Goal: Task Accomplishment & Management: Manage account settings

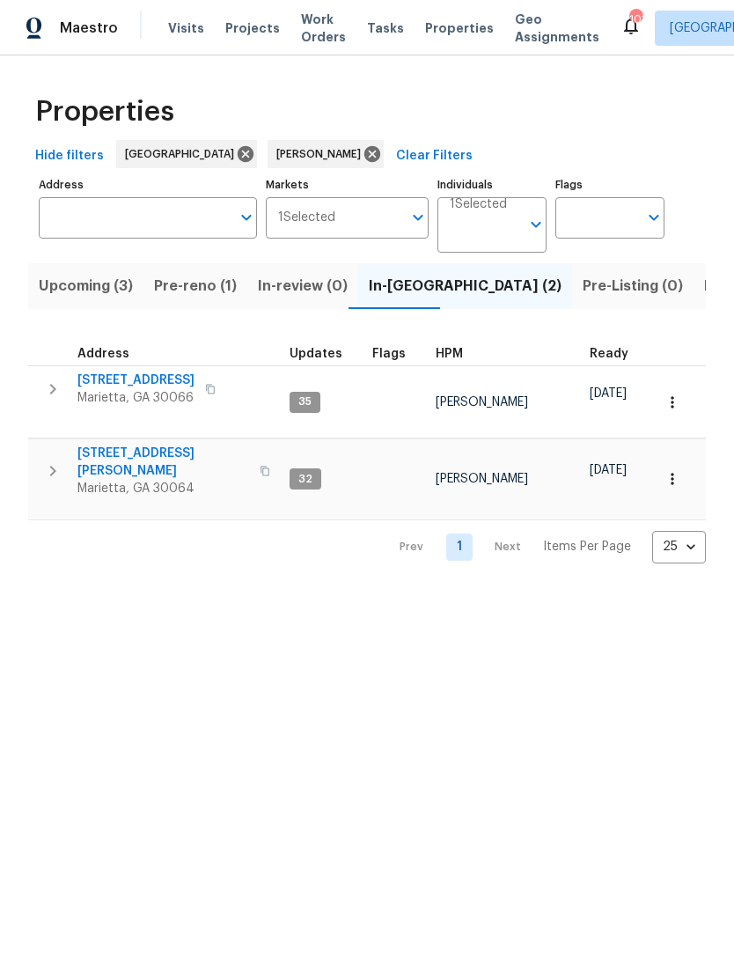
click at [704, 287] on span "Listed (12)" at bounding box center [740, 286] width 72 height 25
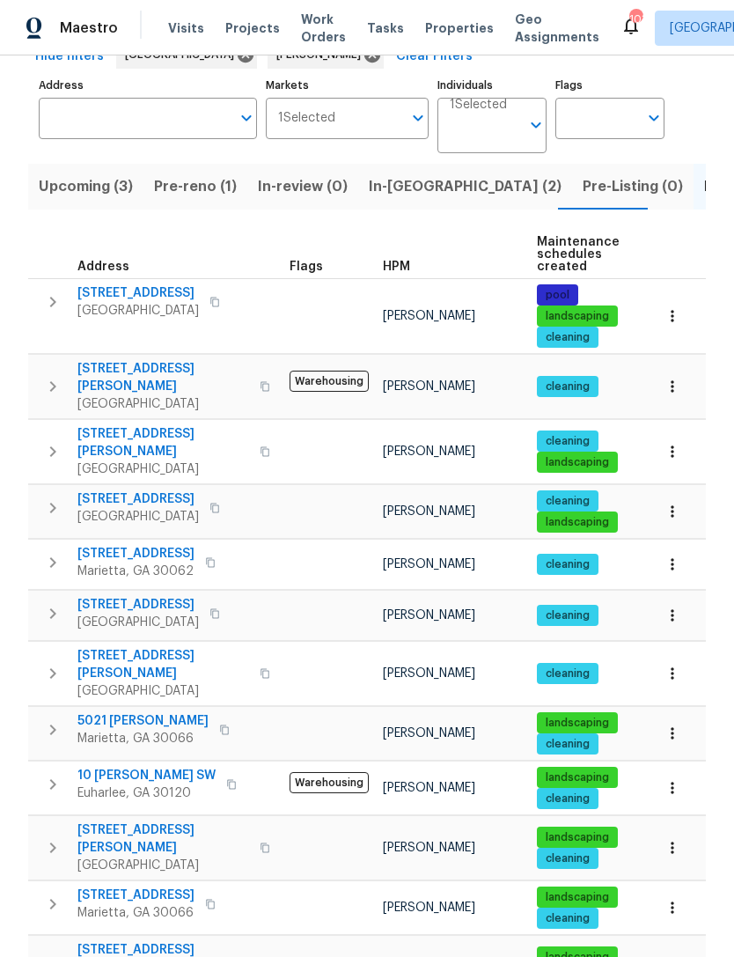
scroll to position [99, 0]
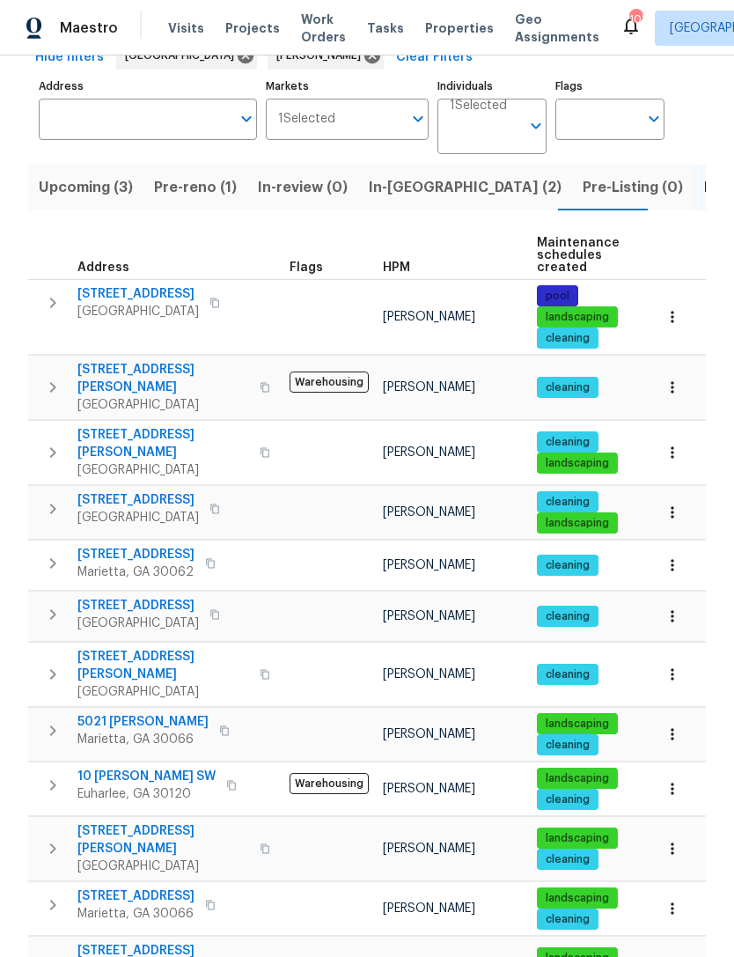
click at [105, 888] on span "61 Barrington Pl" at bounding box center [135, 897] width 117 height 18
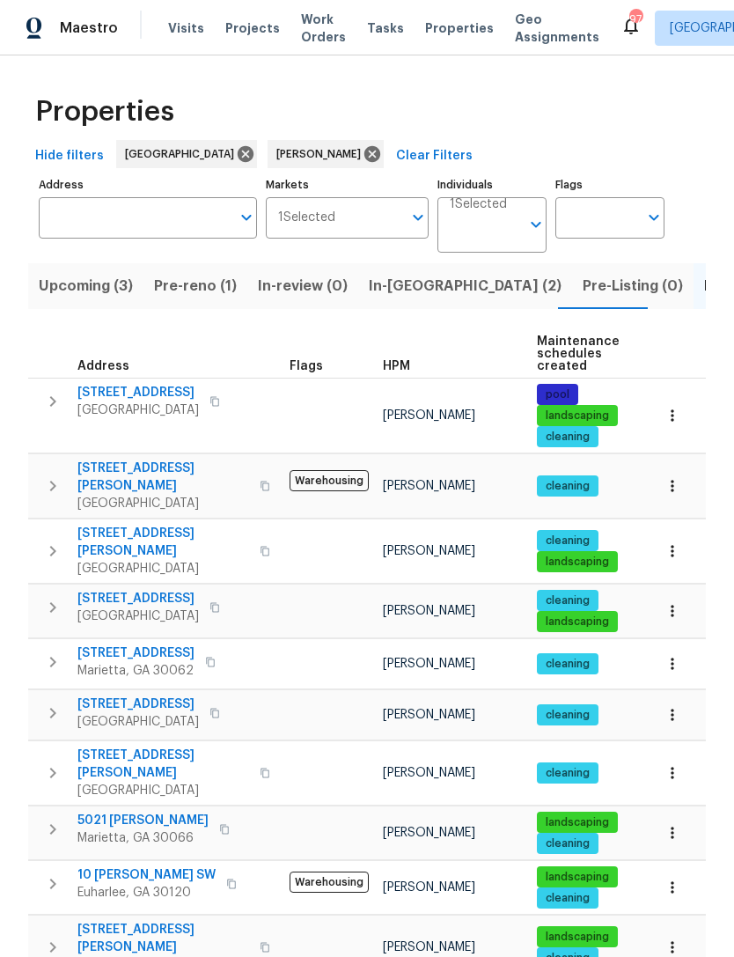
scroll to position [0, 0]
click at [188, 287] on span "Pre-reno (1)" at bounding box center [195, 286] width 83 height 25
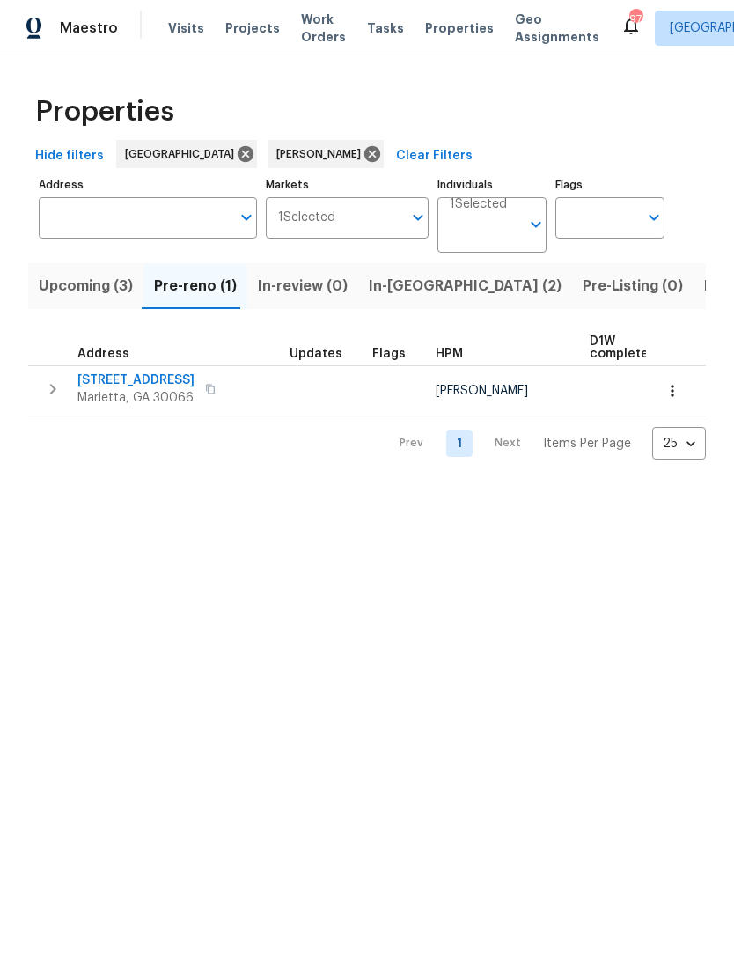
click at [667, 388] on icon "button" at bounding box center [673, 391] width 18 height 18
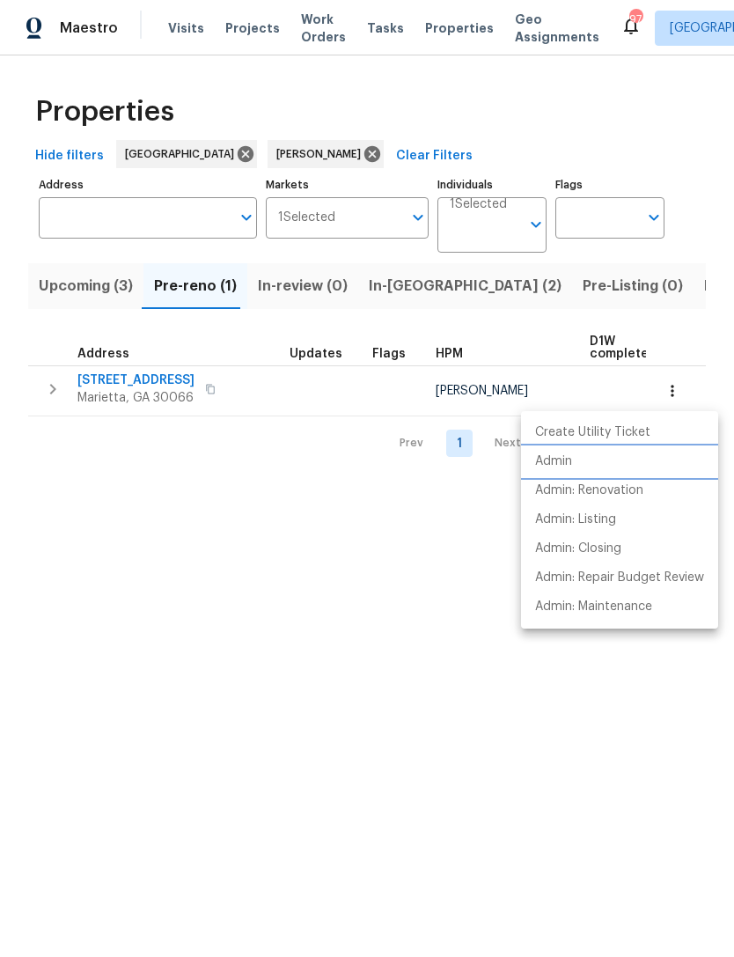
click at [569, 462] on p "Admin" at bounding box center [553, 462] width 37 height 18
click at [457, 714] on div at bounding box center [367, 478] width 734 height 957
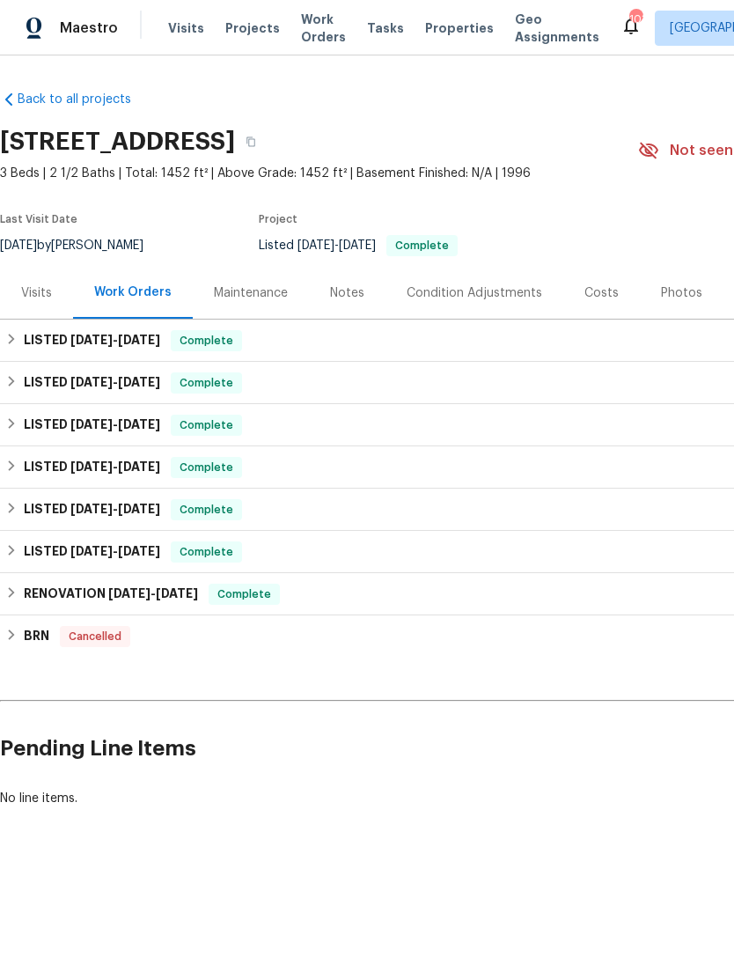
click at [33, 298] on div "Visits" at bounding box center [36, 293] width 31 height 18
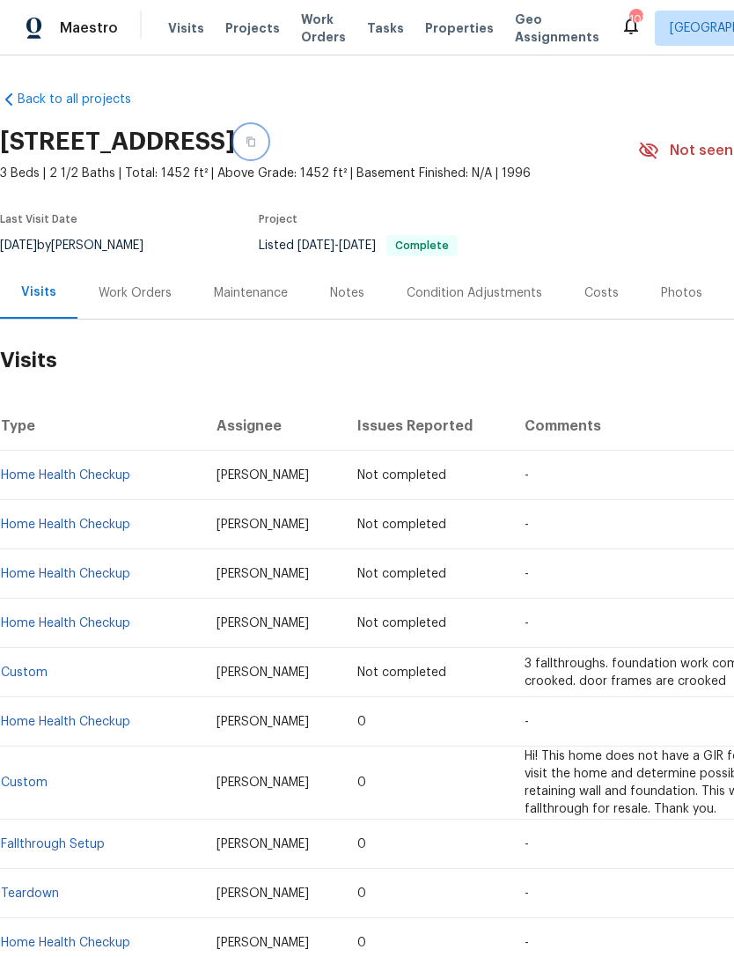
click at [267, 144] on button "button" at bounding box center [251, 142] width 32 height 32
click at [190, 23] on span "Visits" at bounding box center [186, 28] width 36 height 18
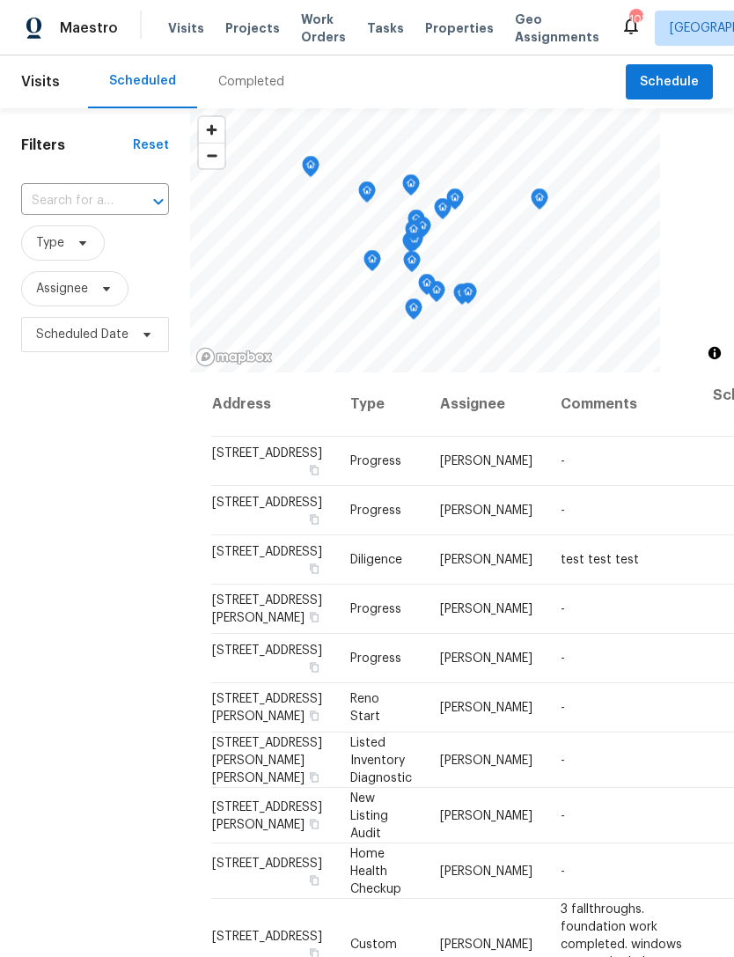
click at [84, 203] on input "text" at bounding box center [70, 201] width 99 height 27
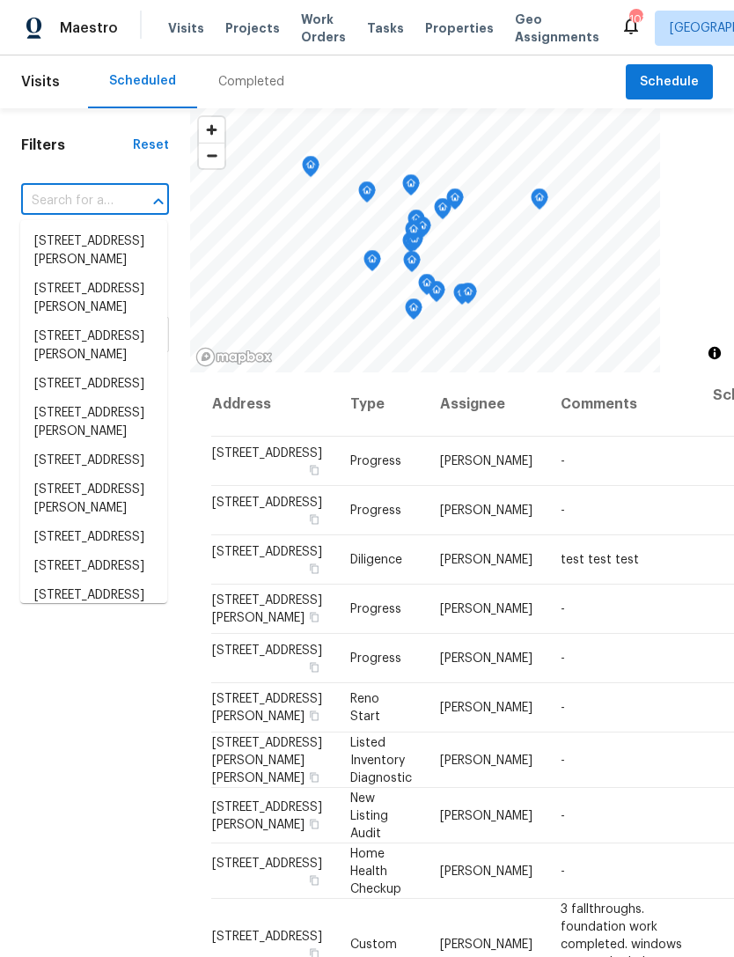
click at [70, 201] on input "text" at bounding box center [70, 201] width 99 height 27
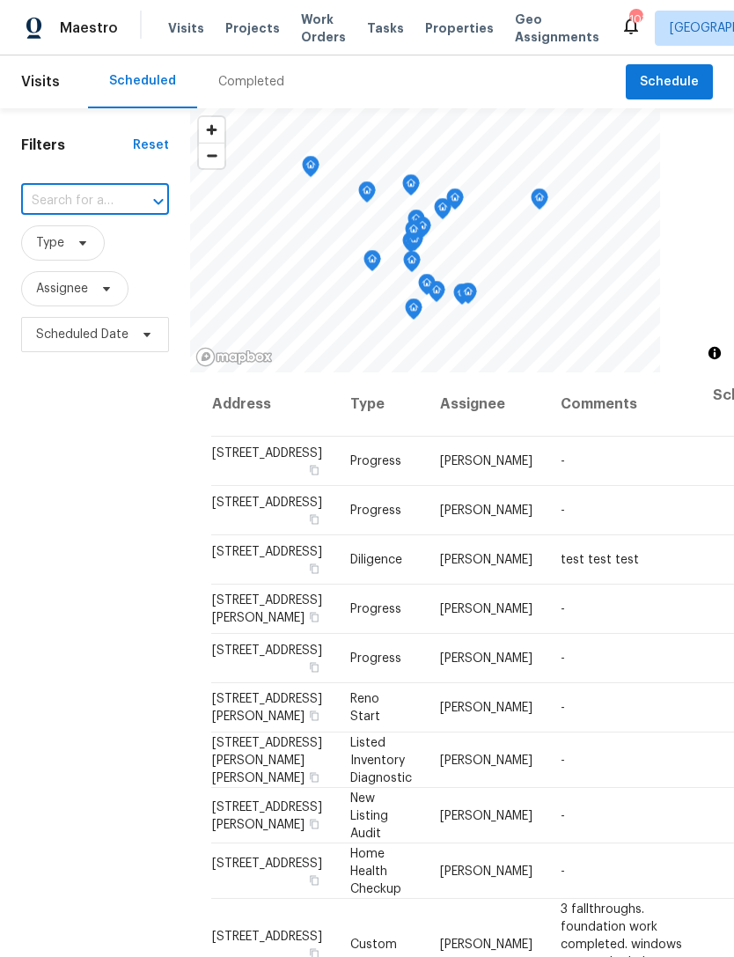
paste input "[STREET_ADDRESS]"
type input "[STREET_ADDRESS]"
click at [99, 256] on li "[STREET_ADDRESS]" at bounding box center [93, 241] width 147 height 29
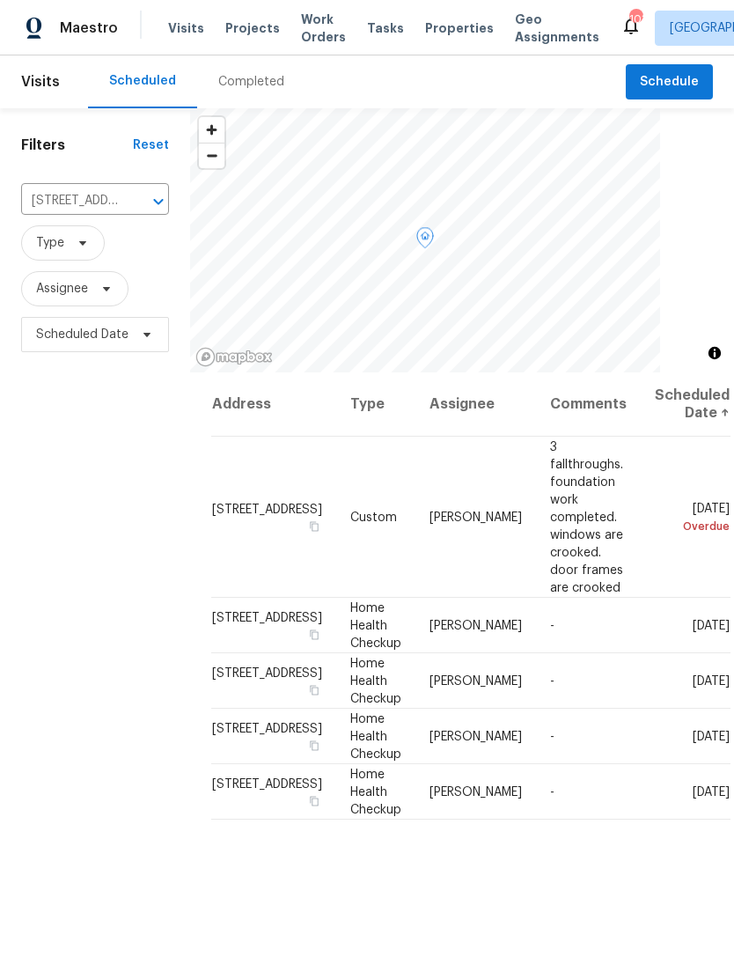
click at [0, 0] on icon at bounding box center [0, 0] width 0 height 0
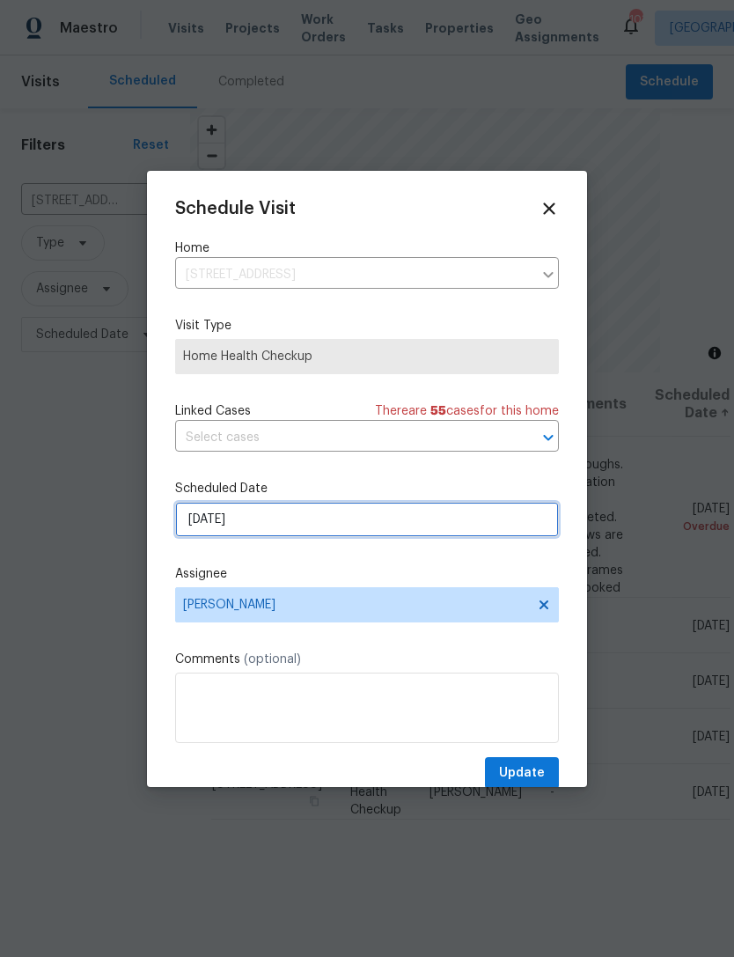
click at [297, 521] on input "9/11/2025" at bounding box center [367, 519] width 384 height 35
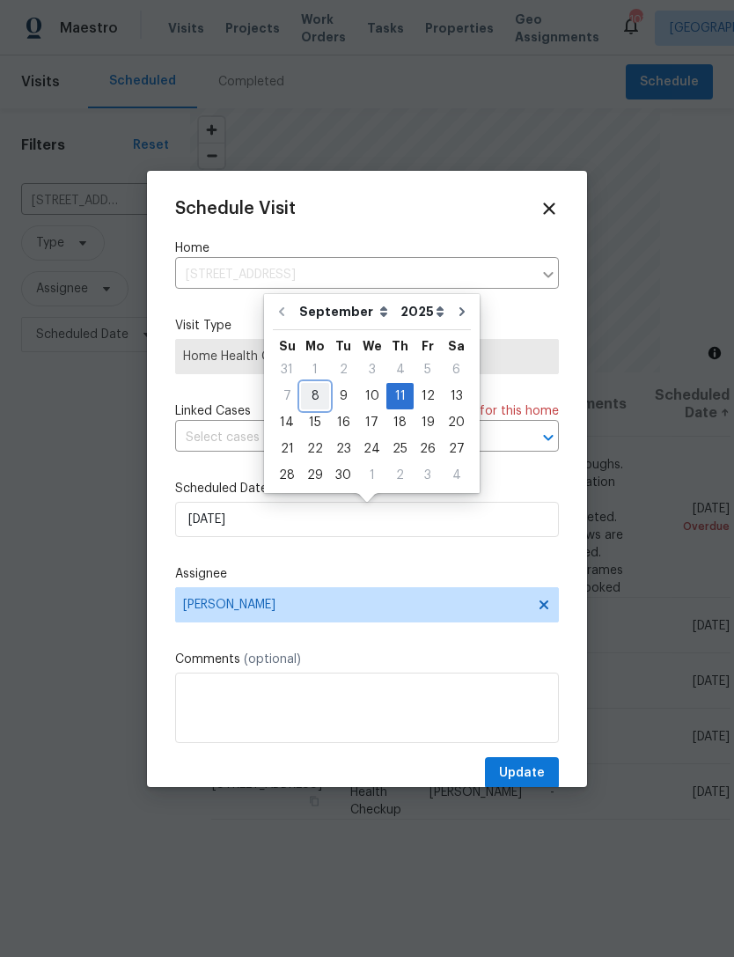
click at [310, 399] on div "8" at bounding box center [315, 396] width 28 height 25
type input "[DATE]"
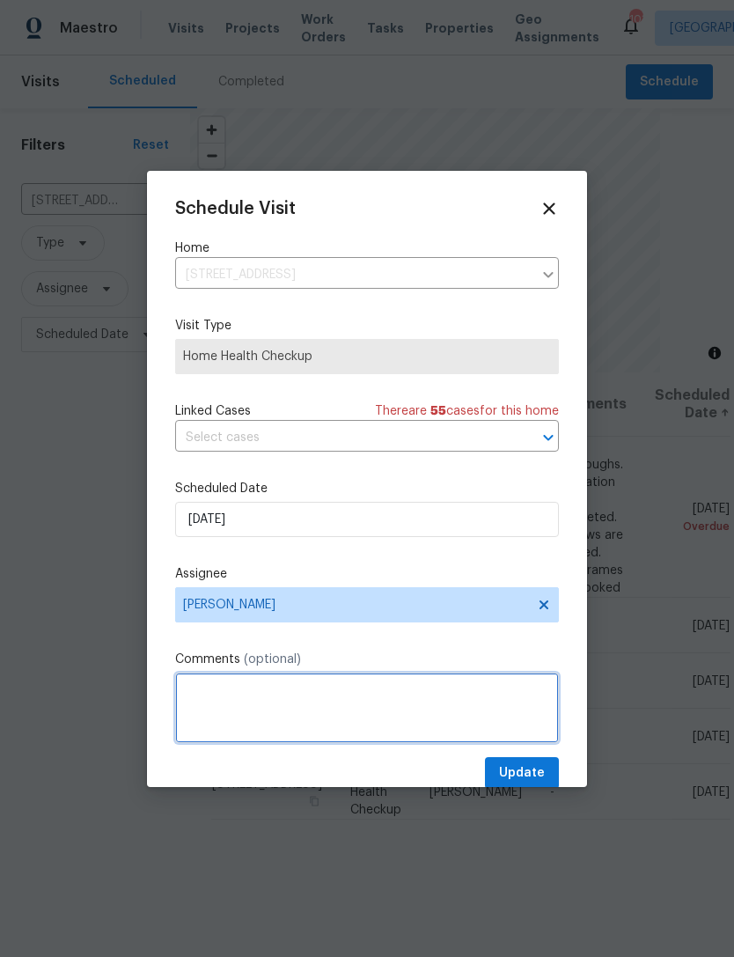
click at [365, 693] on textarea at bounding box center [367, 708] width 384 height 70
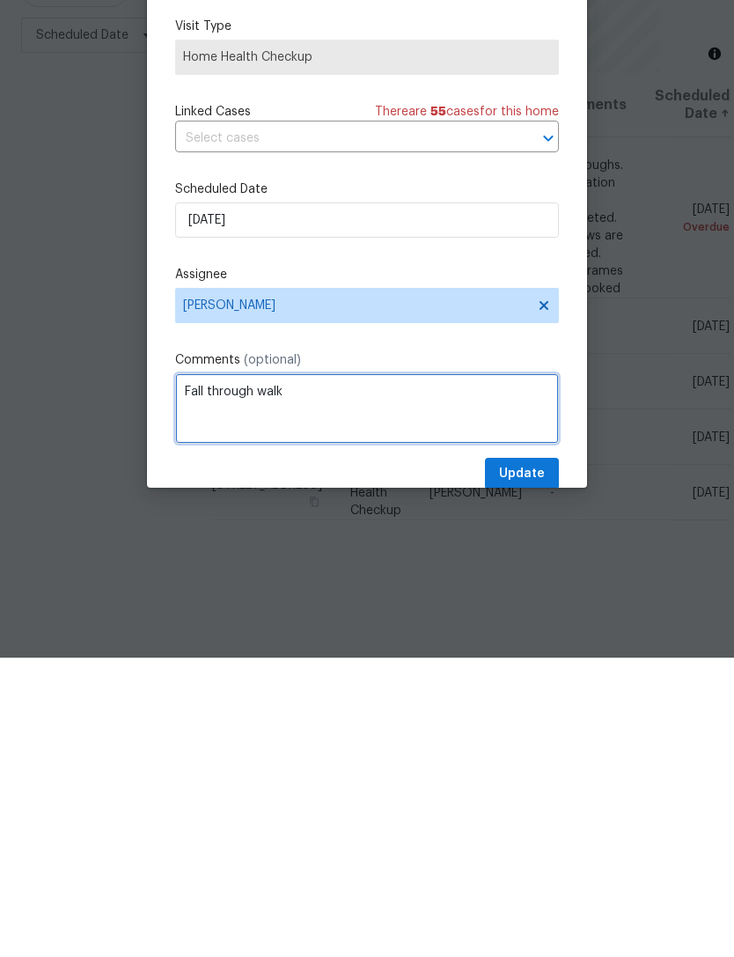
type textarea "Fall through walk"
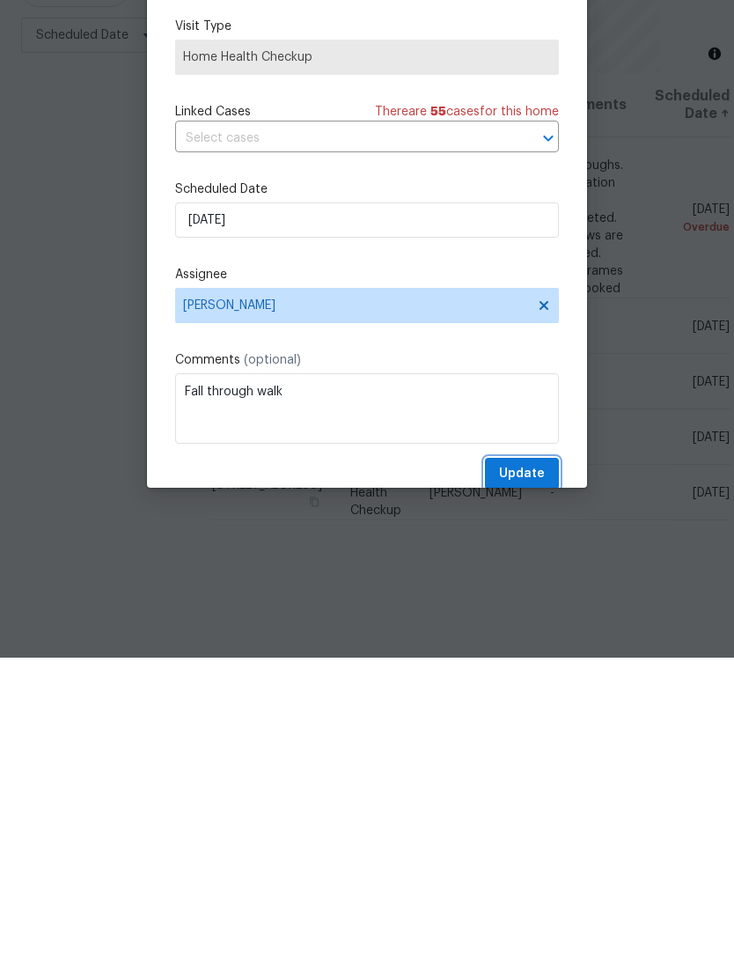
click at [530, 763] on span "Update" at bounding box center [522, 774] width 46 height 22
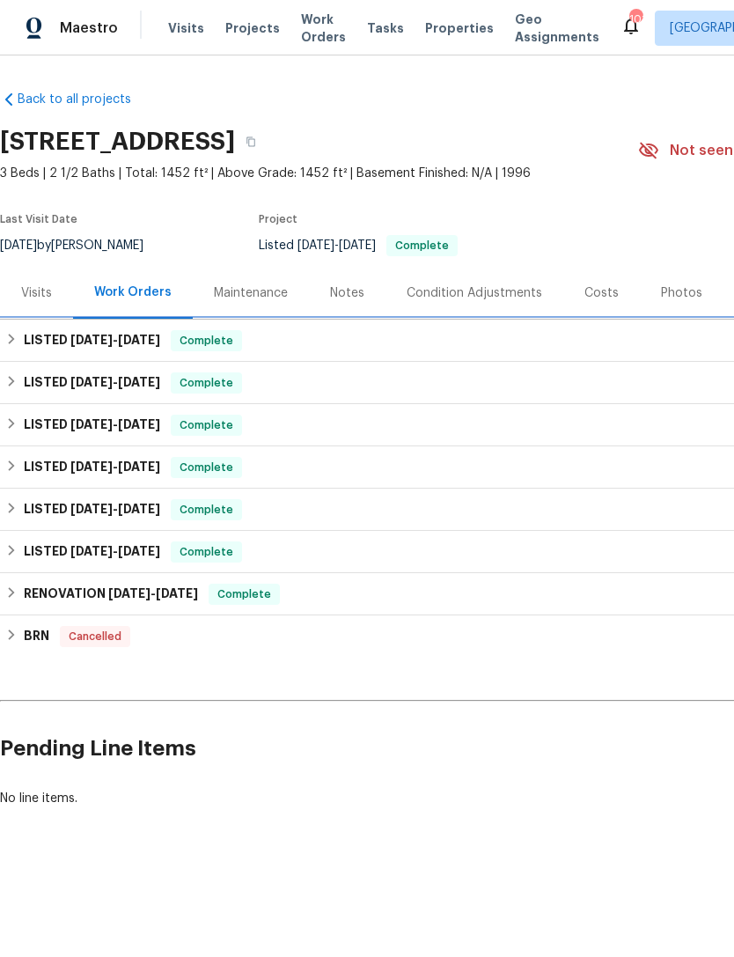
click at [188, 340] on span "Complete" at bounding box center [207, 341] width 68 height 18
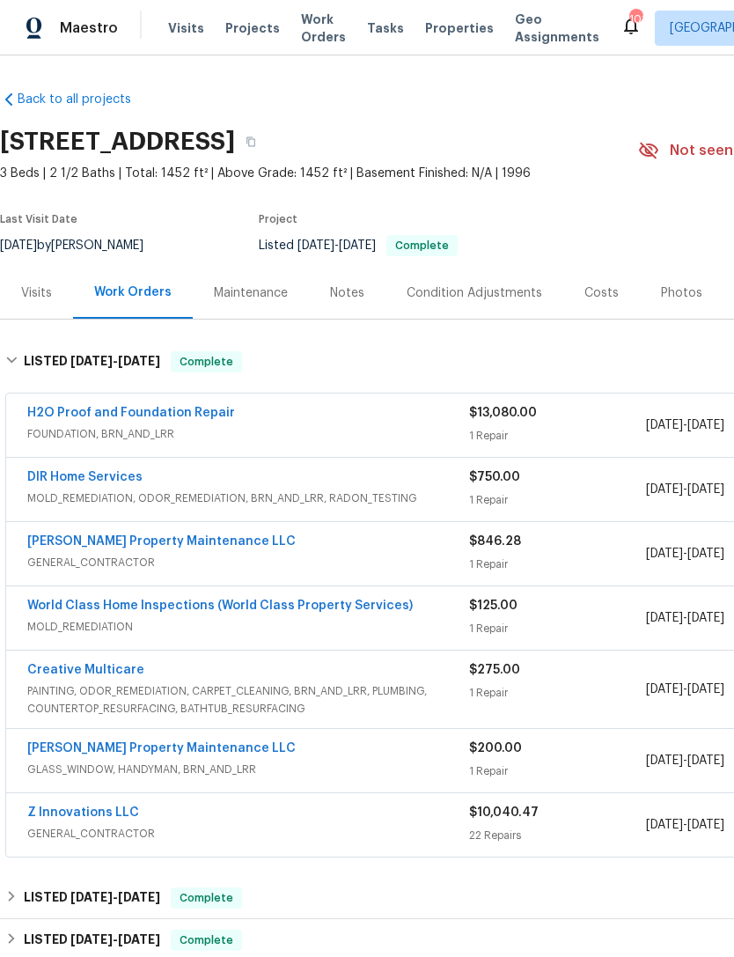
click at [361, 547] on div "Glen Property Maintenance LLC" at bounding box center [248, 543] width 442 height 21
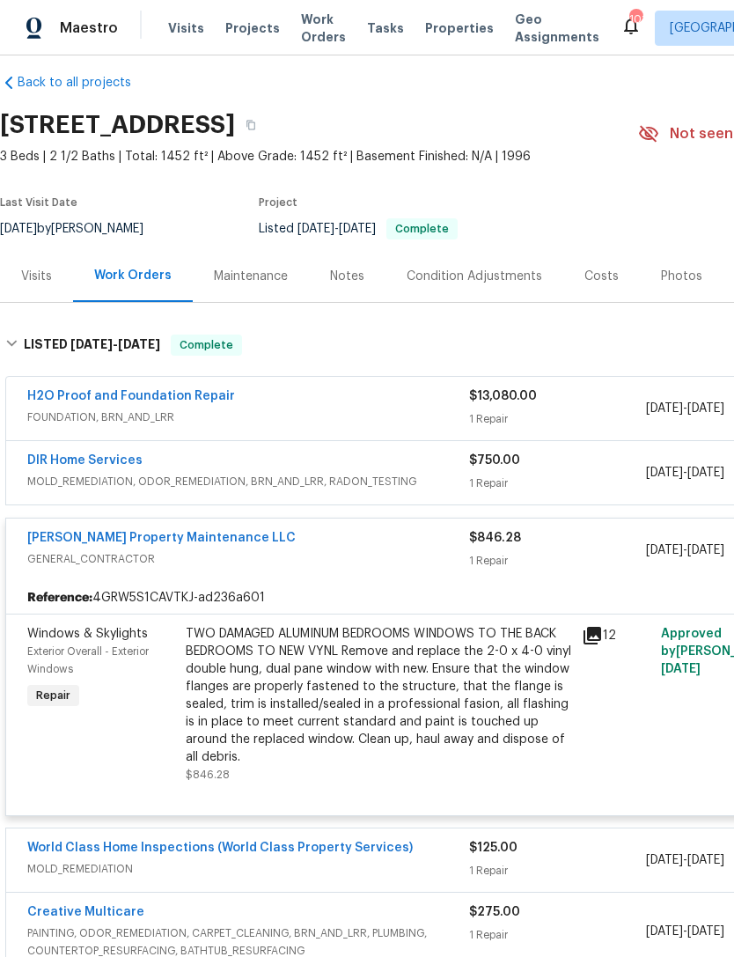
scroll to position [17, 0]
click at [498, 276] on div "Condition Adjustments" at bounding box center [475, 277] width 136 height 18
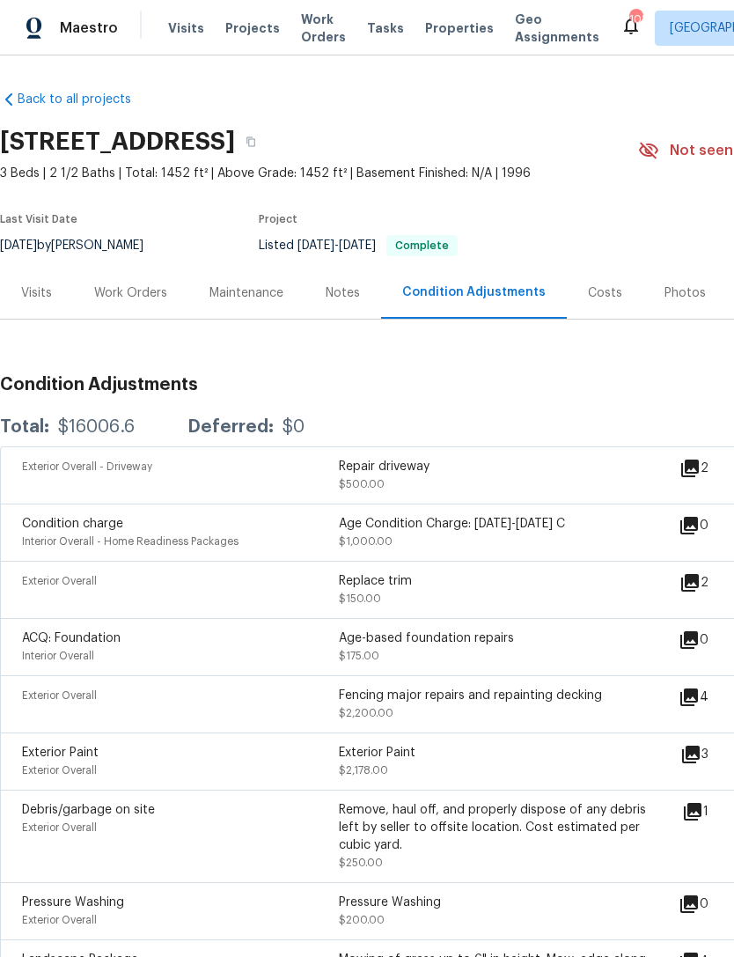
click at [588, 298] on div "Costs" at bounding box center [605, 293] width 34 height 18
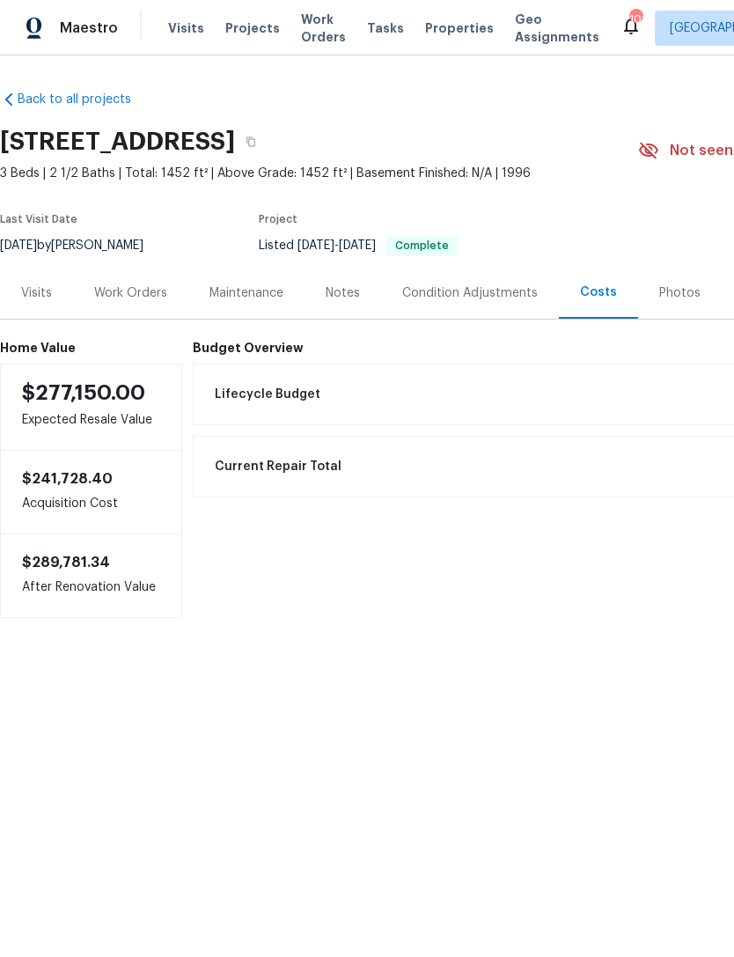
click at [144, 291] on div "Work Orders" at bounding box center [130, 293] width 73 height 18
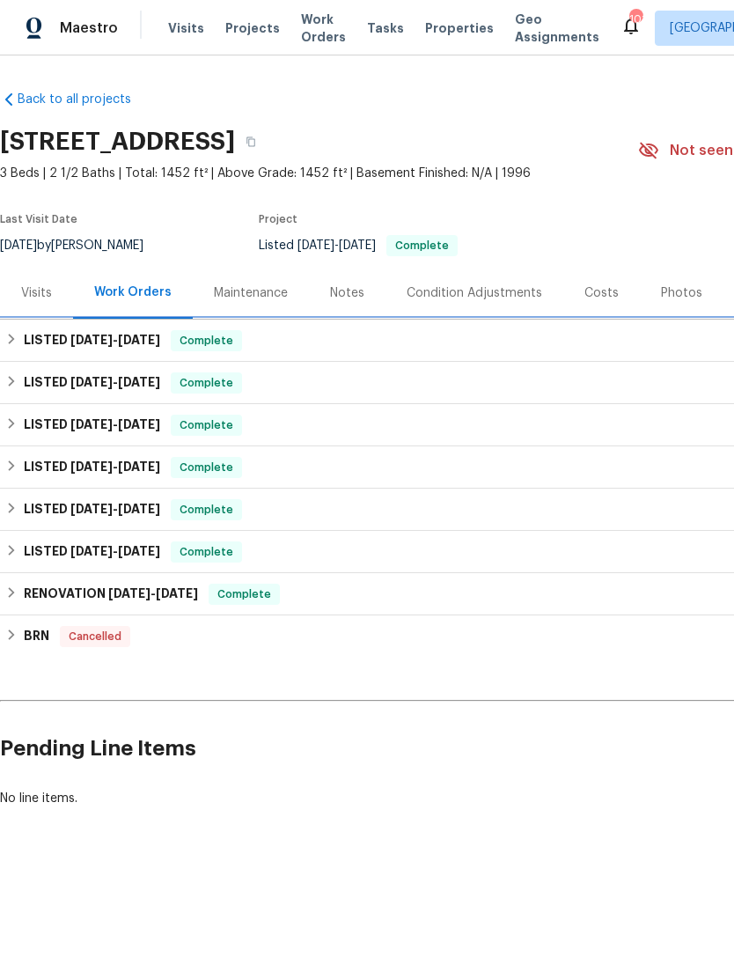
click at [299, 329] on div "LISTED [DATE] - [DATE] Complete" at bounding box center [497, 341] width 995 height 42
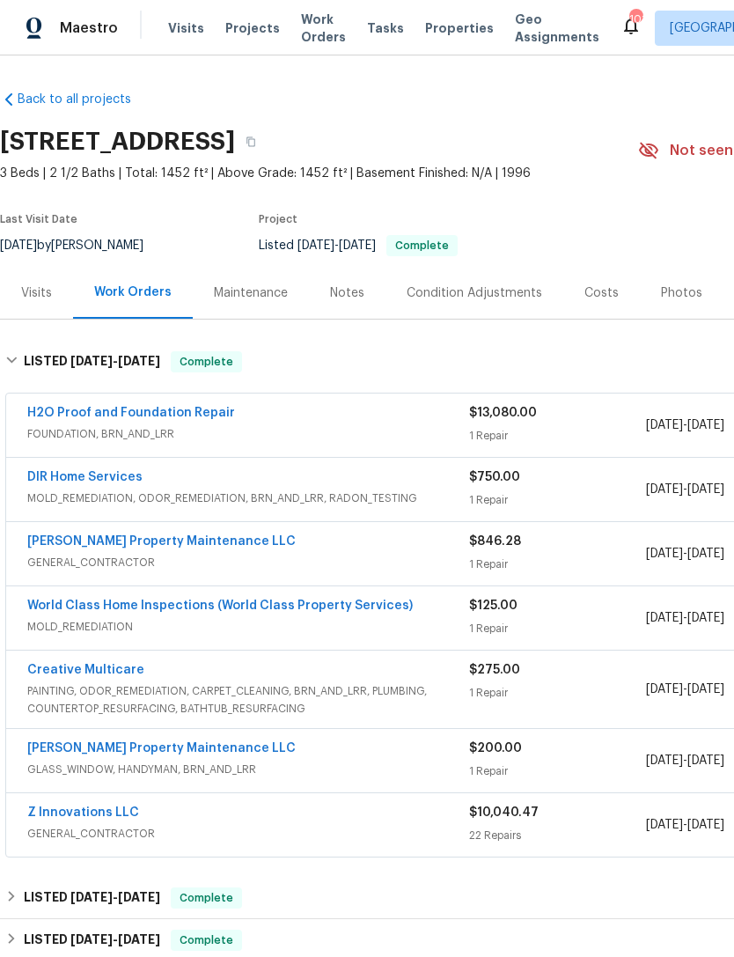
click at [271, 560] on span "GENERAL_CONTRACTOR" at bounding box center [248, 563] width 442 height 18
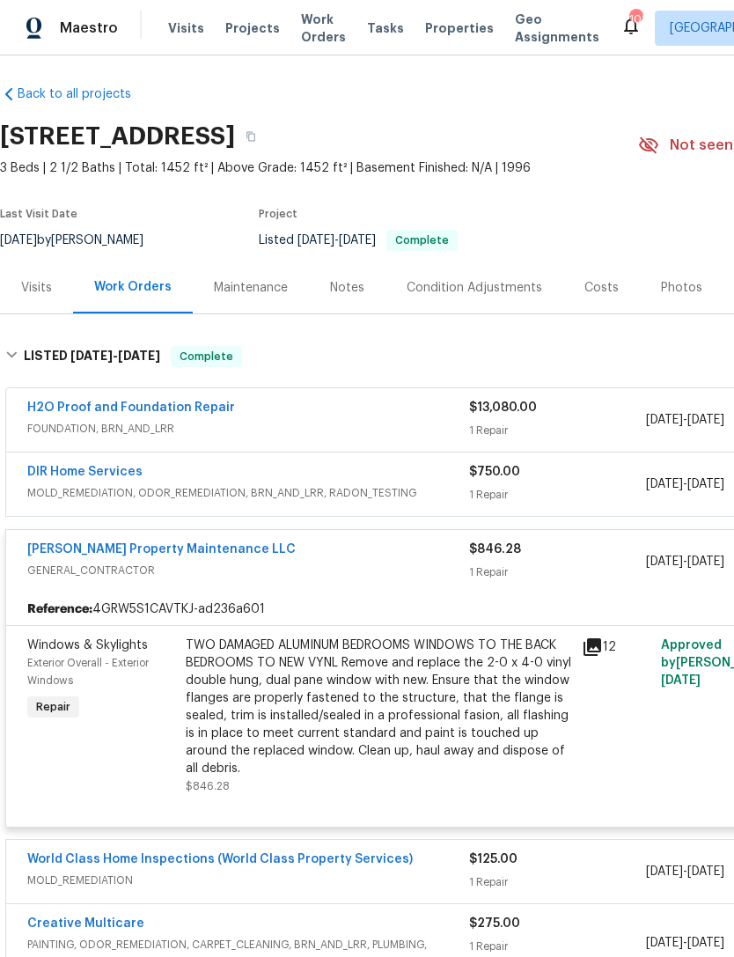
scroll to position [5, 0]
click at [377, 582] on div "Glen Property Maintenance LLC GENERAL_CONTRACTOR" at bounding box center [248, 562] width 442 height 42
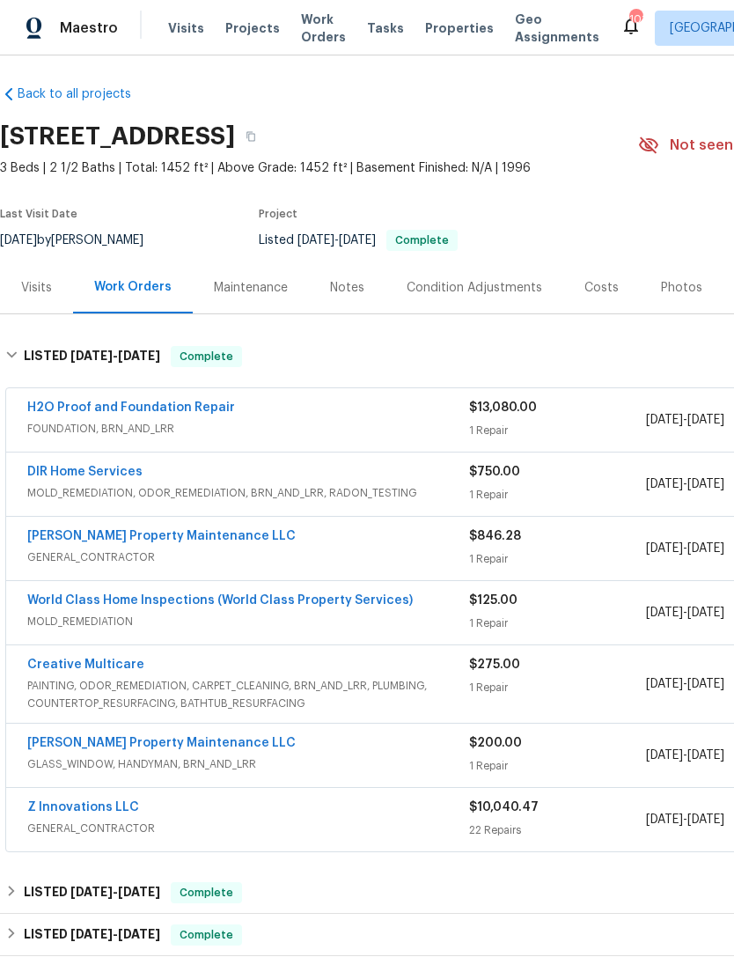
click at [295, 479] on div "DIR Home Services" at bounding box center [248, 473] width 442 height 21
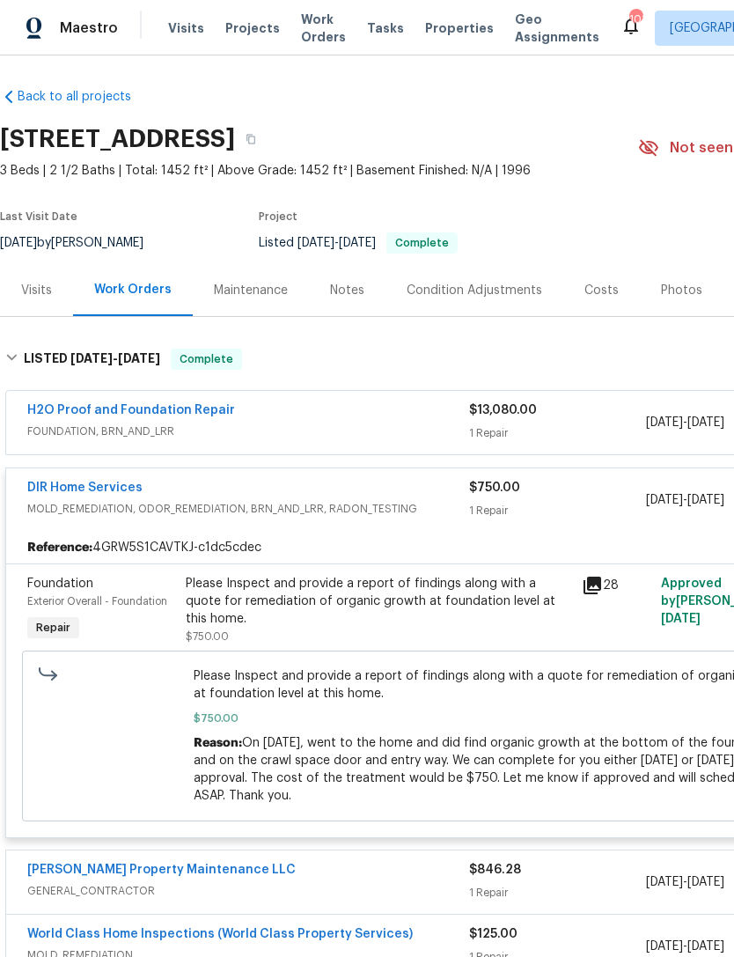
scroll to position [3, 0]
click at [436, 496] on div "DIR Home Services" at bounding box center [248, 489] width 442 height 21
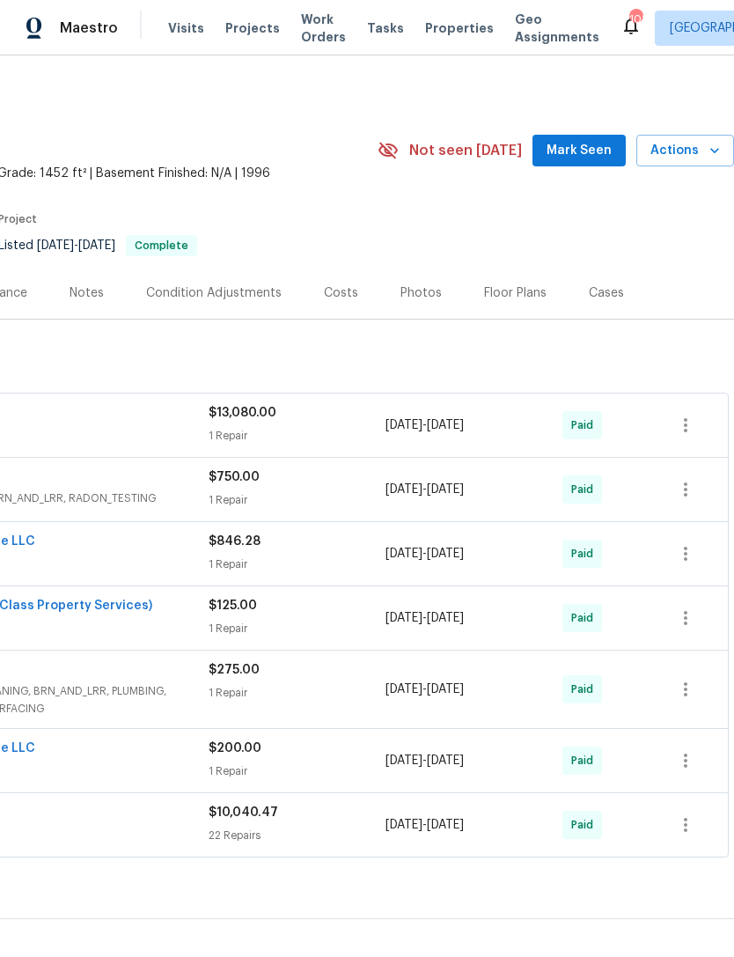
scroll to position [-1, 263]
click at [596, 147] on span "Mark Seen" at bounding box center [579, 151] width 65 height 22
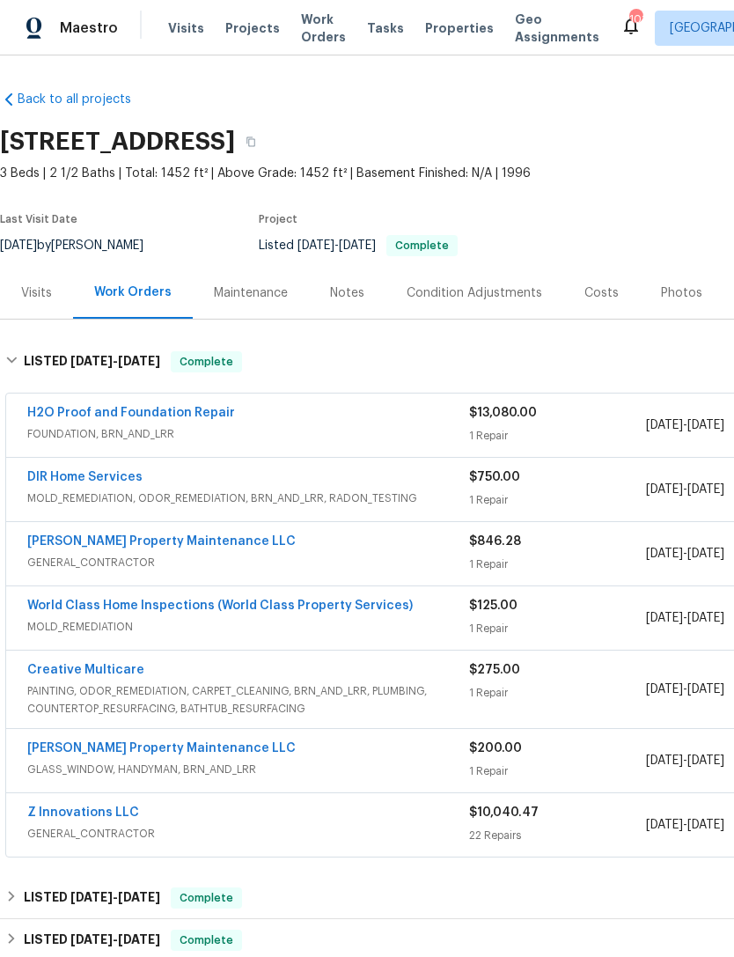
scroll to position [0, 0]
click at [33, 304] on div "Visits" at bounding box center [36, 293] width 73 height 52
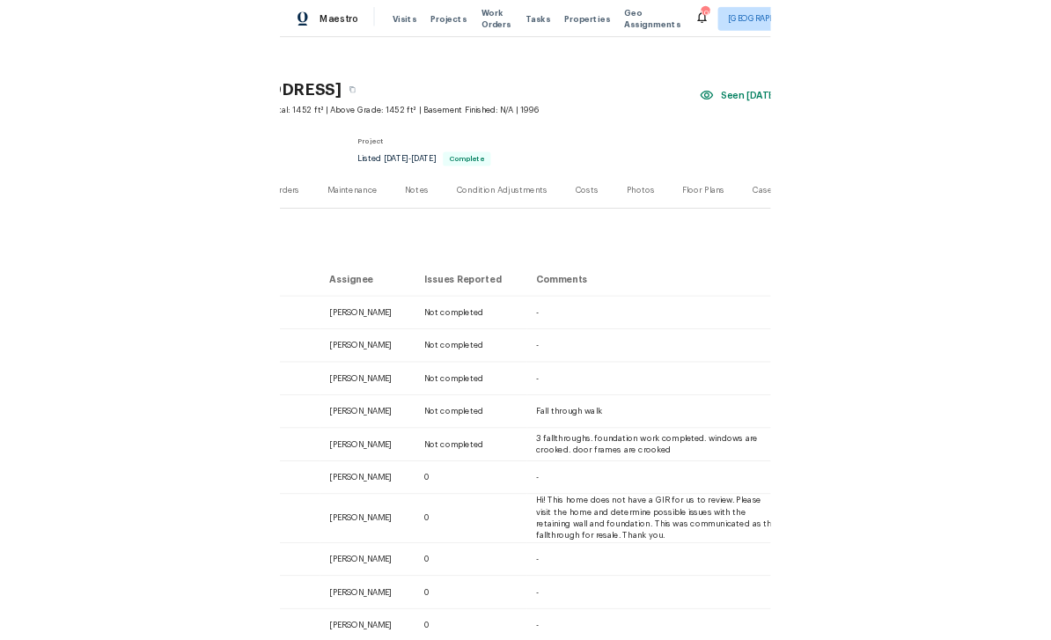
scroll to position [8, 0]
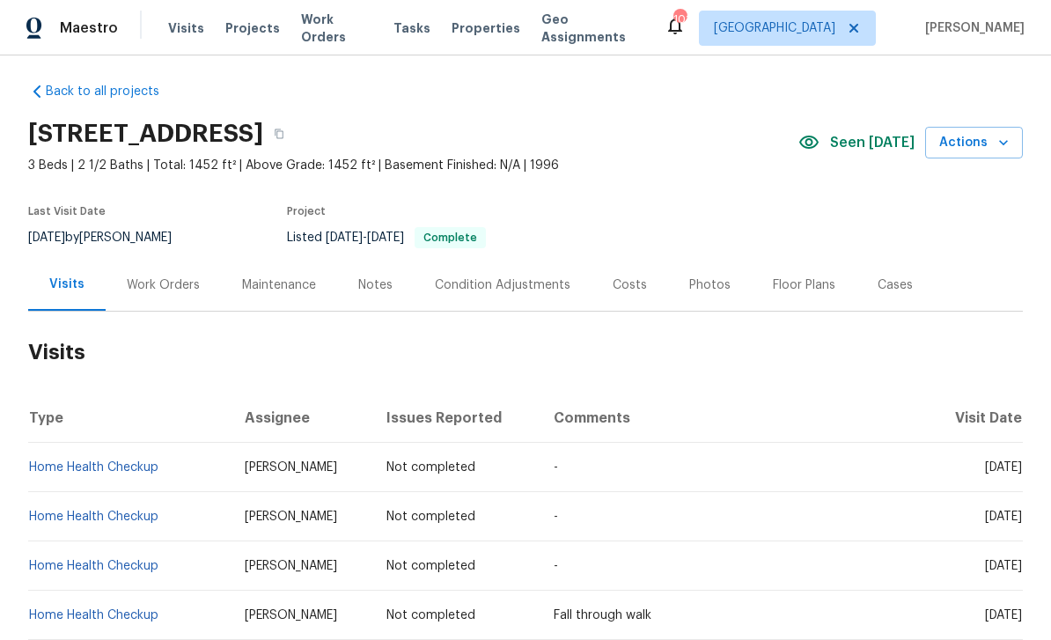
click at [11, 44] on div "Maestro" at bounding box center [59, 28] width 118 height 35
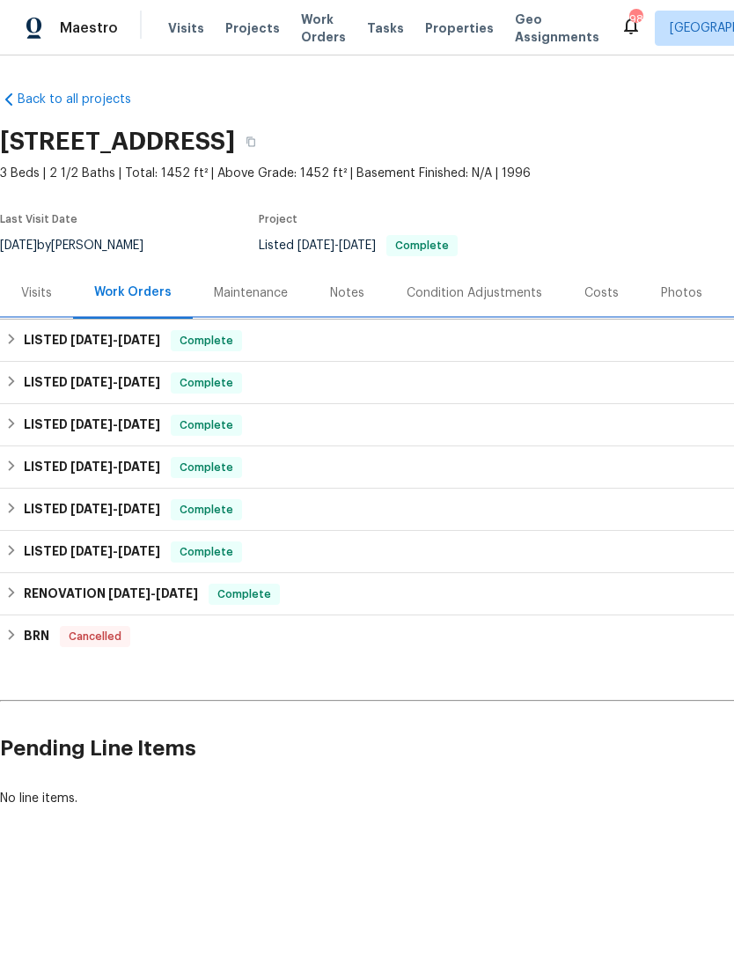
click at [72, 323] on div "LISTED 5/28/25 - 6/18/25 Complete" at bounding box center [497, 341] width 995 height 42
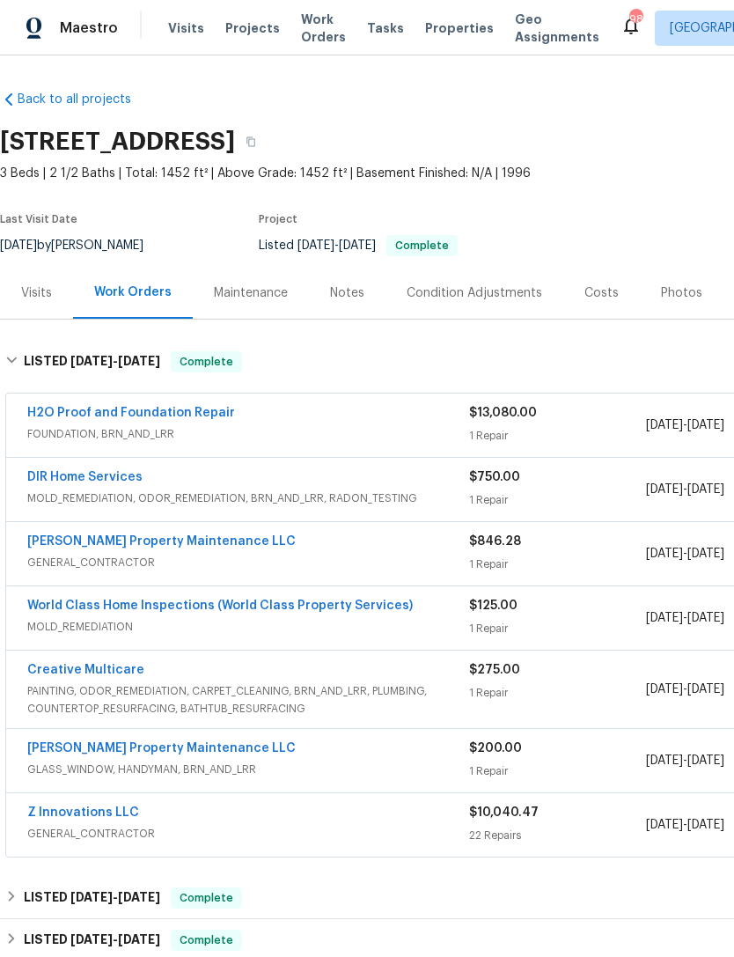
click at [92, 546] on link "[PERSON_NAME] Property Maintenance LLC" at bounding box center [161, 541] width 269 height 12
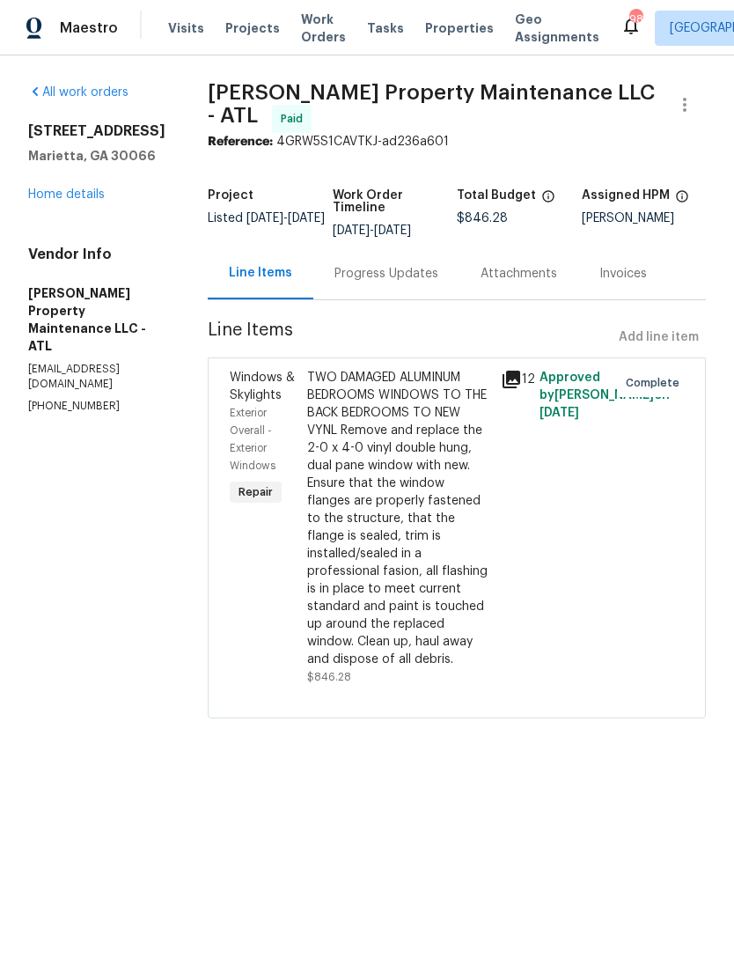
click at [352, 269] on div "Progress Updates" at bounding box center [387, 274] width 104 height 18
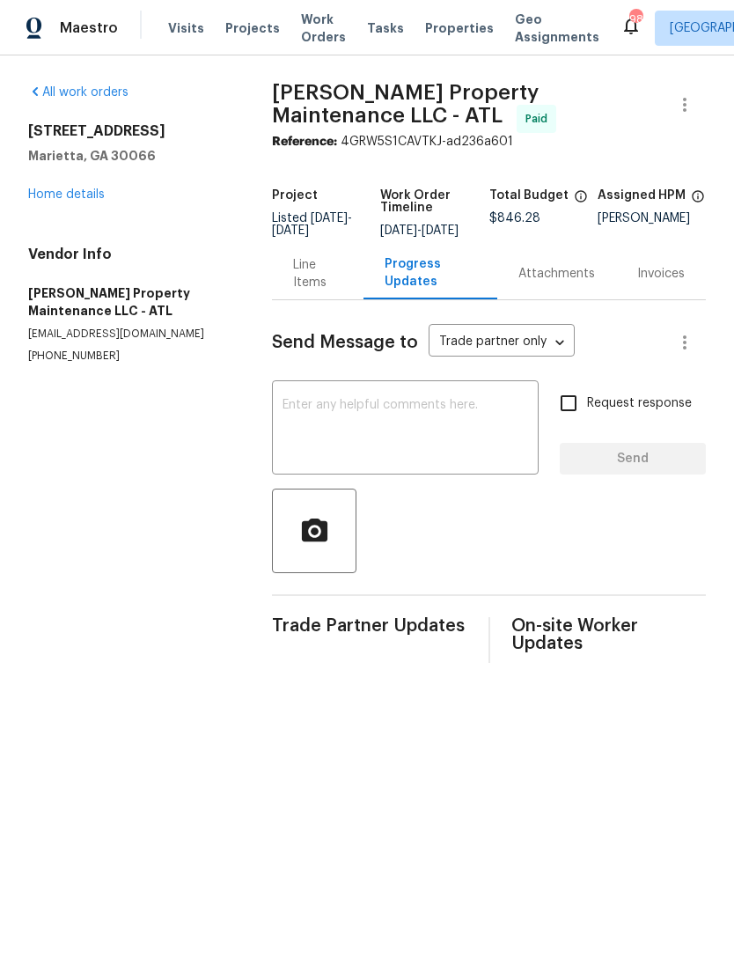
click at [323, 285] on div "Line Items" at bounding box center [317, 273] width 49 height 35
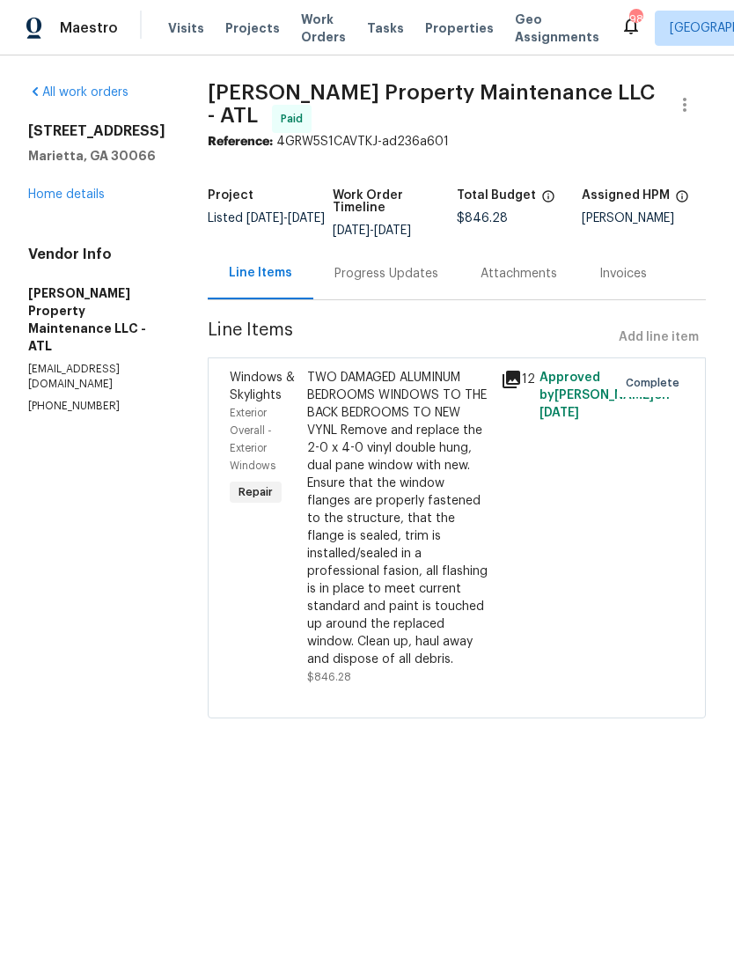
click at [256, 393] on span "Windows & Skylights" at bounding box center [262, 387] width 65 height 30
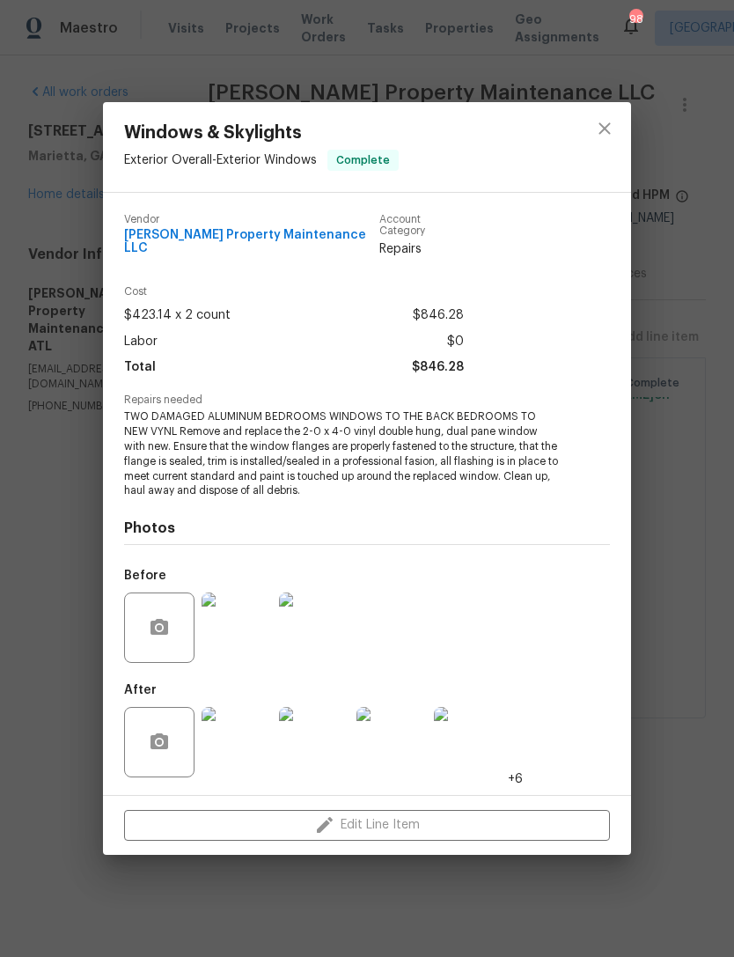
click at [240, 725] on img at bounding box center [237, 742] width 70 height 70
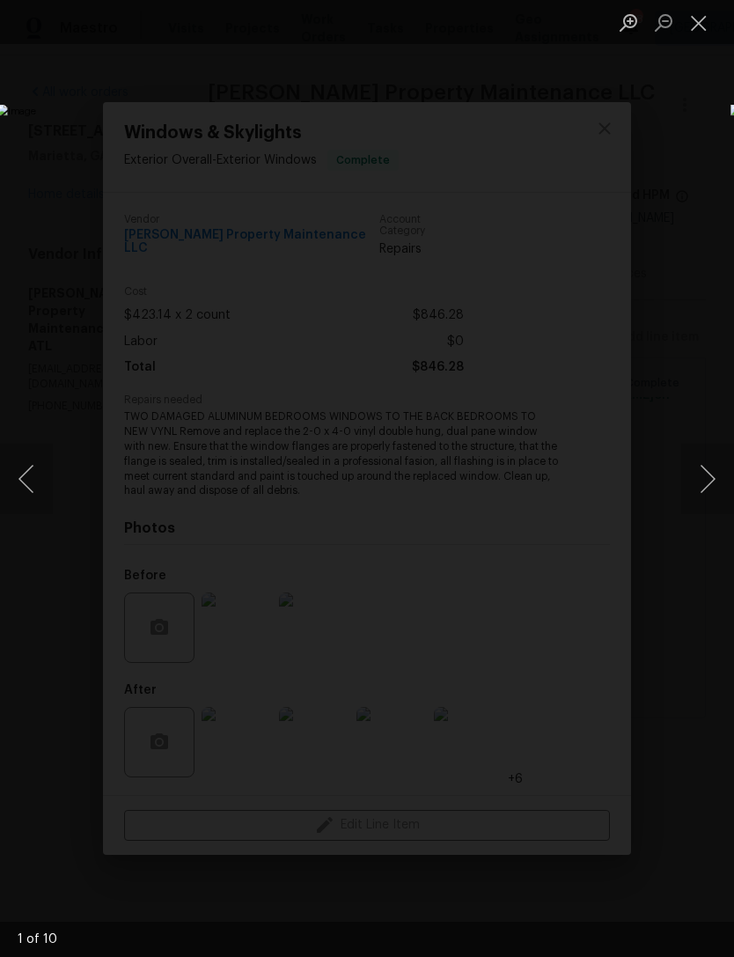
click at [703, 474] on button "Next image" at bounding box center [708, 479] width 53 height 70
click at [696, 493] on button "Next image" at bounding box center [708, 479] width 53 height 70
click at [696, 483] on button "Next image" at bounding box center [708, 479] width 53 height 70
click at [698, 483] on button "Next image" at bounding box center [708, 479] width 53 height 70
click at [703, 26] on button "Close lightbox" at bounding box center [699, 22] width 35 height 31
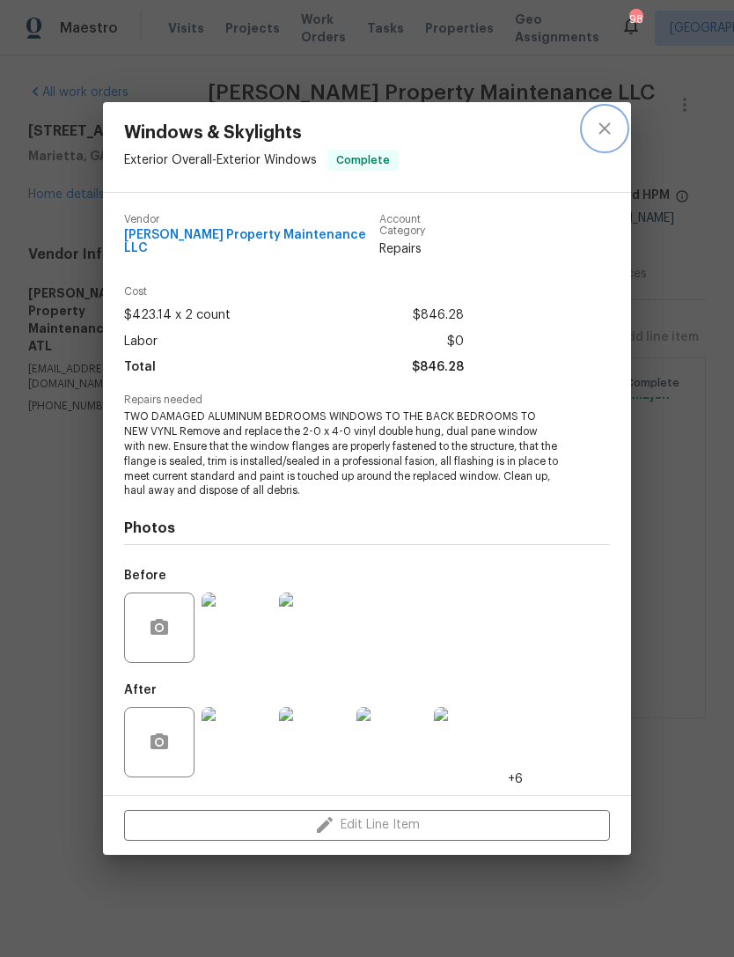
click at [593, 139] on button "close" at bounding box center [605, 128] width 42 height 42
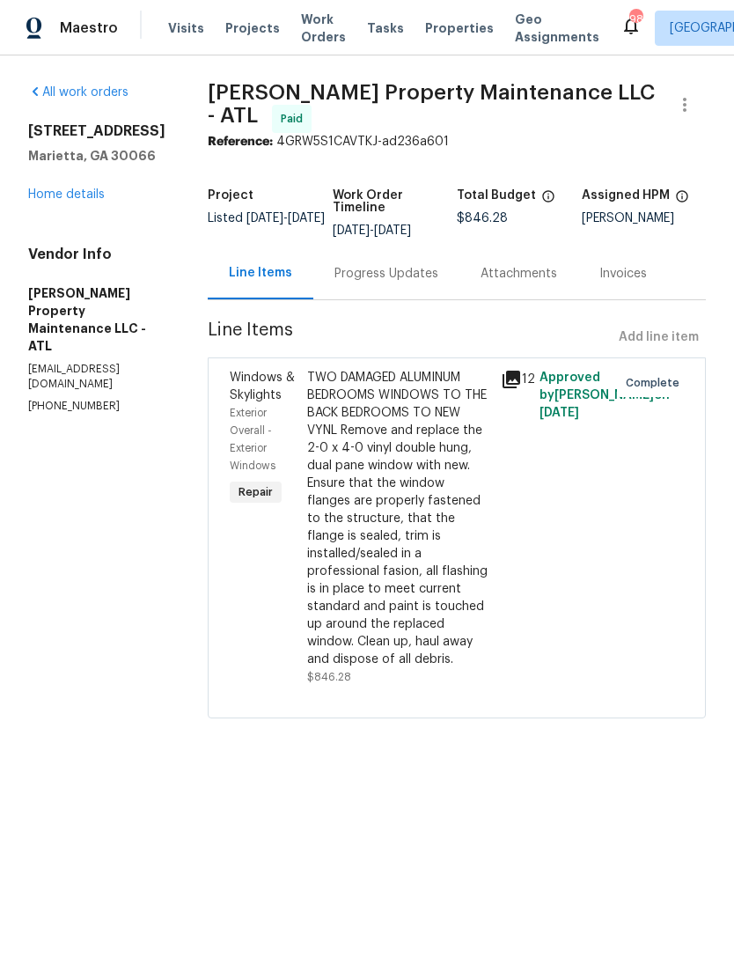
click at [66, 177] on div "61 Barrington Pl Marietta, GA 30066 Home details" at bounding box center [96, 162] width 137 height 81
click at [54, 195] on link "Home details" at bounding box center [66, 194] width 77 height 12
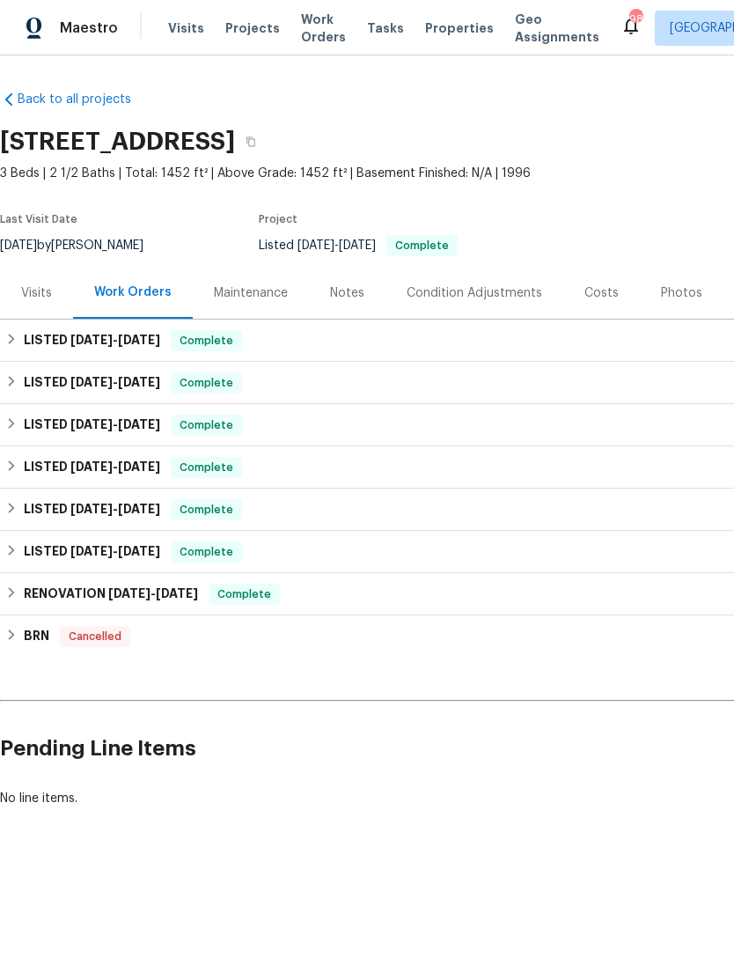
click at [225, 306] on div "Maintenance" at bounding box center [251, 293] width 116 height 52
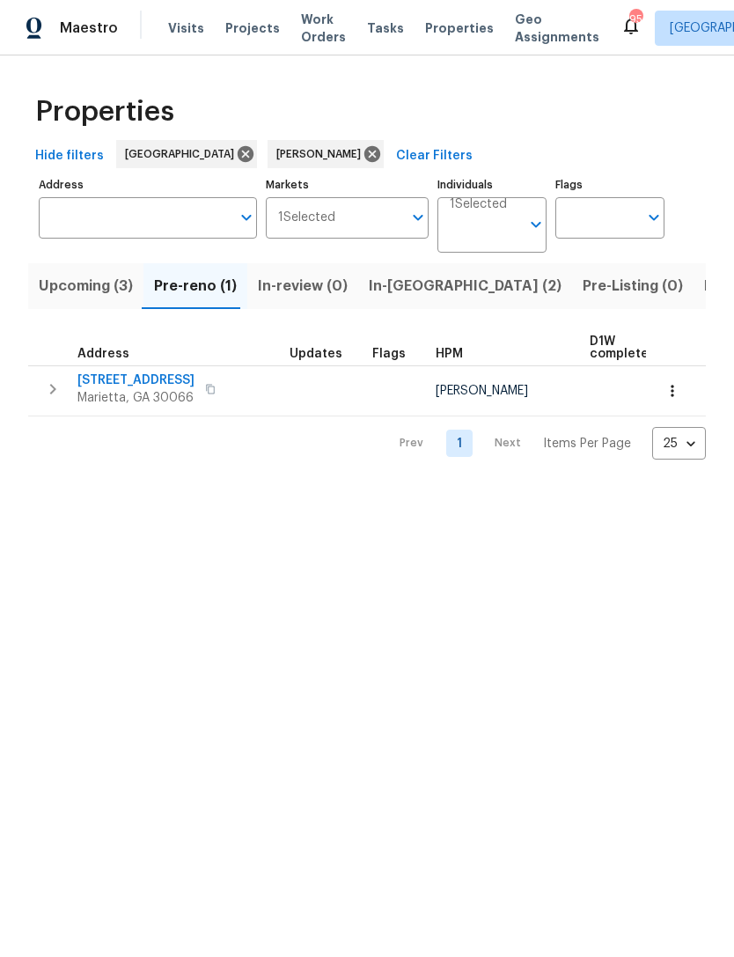
click at [409, 288] on span "In-[GEOGRAPHIC_DATA] (2)" at bounding box center [465, 286] width 193 height 25
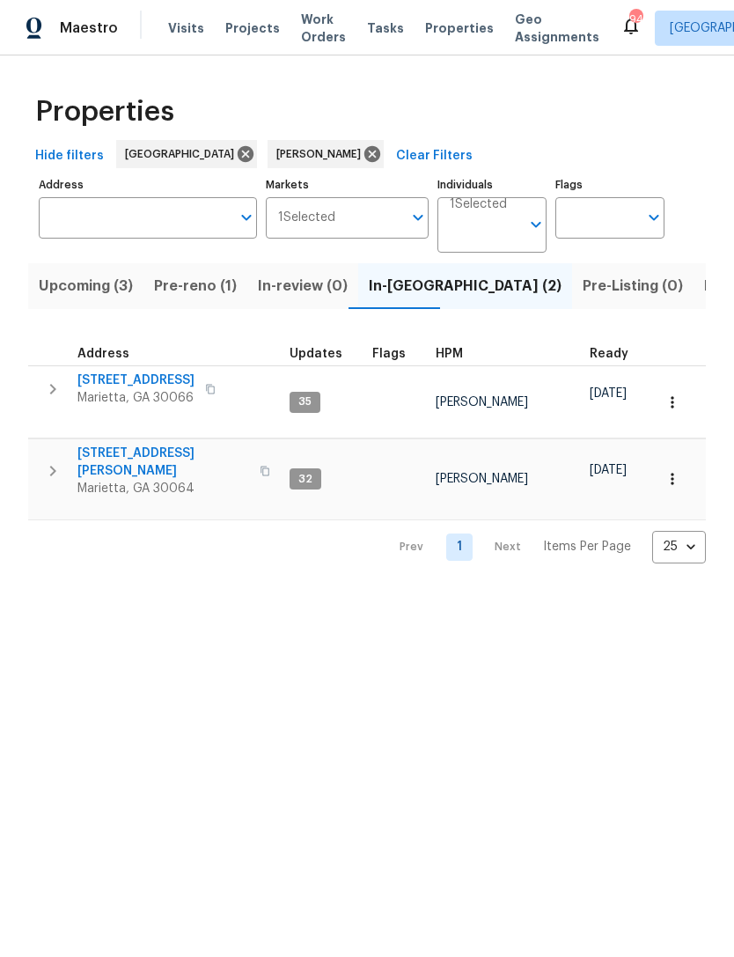
click at [694, 302] on button "Listed (12)" at bounding box center [740, 286] width 93 height 46
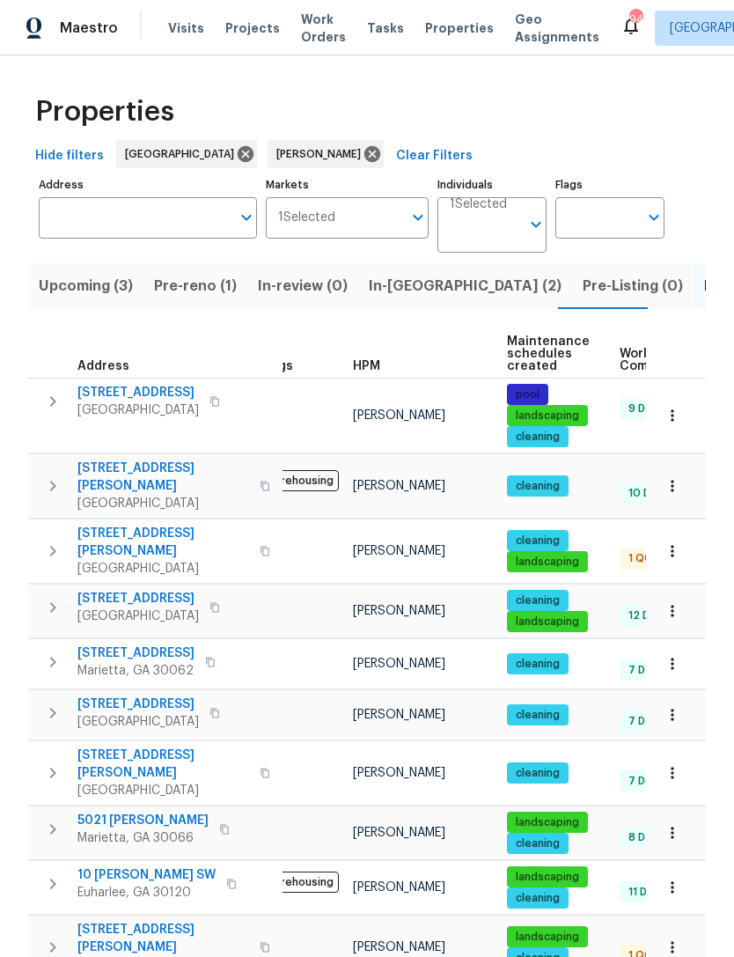
click at [189, 284] on span "Pre-reno (1)" at bounding box center [195, 286] width 83 height 25
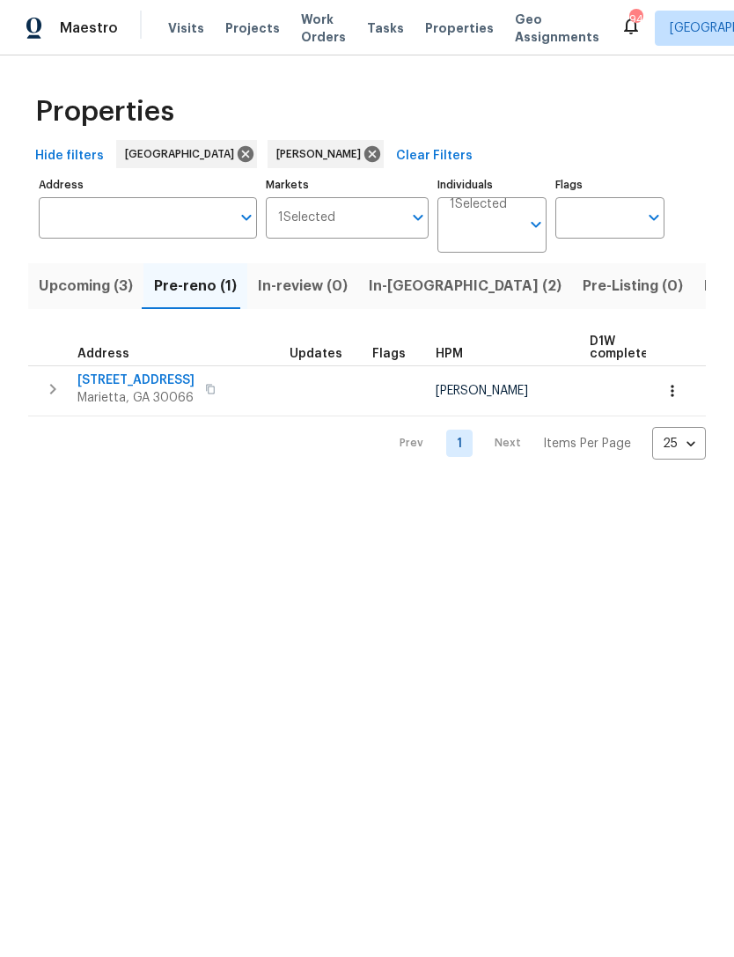
click at [107, 289] on span "Upcoming (3)" at bounding box center [86, 286] width 94 height 25
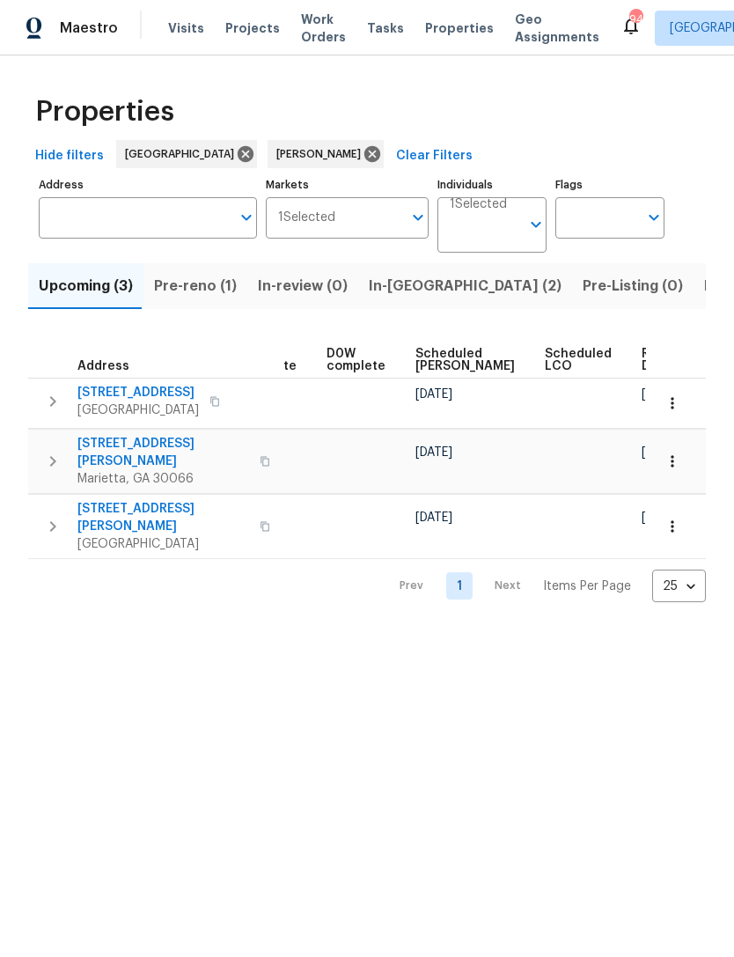
scroll to position [0, 441]
click at [402, 303] on button "In-reno (2)" at bounding box center [465, 286] width 214 height 46
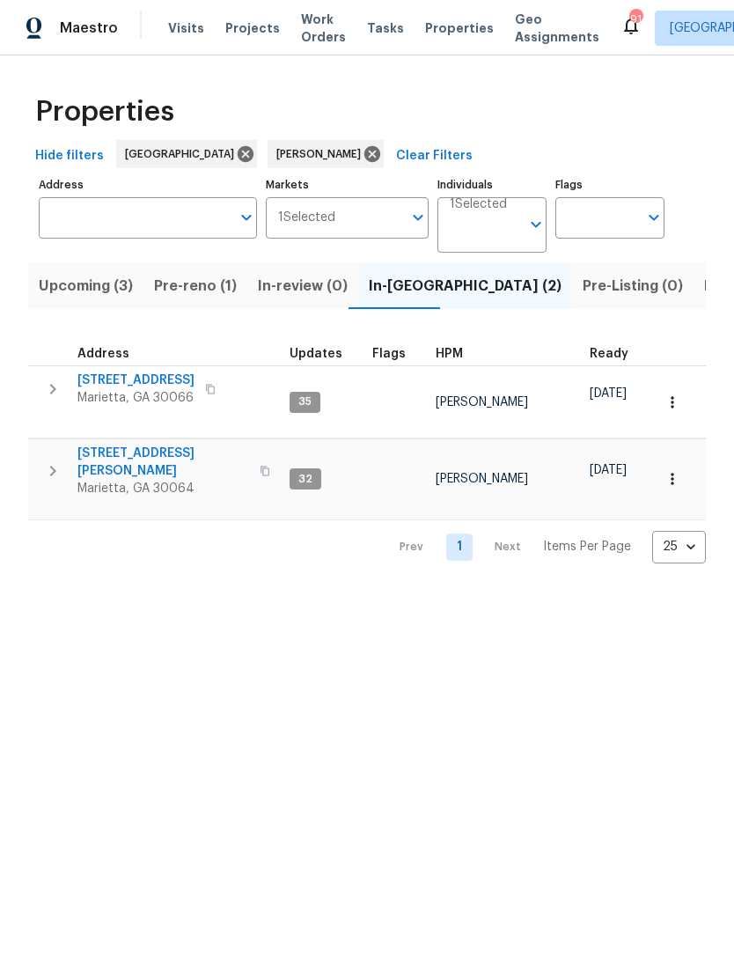
click at [180, 33] on span "Visits" at bounding box center [186, 28] width 36 height 18
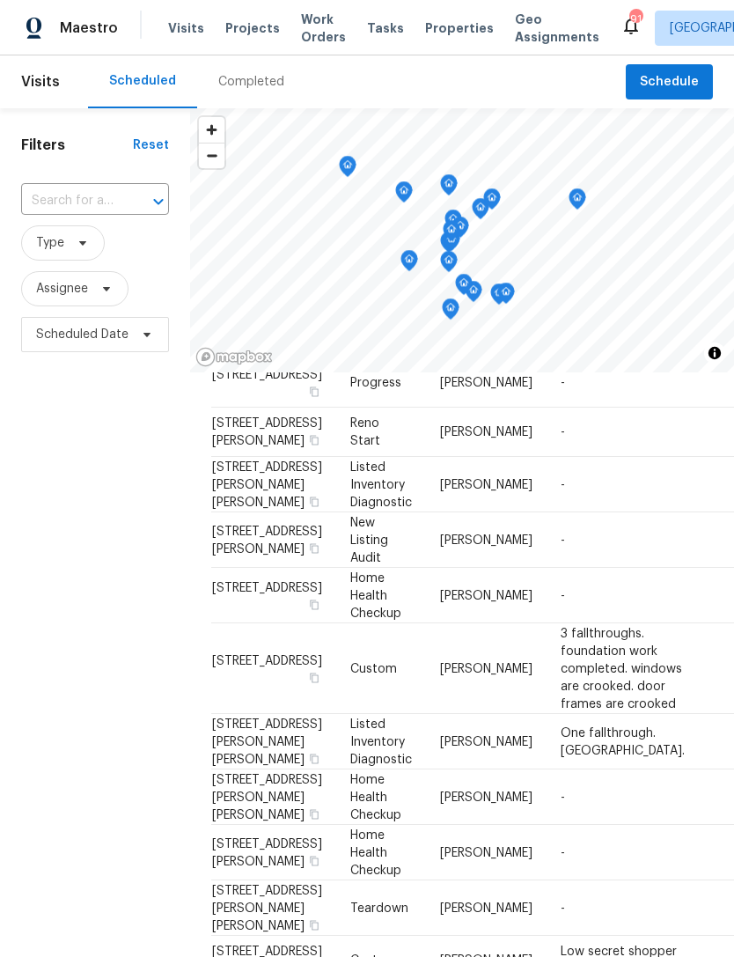
scroll to position [279, 0]
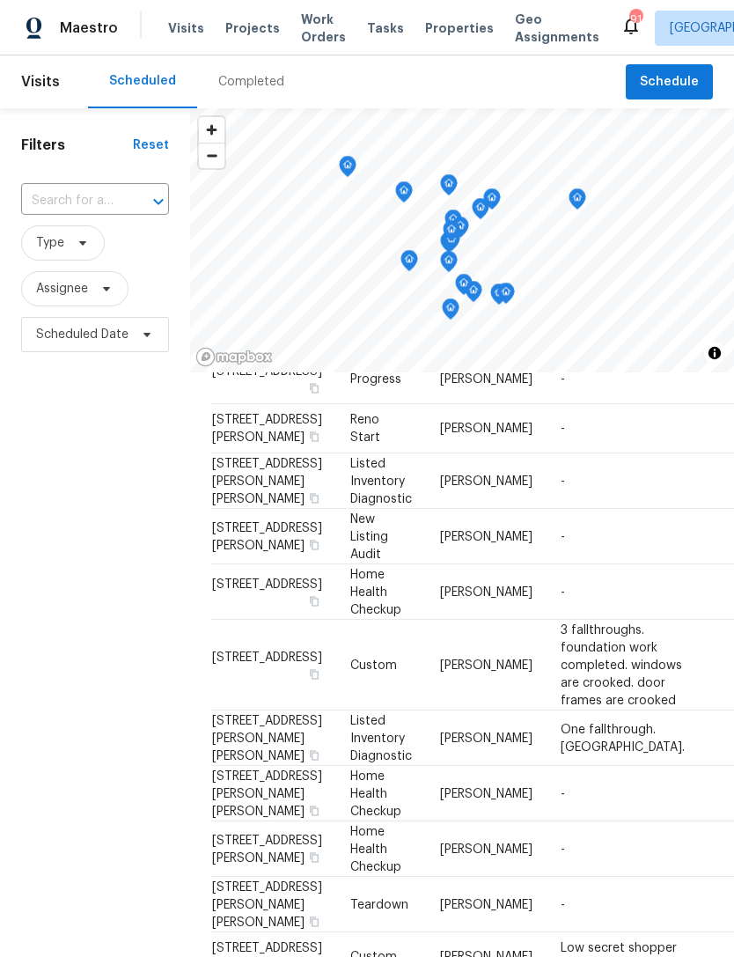
click at [443, 31] on span "Properties" at bounding box center [459, 28] width 69 height 18
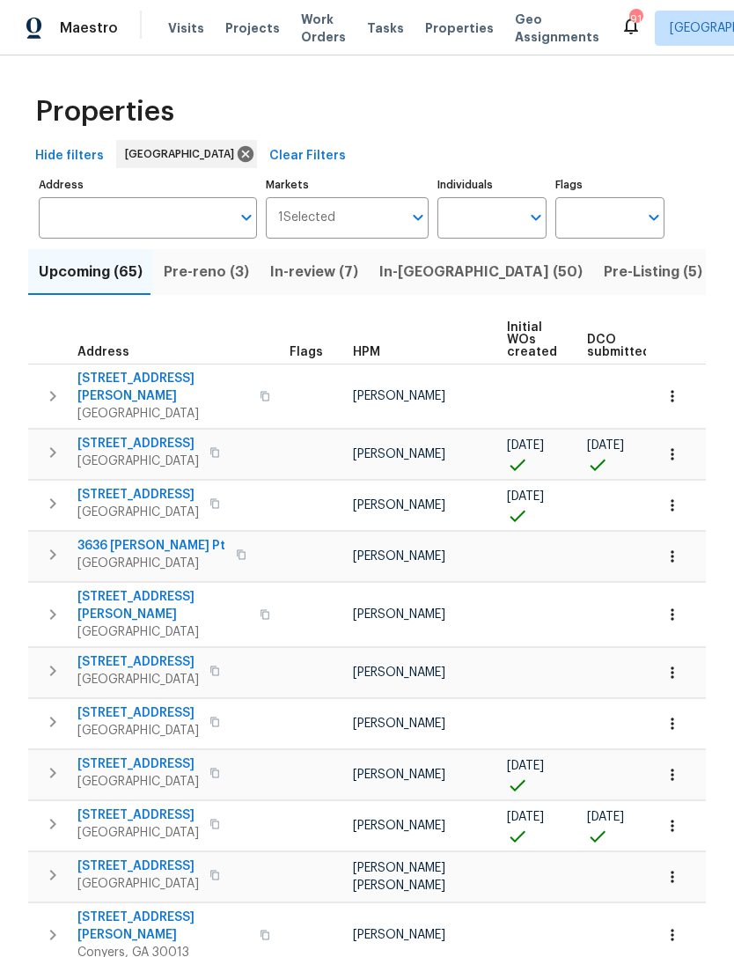
click at [124, 227] on input "text" at bounding box center [135, 217] width 192 height 41
click at [466, 224] on input "Individuals" at bounding box center [479, 217] width 83 height 41
type input "kenroy"
click at [475, 272] on input "checkbox" at bounding box center [470, 273] width 37 height 37
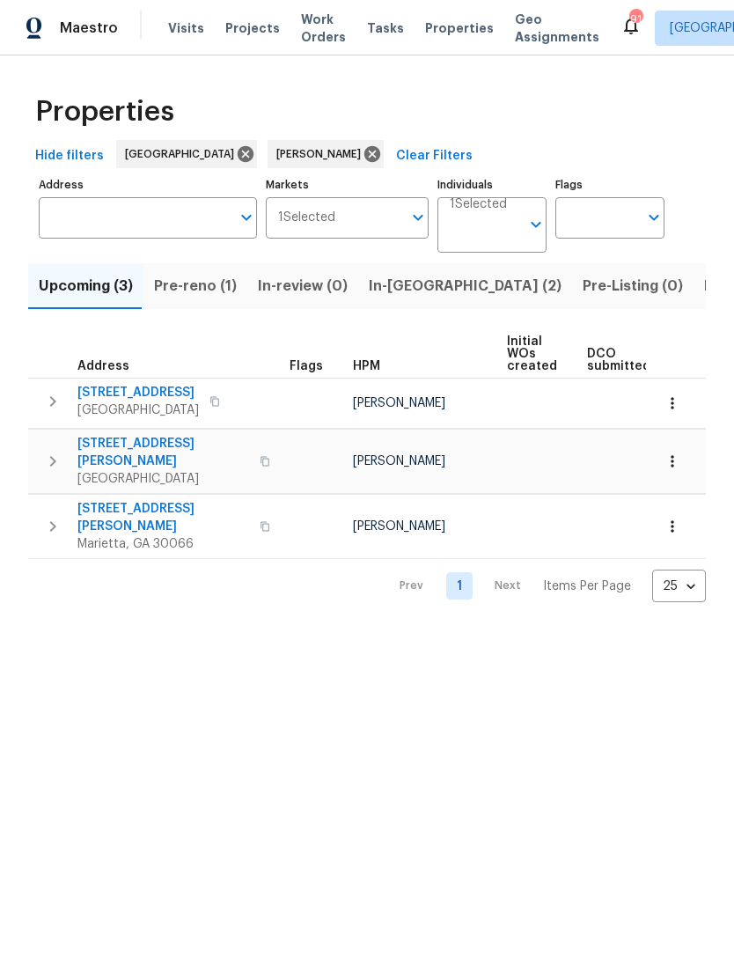
click at [402, 291] on span "In-reno (2)" at bounding box center [465, 286] width 193 height 25
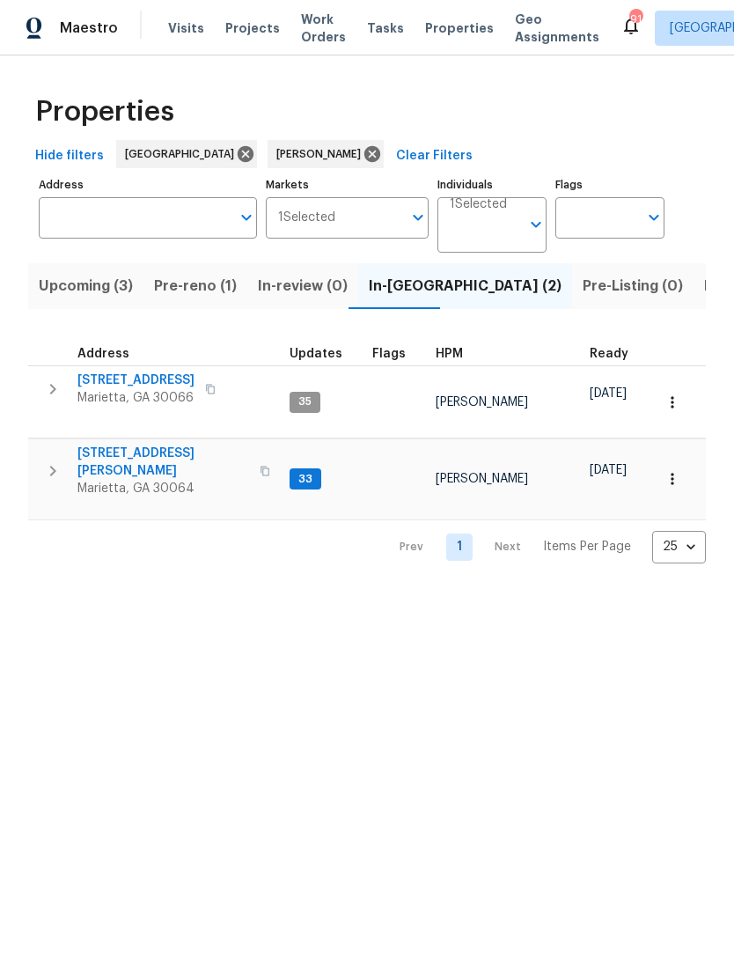
click at [149, 445] on span "3526 W Hampton Dr NW" at bounding box center [163, 462] width 172 height 35
click at [176, 446] on span "3526 W Hampton Dr NW" at bounding box center [163, 462] width 172 height 35
click at [100, 283] on span "Upcoming (3)" at bounding box center [86, 286] width 94 height 25
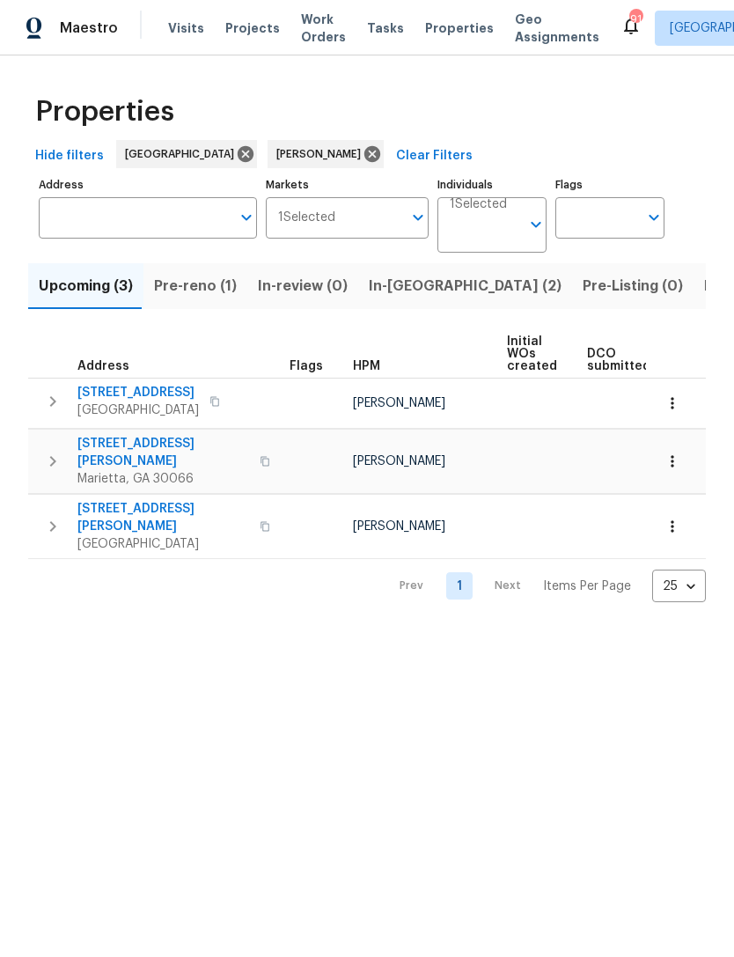
click at [396, 283] on span "In-reno (2)" at bounding box center [465, 286] width 193 height 25
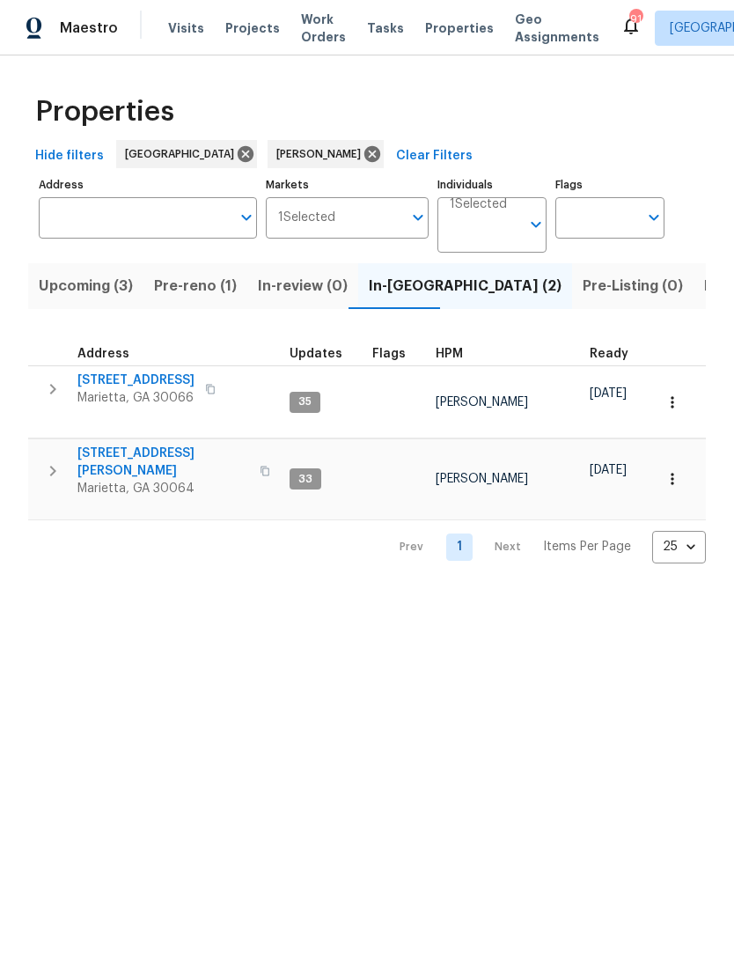
click at [195, 292] on span "Pre-reno (1)" at bounding box center [195, 286] width 83 height 25
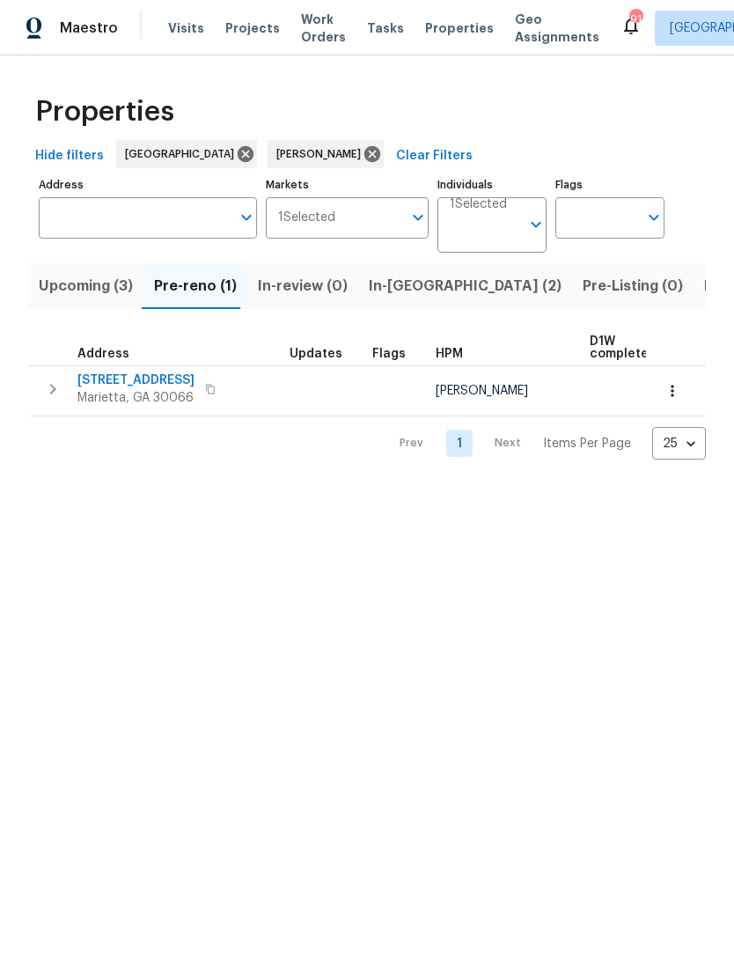
click at [395, 292] on span "In-reno (2)" at bounding box center [465, 286] width 193 height 25
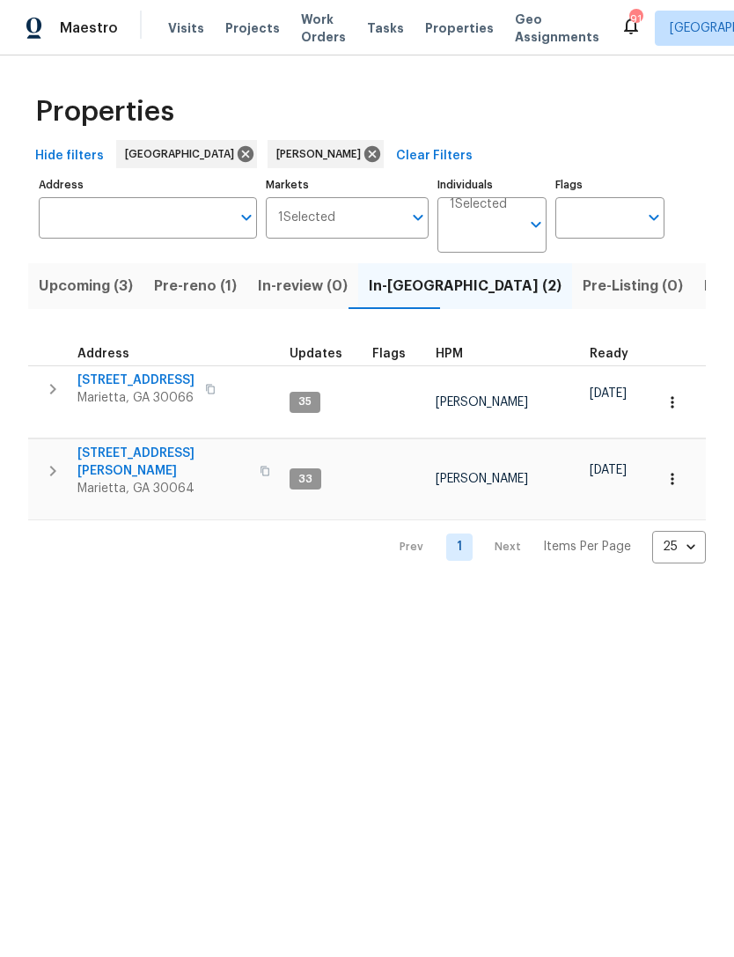
scroll to position [7, 0]
click at [202, 445] on span "3526 W Hampton Dr NW" at bounding box center [163, 462] width 172 height 35
click at [97, 284] on span "Upcoming (3)" at bounding box center [86, 286] width 94 height 25
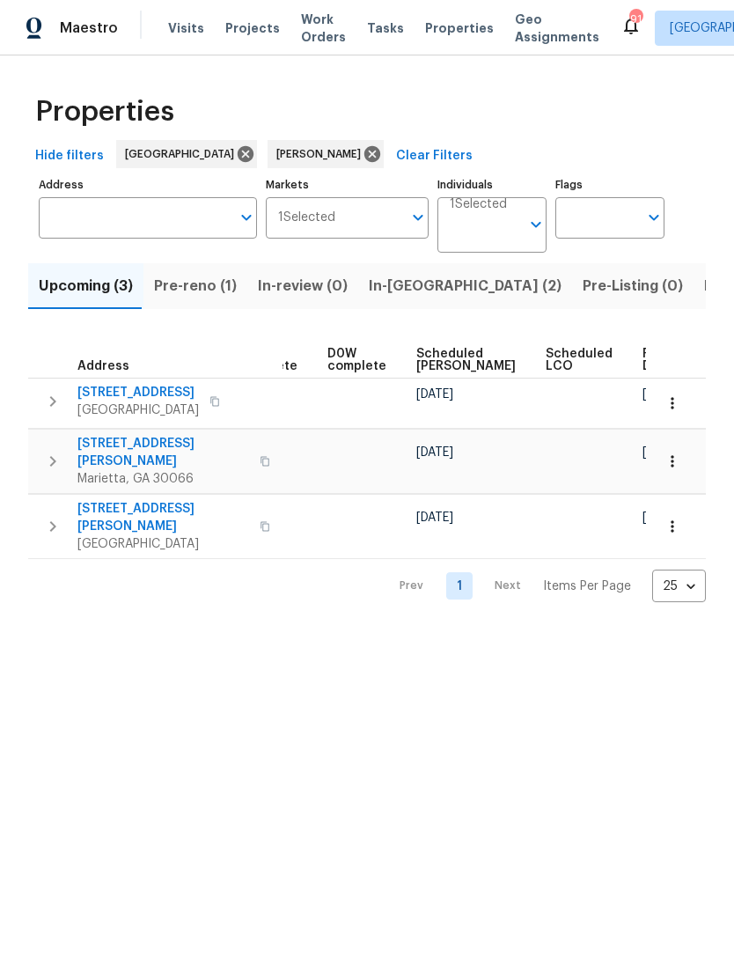
scroll to position [0, 441]
click at [704, 289] on span "Listed (12)" at bounding box center [740, 286] width 72 height 25
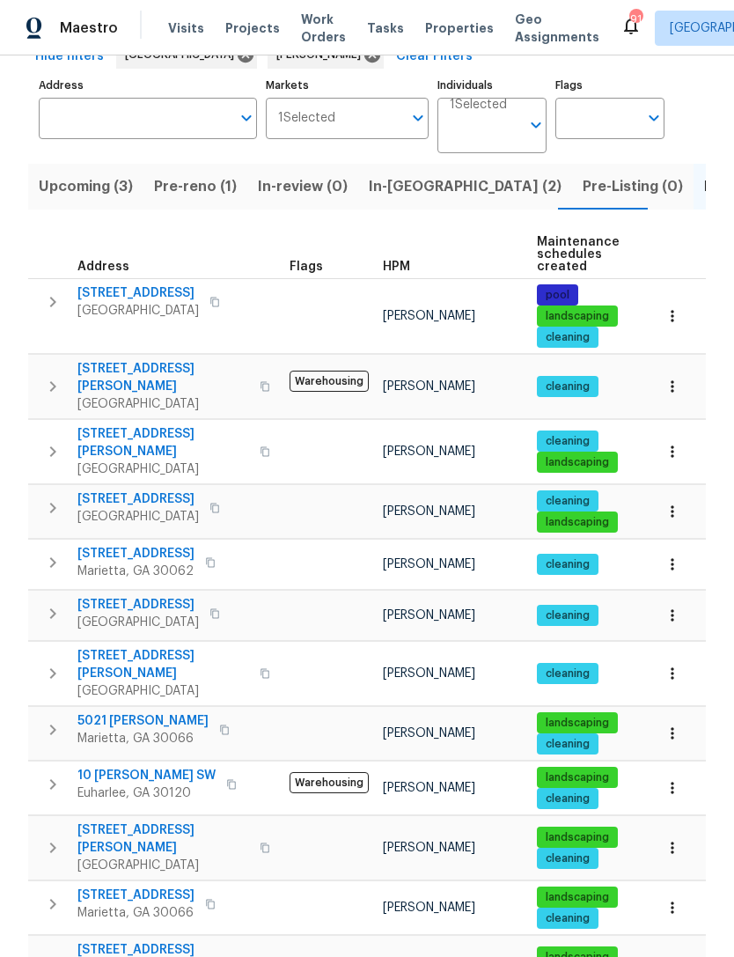
scroll to position [99, 0]
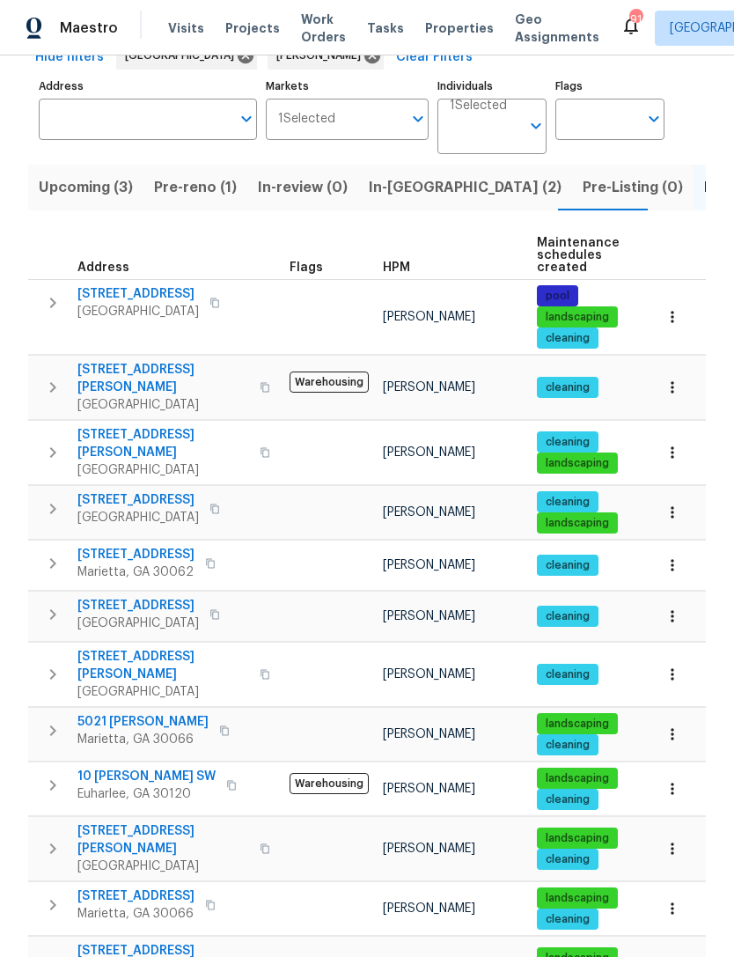
click at [674, 729] on icon "button" at bounding box center [672, 734] width 3 height 11
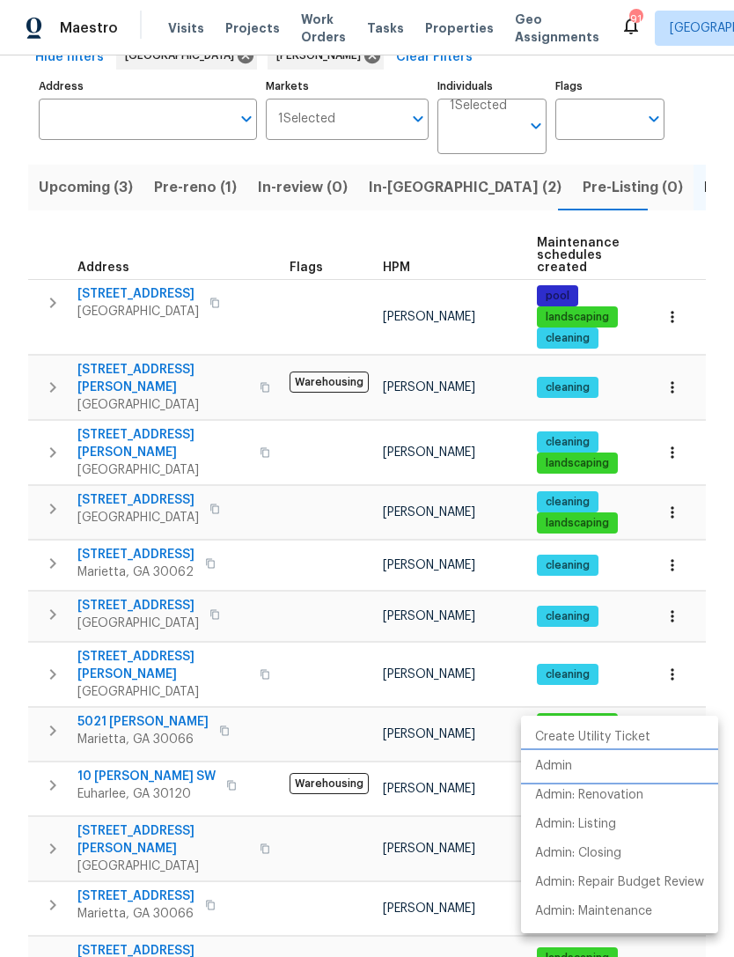
click at [572, 763] on p "Admin" at bounding box center [553, 766] width 37 height 18
click at [665, 697] on div at bounding box center [367, 478] width 734 height 957
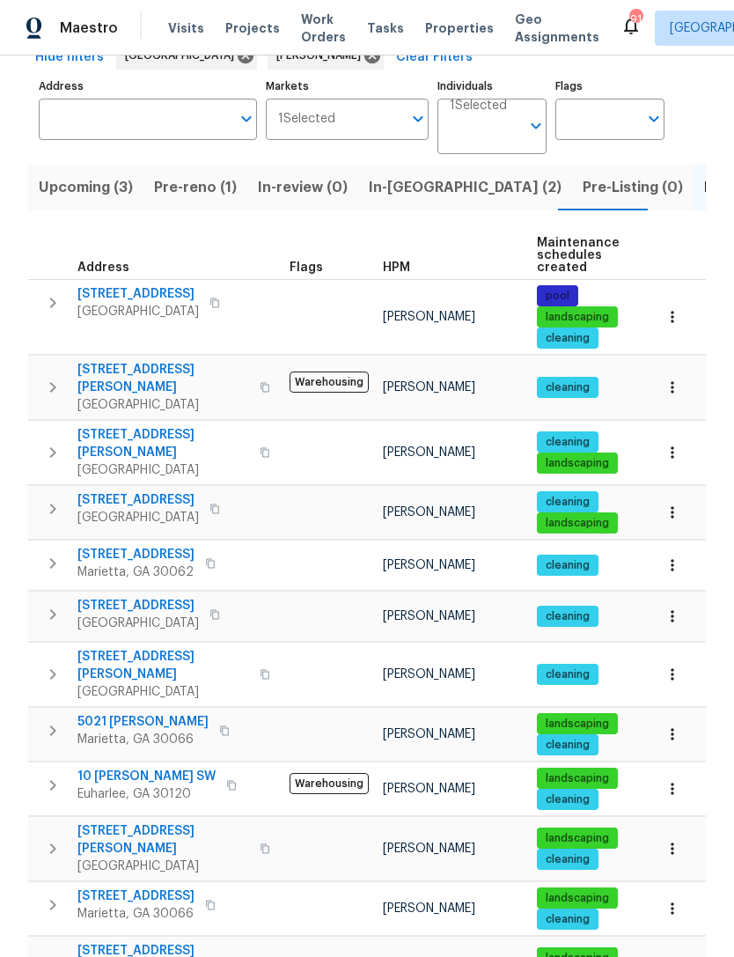
click at [103, 713] on span "5021 Rodrick Trce" at bounding box center [142, 722] width 131 height 18
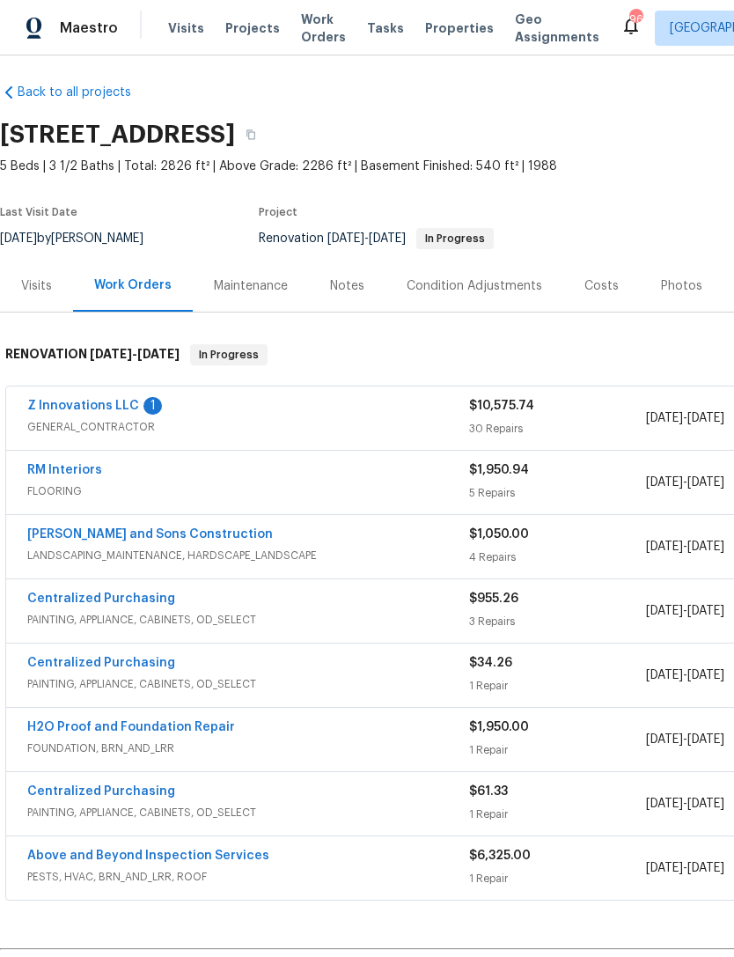
scroll to position [7, 0]
click at [86, 403] on link "Z Innovations LLC" at bounding box center [83, 406] width 112 height 12
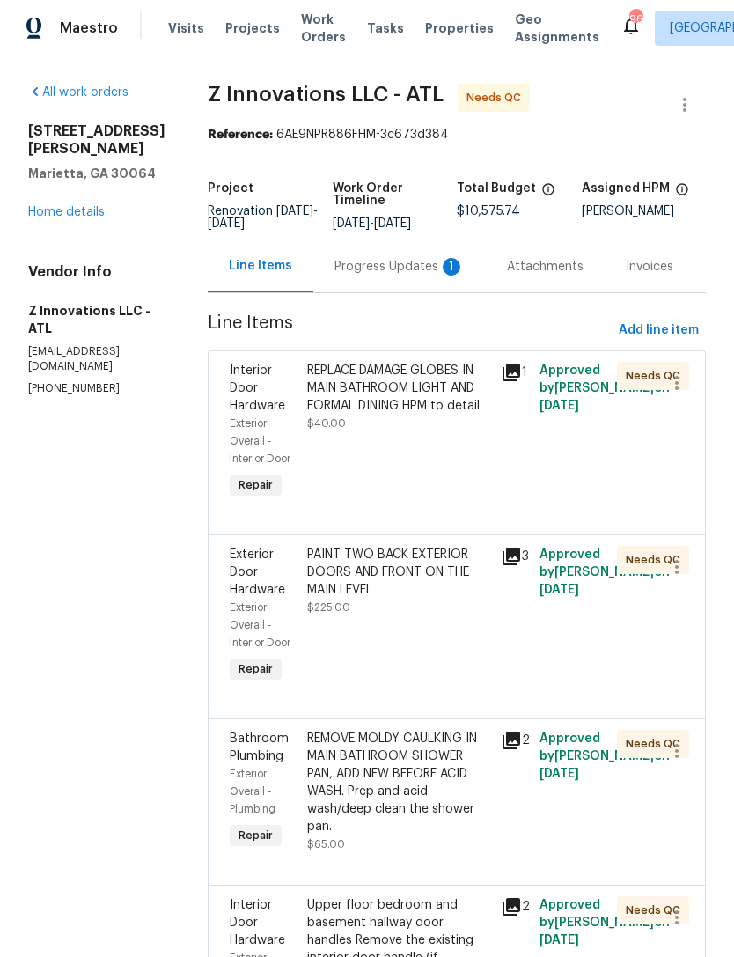
click at [409, 276] on div "Progress Updates 1" at bounding box center [400, 267] width 130 height 18
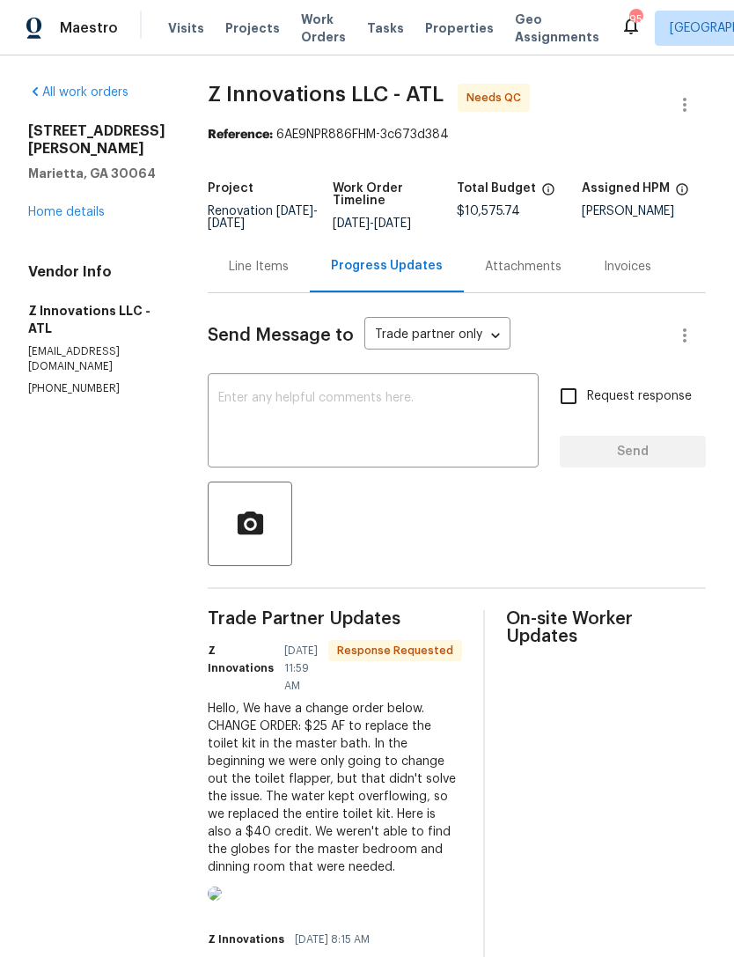
click at [73, 232] on div "All work orders [STREET_ADDRESS] Home details Vendor Info Z Innovations LLC - A…" at bounding box center [96, 240] width 137 height 313
click at [63, 208] on link "Home details" at bounding box center [66, 212] width 77 height 12
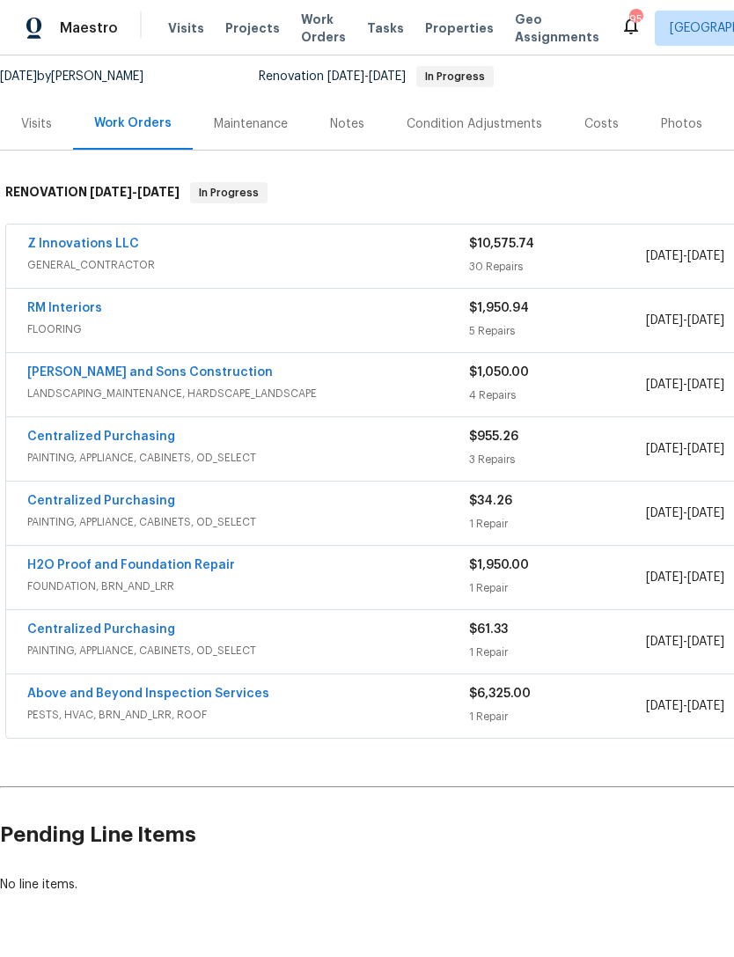
scroll to position [168, 0]
click at [236, 692] on link "Above and Beyond Inspection Services" at bounding box center [148, 695] width 242 height 12
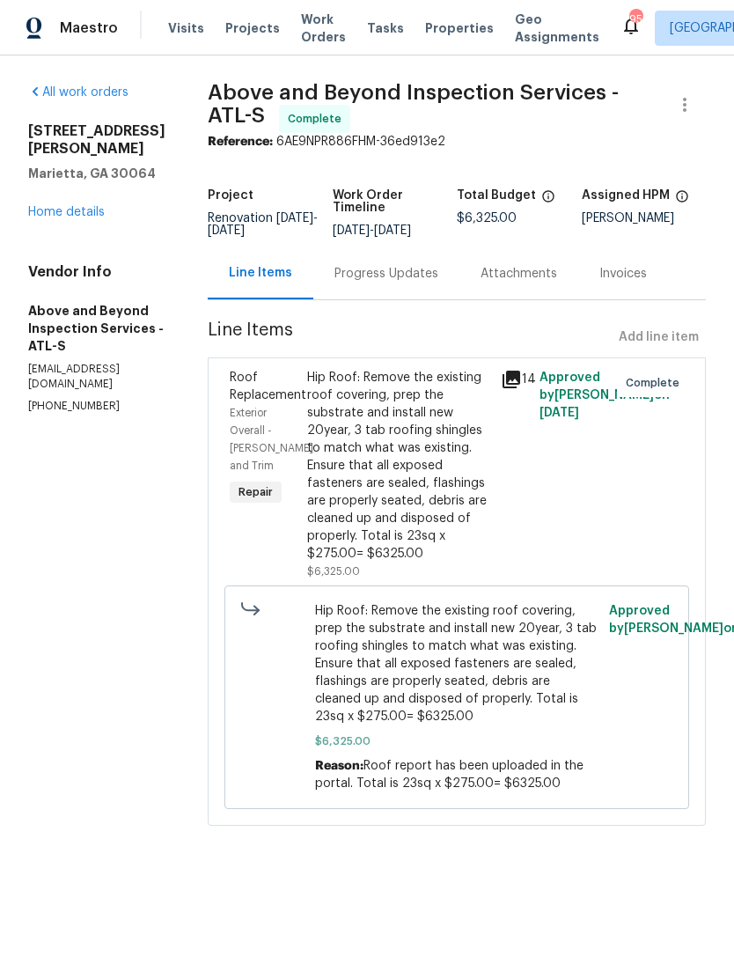
click at [306, 402] on span "Roof Replacement" at bounding box center [268, 387] width 77 height 30
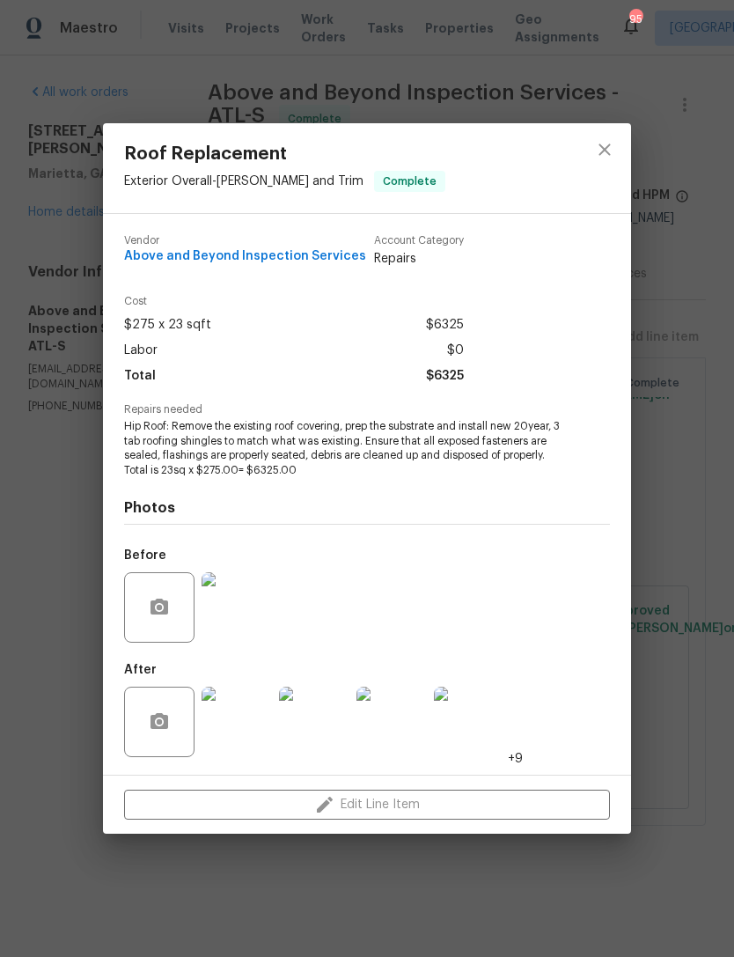
click at [239, 722] on img at bounding box center [237, 722] width 70 height 70
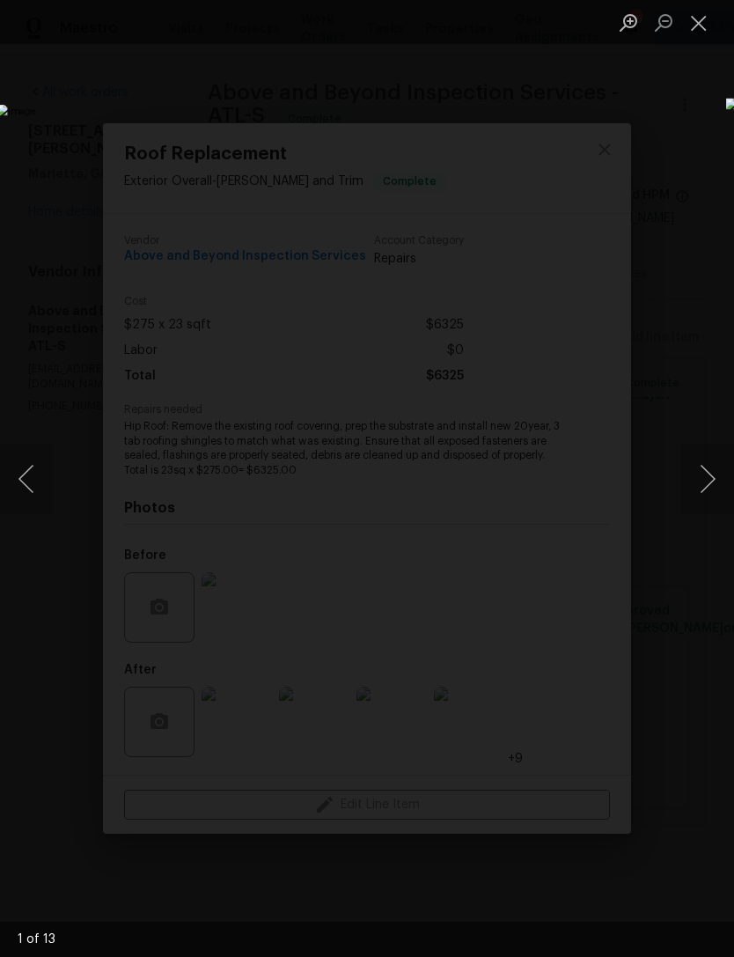
click at [696, 478] on button "Next image" at bounding box center [708, 479] width 53 height 70
click at [696, 497] on button "Next image" at bounding box center [708, 479] width 53 height 70
click at [43, 490] on button "Previous image" at bounding box center [26, 479] width 53 height 70
click at [29, 499] on button "Previous image" at bounding box center [26, 479] width 53 height 70
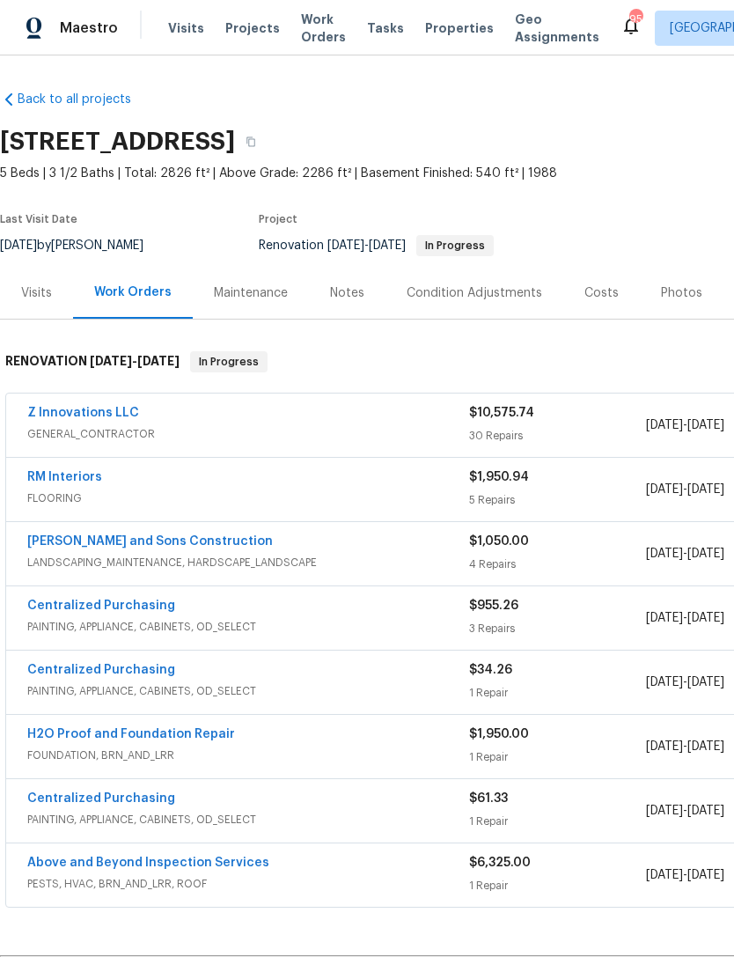
click at [33, 304] on div "Visits" at bounding box center [36, 293] width 73 height 52
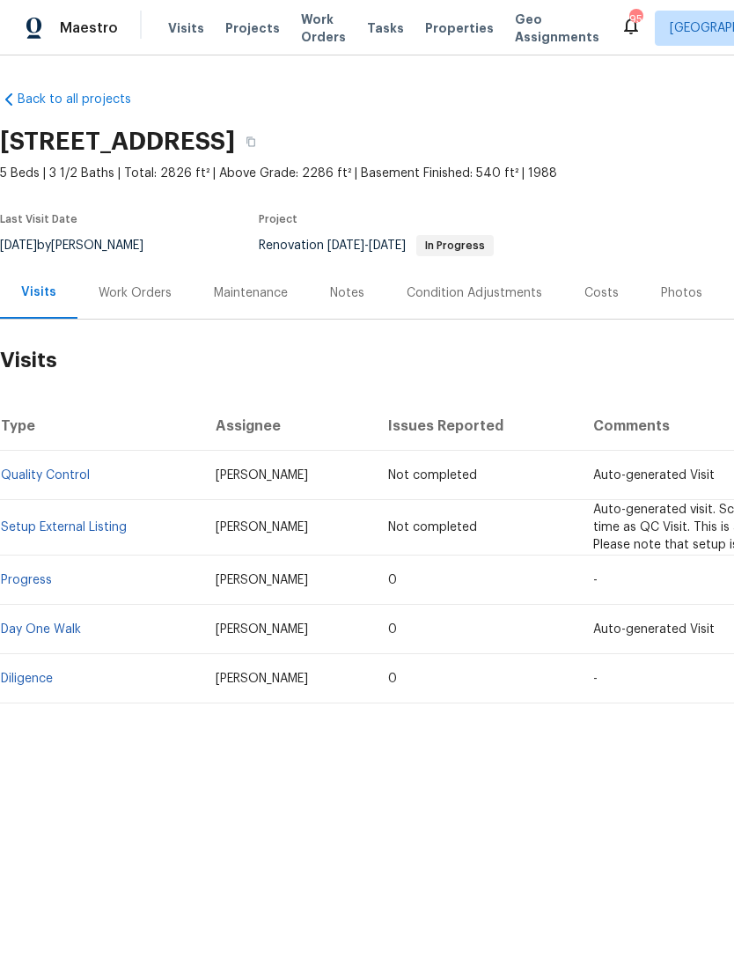
click at [136, 292] on div "Work Orders" at bounding box center [135, 293] width 73 height 18
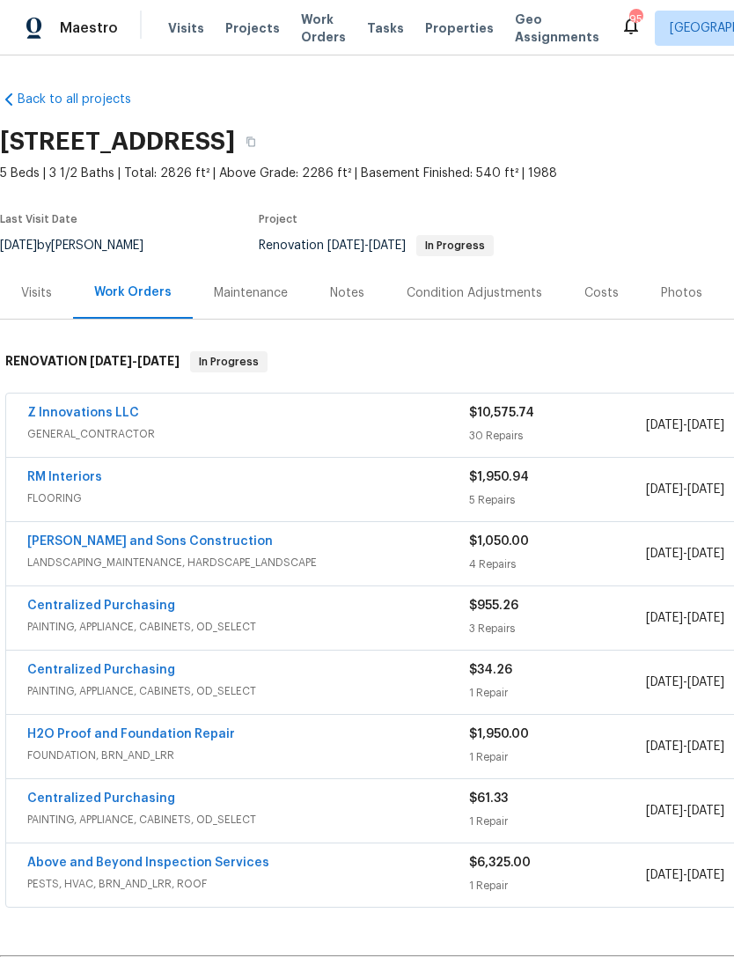
click at [180, 863] on link "Above and Beyond Inspection Services" at bounding box center [148, 863] width 242 height 12
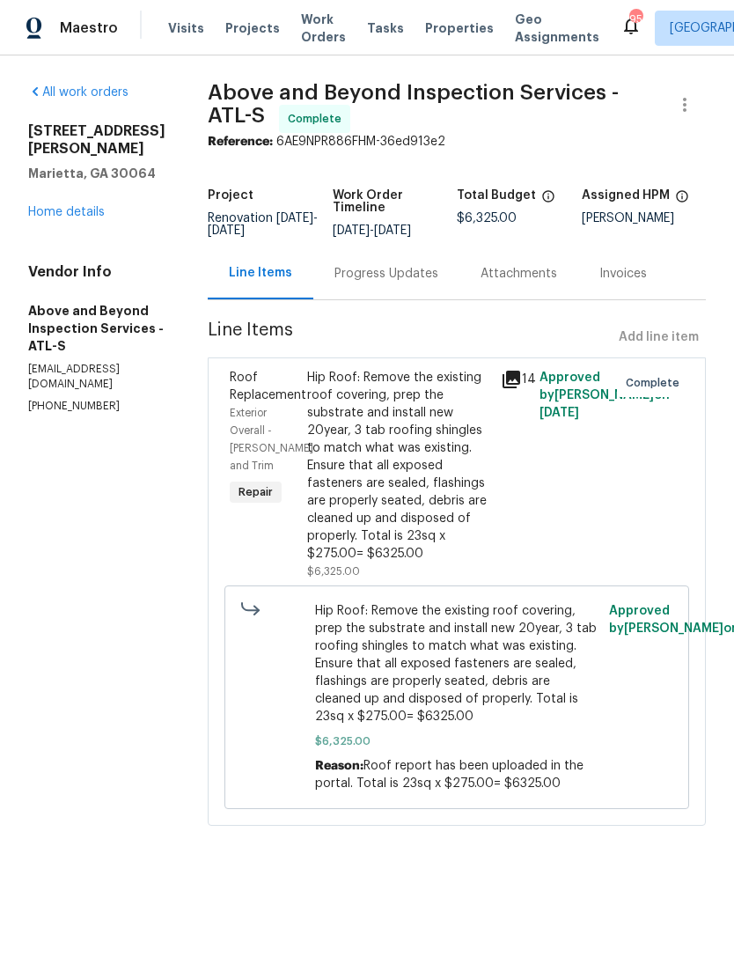
click at [399, 283] on div "Progress Updates" at bounding box center [387, 274] width 104 height 18
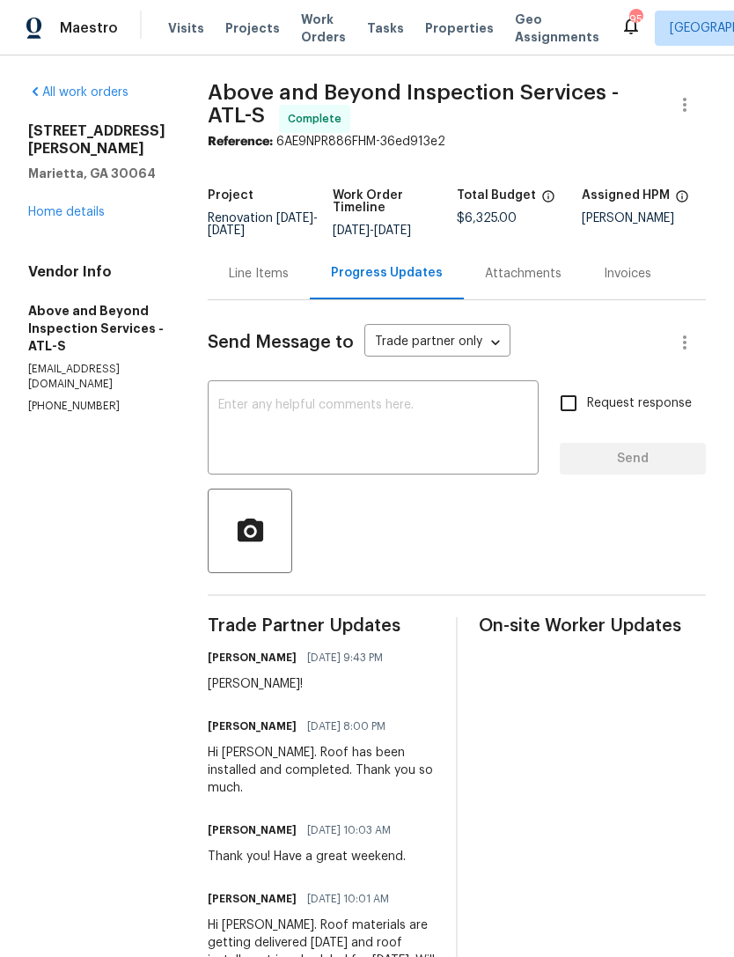
click at [345, 427] on textarea at bounding box center [373, 430] width 310 height 62
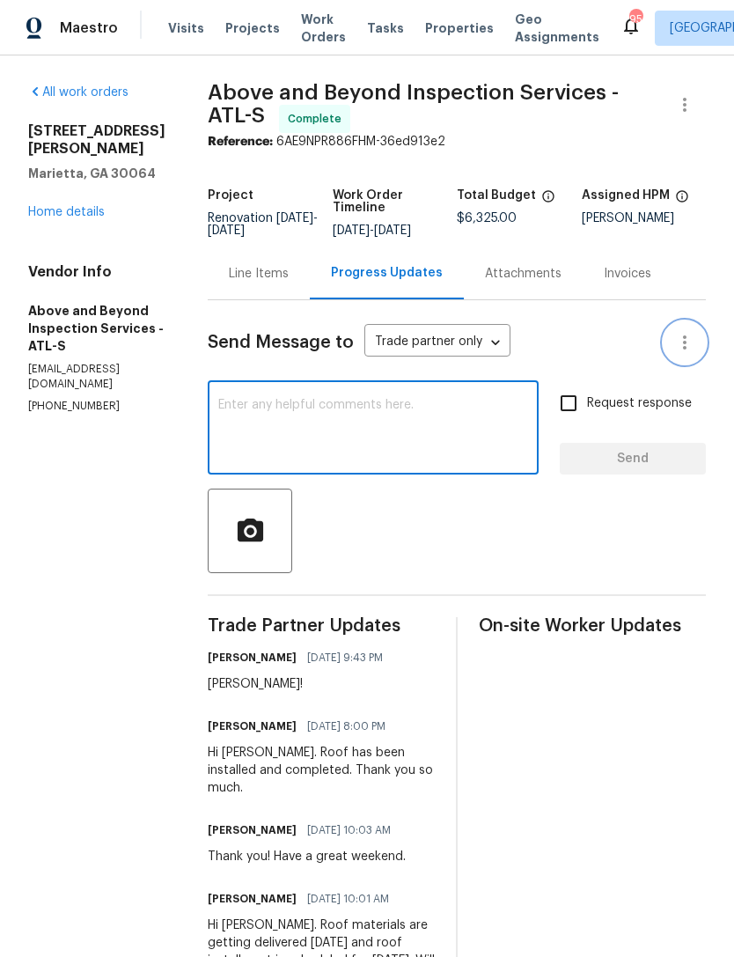
click at [678, 353] on icon "button" at bounding box center [684, 342] width 21 height 21
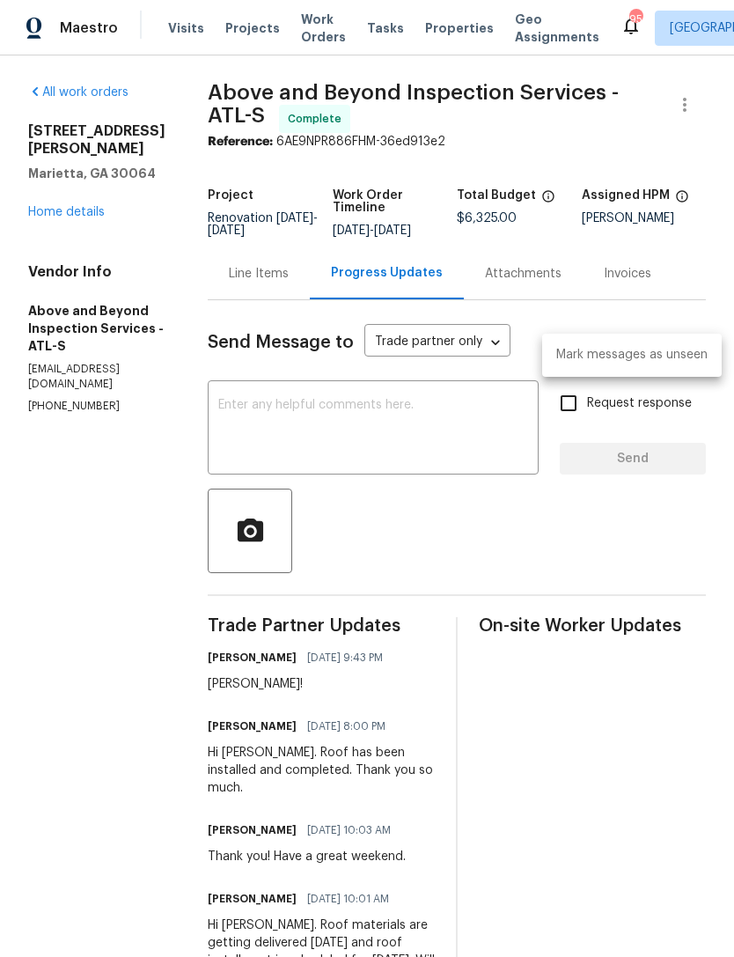
click at [677, 112] on div at bounding box center [367, 478] width 734 height 957
click at [683, 107] on icon "button" at bounding box center [684, 104] width 21 height 21
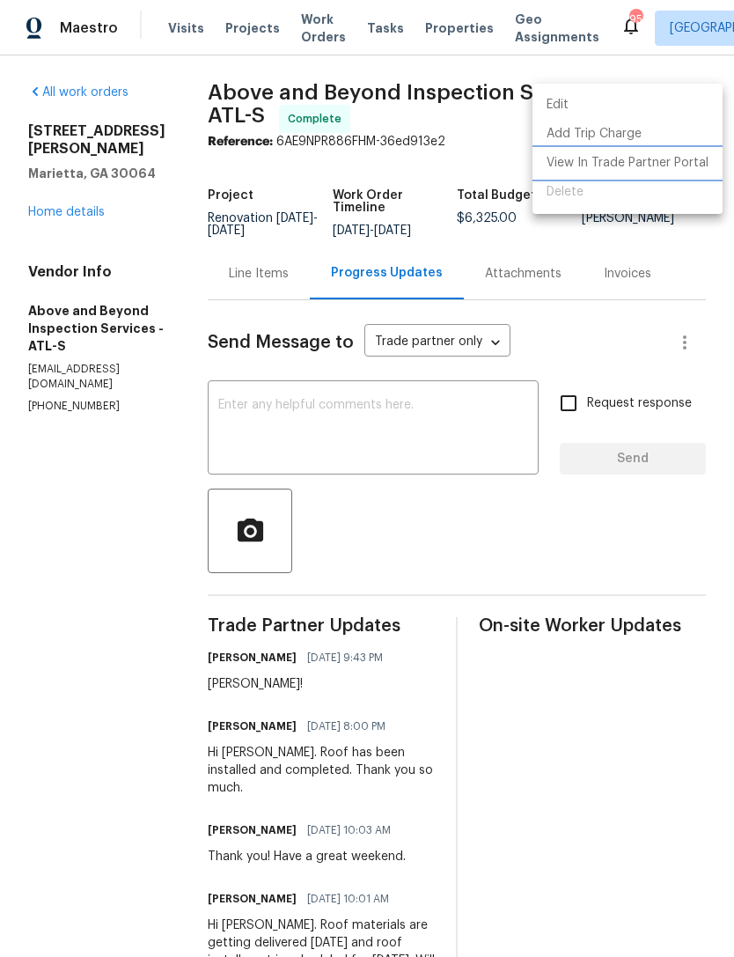
click at [645, 167] on li "View In Trade Partner Portal" at bounding box center [628, 163] width 190 height 29
click at [385, 443] on div at bounding box center [367, 478] width 734 height 957
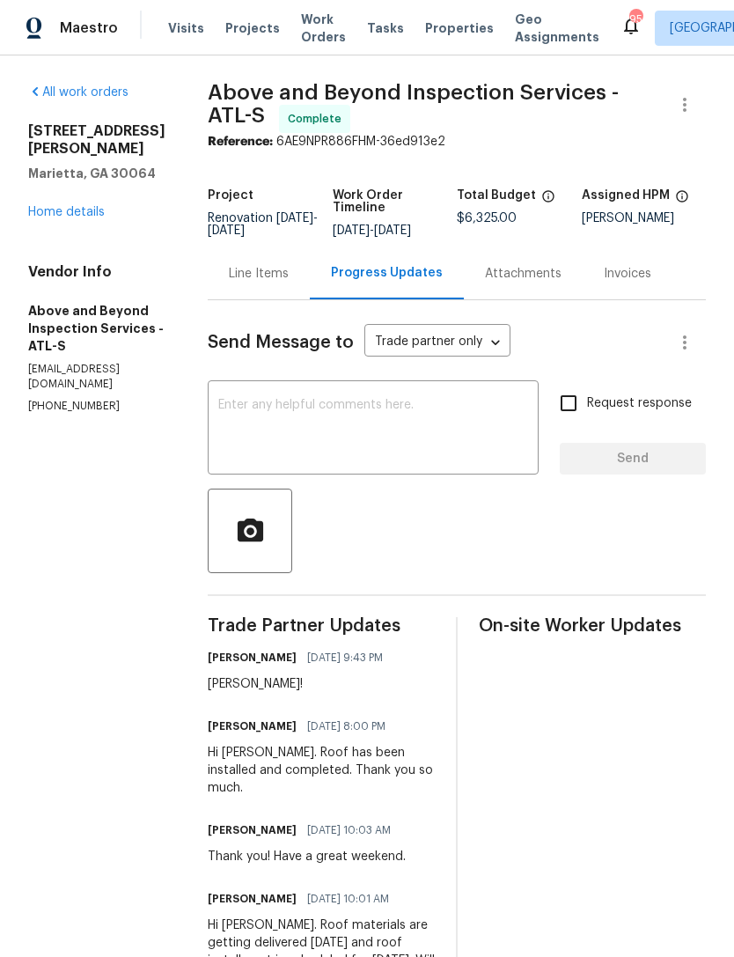
click at [350, 415] on textarea at bounding box center [373, 430] width 310 height 62
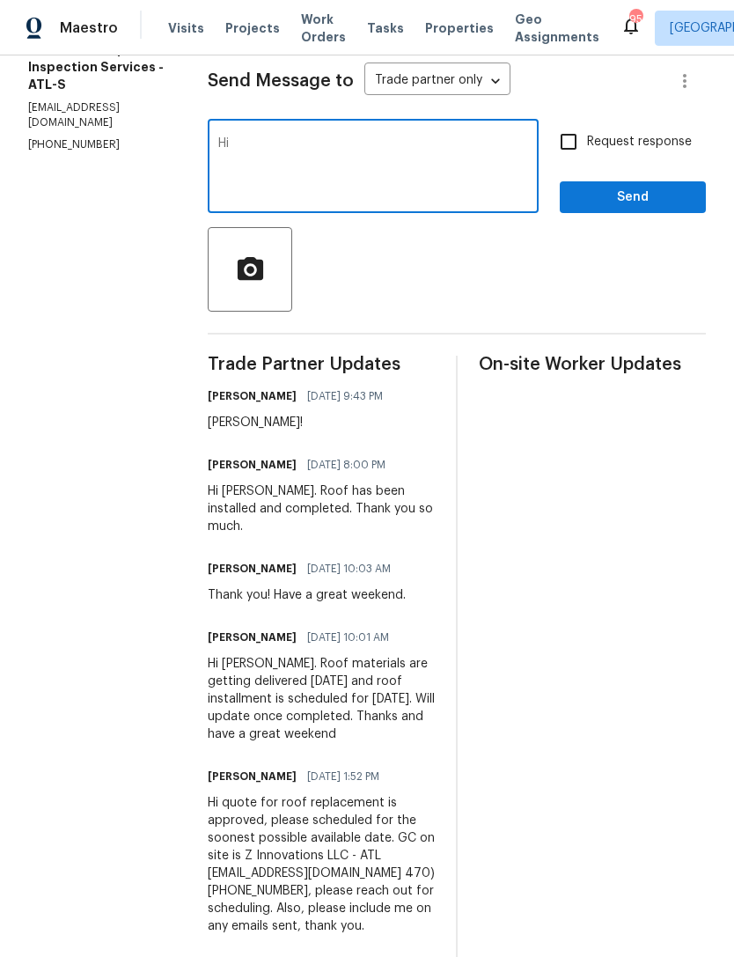
scroll to position [278, 0]
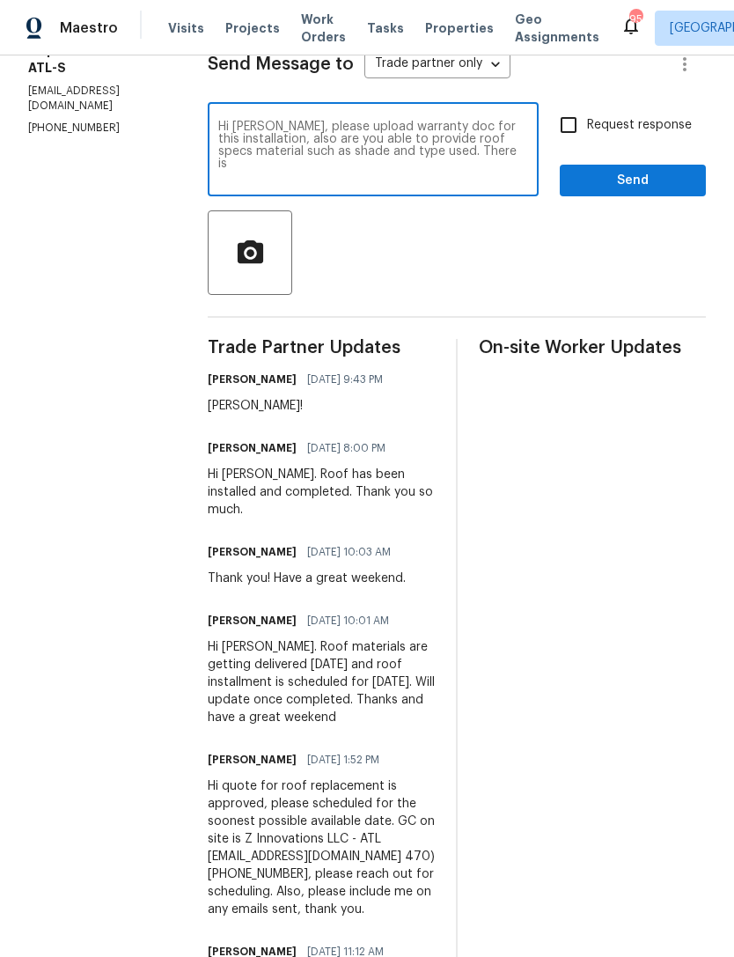
click at [508, 159] on textarea "Hi [PERSON_NAME], please upload warranty doc for this installation, also are yo…" at bounding box center [373, 152] width 310 height 62
click at [423, 174] on textarea "Hi [PERSON_NAME], please upload warranty doc for this installation, also are yo…" at bounding box center [373, 152] width 310 height 62
type textarea "Hi [PERSON_NAME], please upload warranty doc for this installation, also are yo…"
click at [574, 129] on input "Request response" at bounding box center [568, 125] width 37 height 37
checkbox input "true"
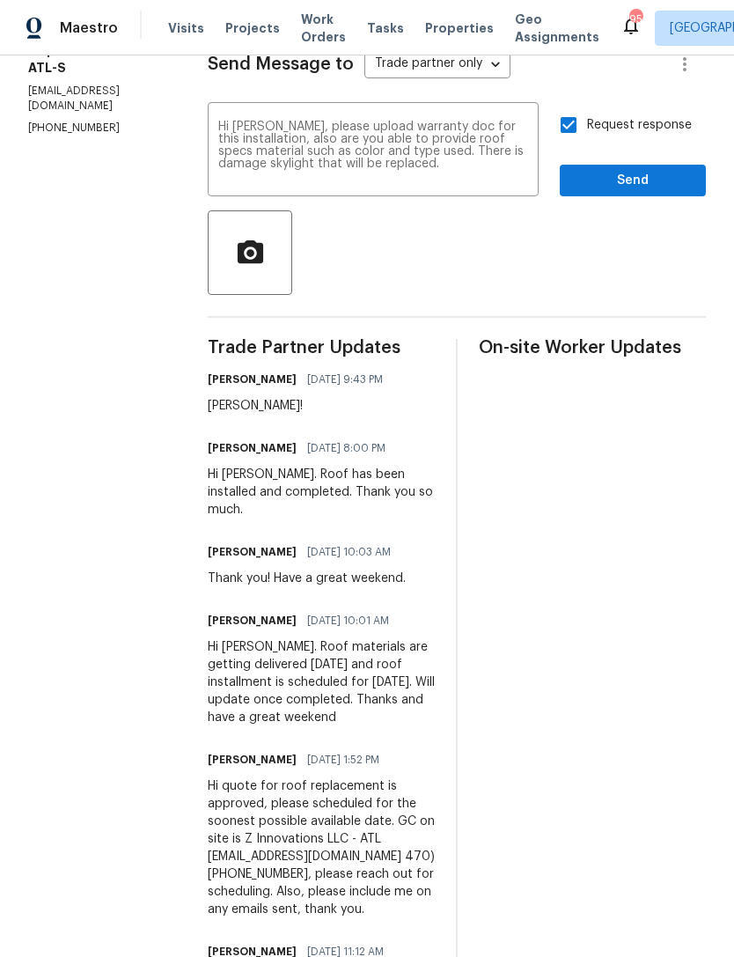
click at [425, 182] on textarea "Hi [PERSON_NAME], please upload warranty doc for this installation, also are yo…" at bounding box center [373, 152] width 310 height 62
type textarea "Hi [PERSON_NAME], please upload warranty doc for this installation, also are yo…"
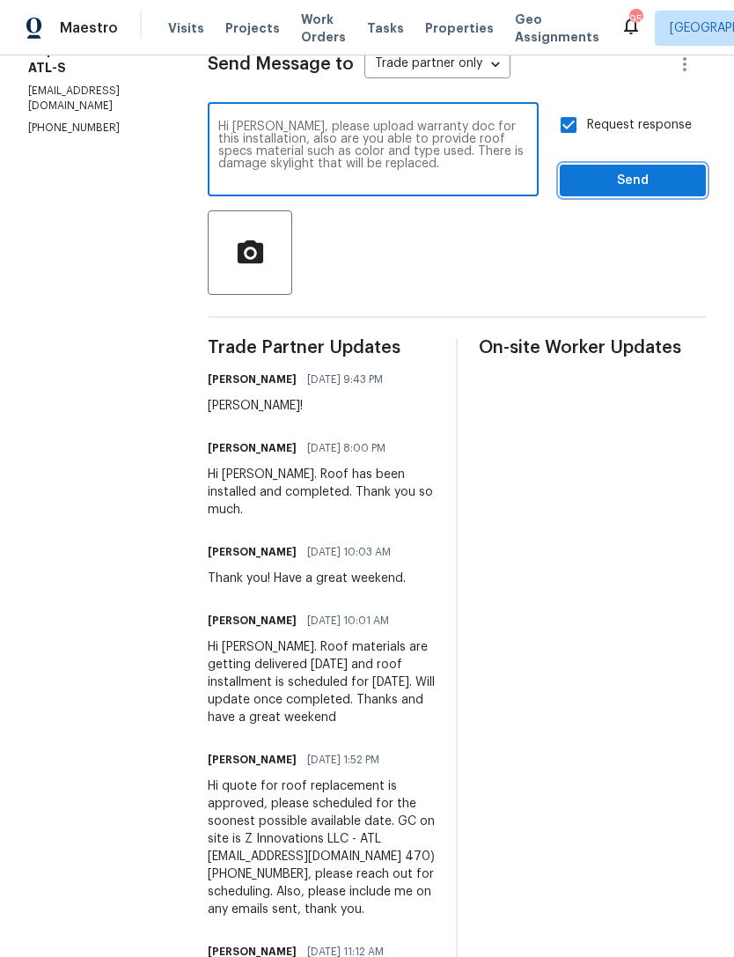
click at [623, 184] on span "Send" at bounding box center [633, 181] width 118 height 22
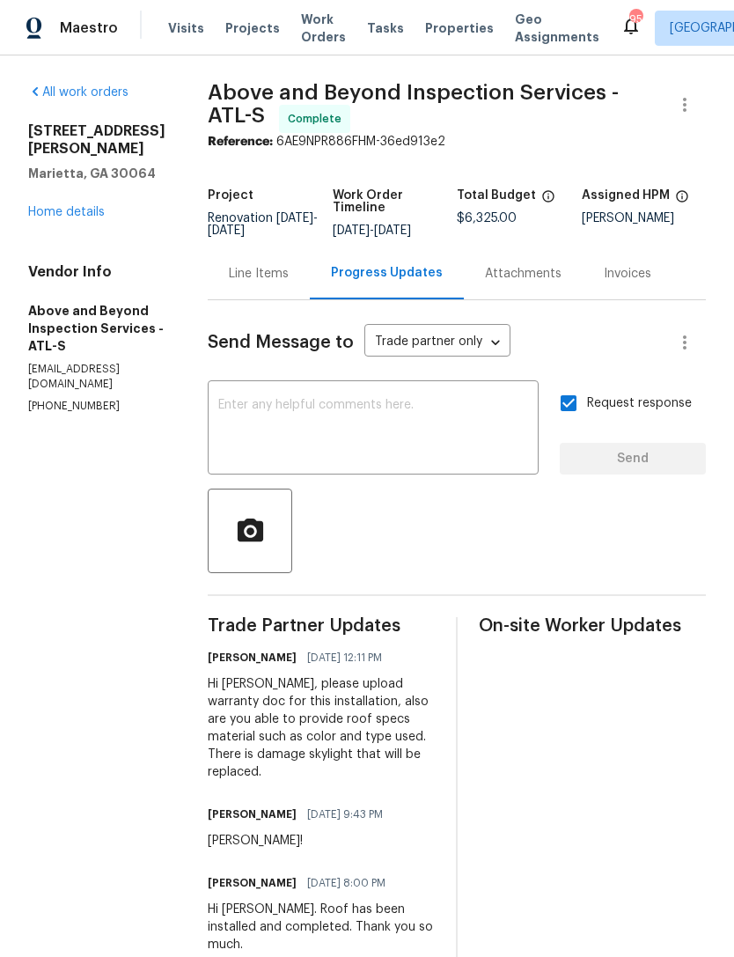
click at [64, 206] on link "Home details" at bounding box center [66, 212] width 77 height 12
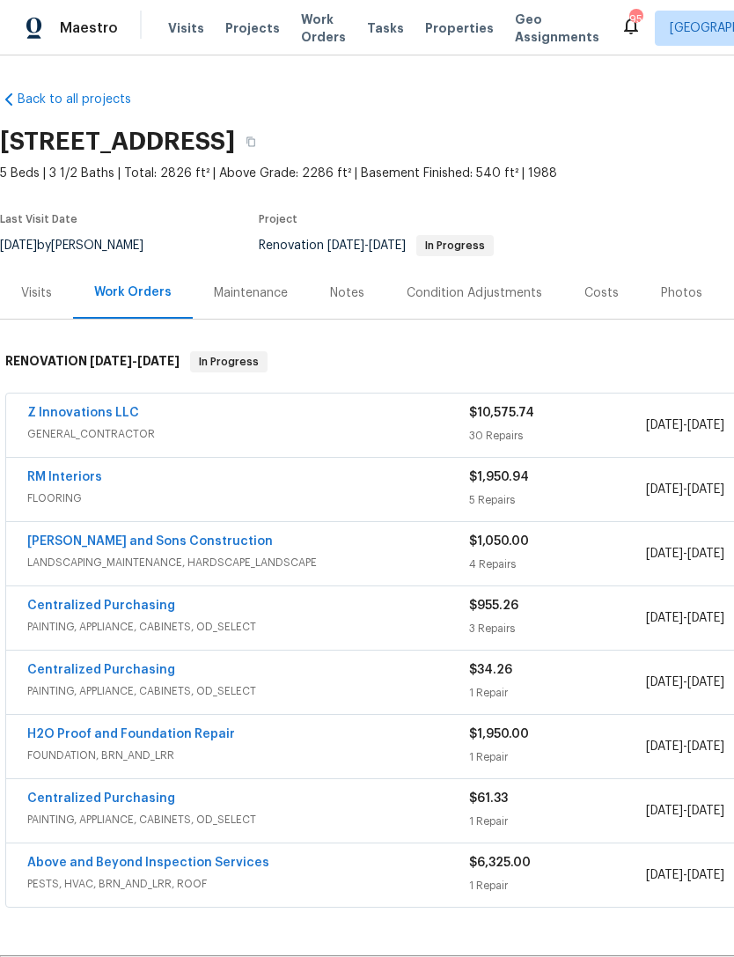
click at [185, 26] on span "Visits" at bounding box center [186, 28] width 36 height 18
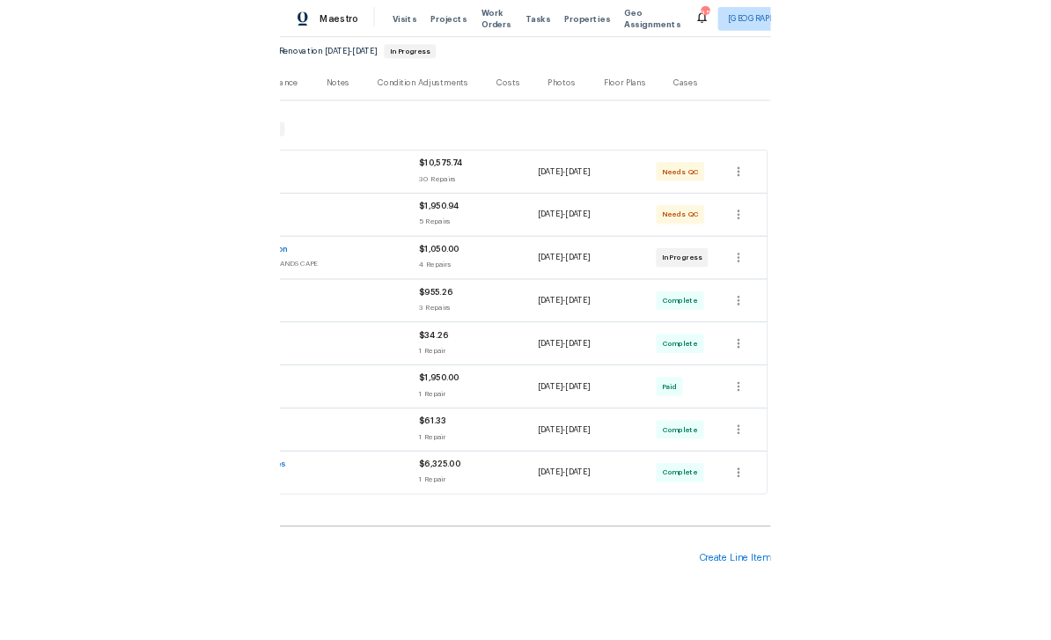
scroll to position [168, 261]
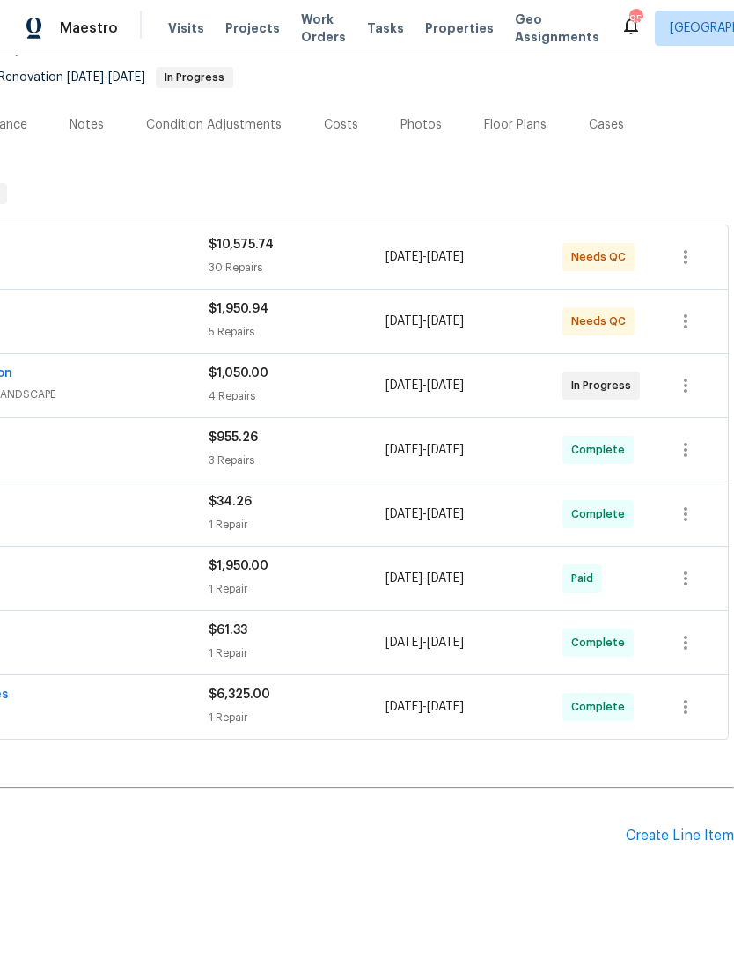
click at [674, 829] on div "Create Line Item" at bounding box center [680, 836] width 108 height 17
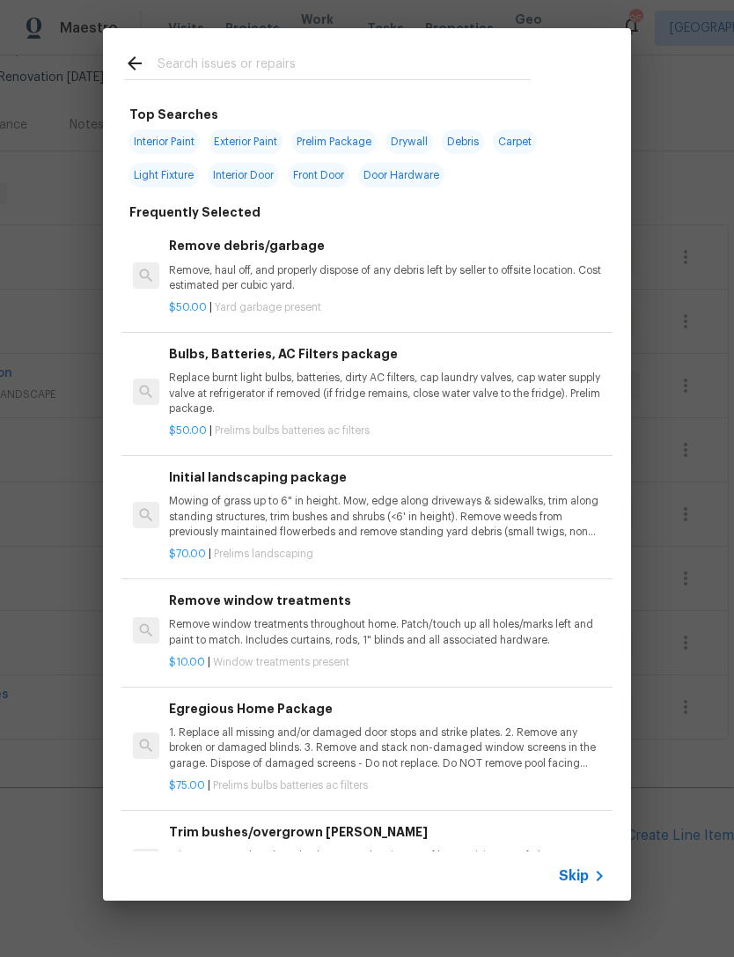
click at [326, 64] on input "text" at bounding box center [344, 66] width 373 height 26
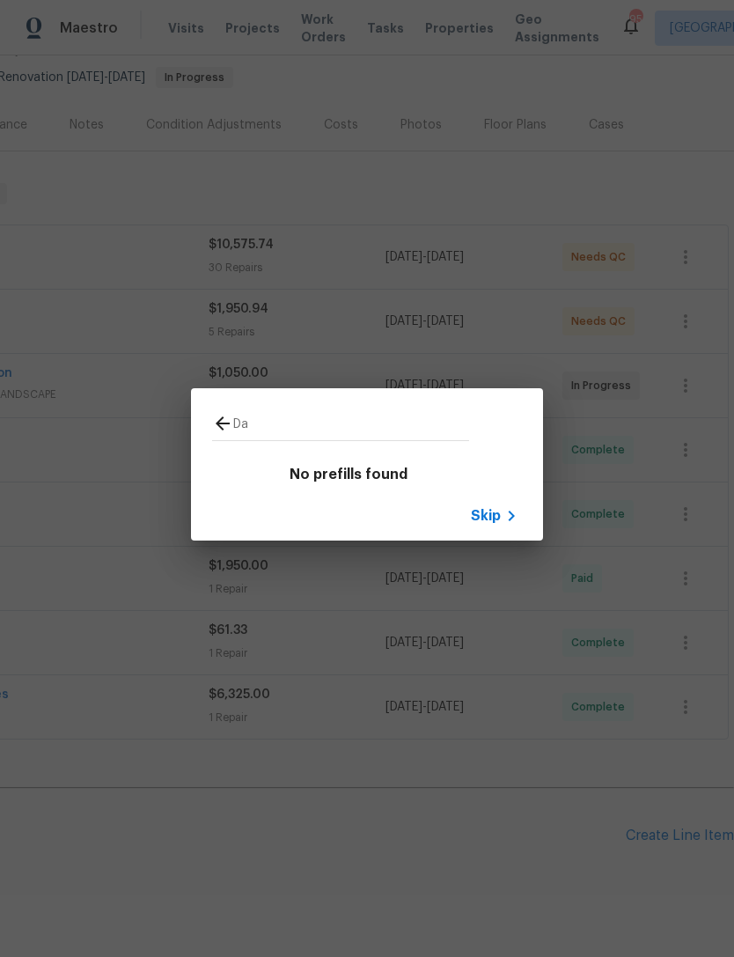
type input "D"
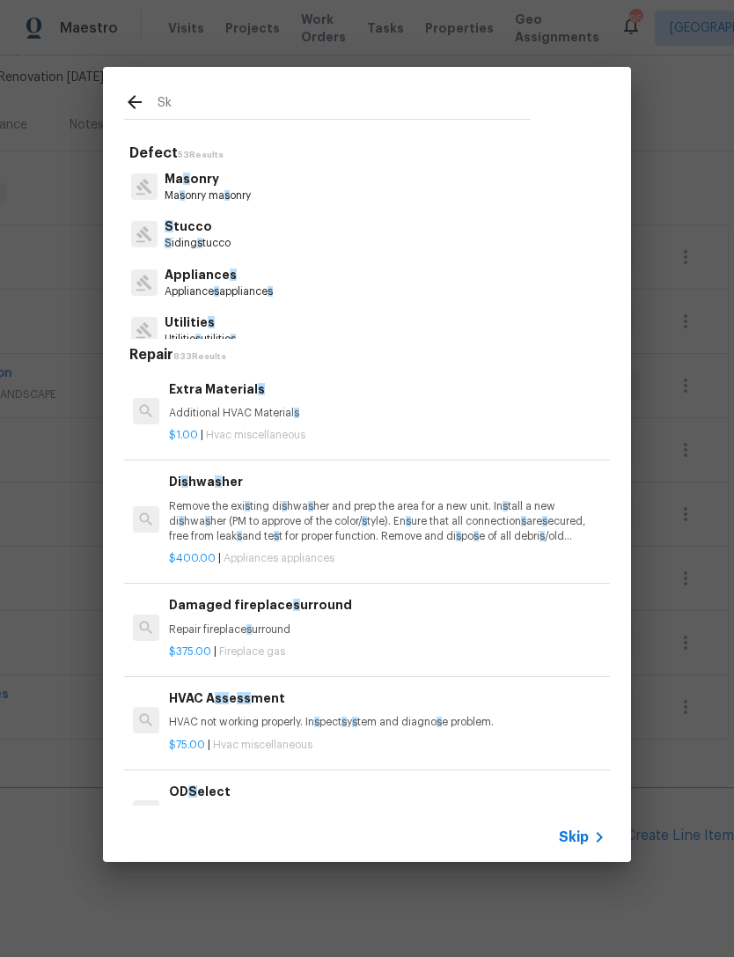
type input "Sky"
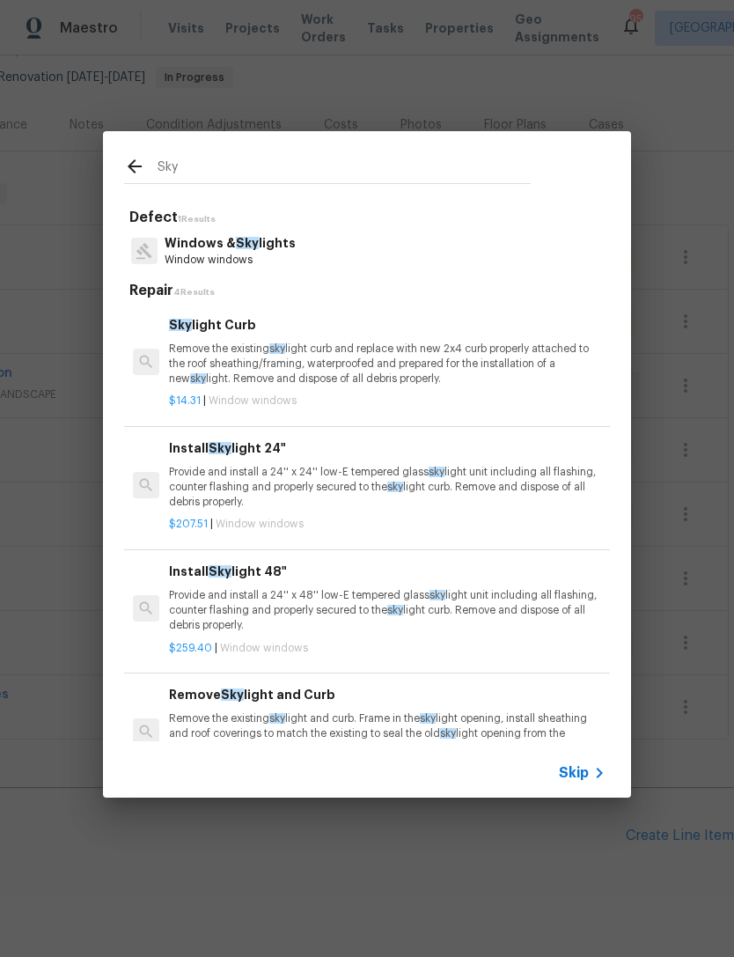
scroll to position [168, 0]
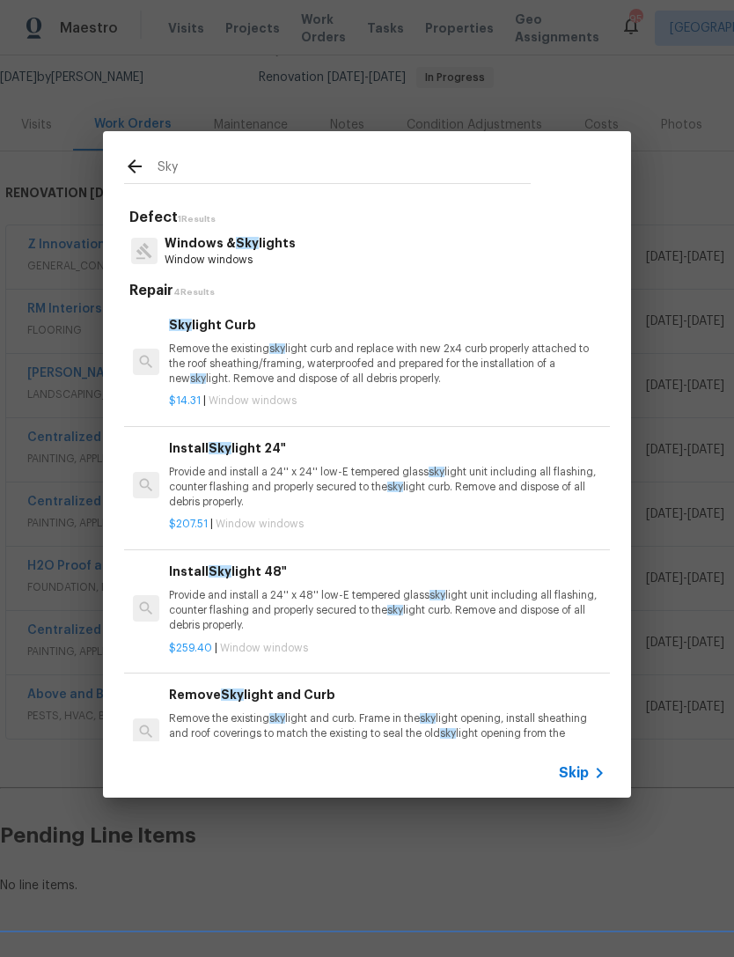
click at [437, 480] on p "Provide and install a 24'' x 24'' low-E tempered glass sky light unit including…" at bounding box center [387, 487] width 437 height 45
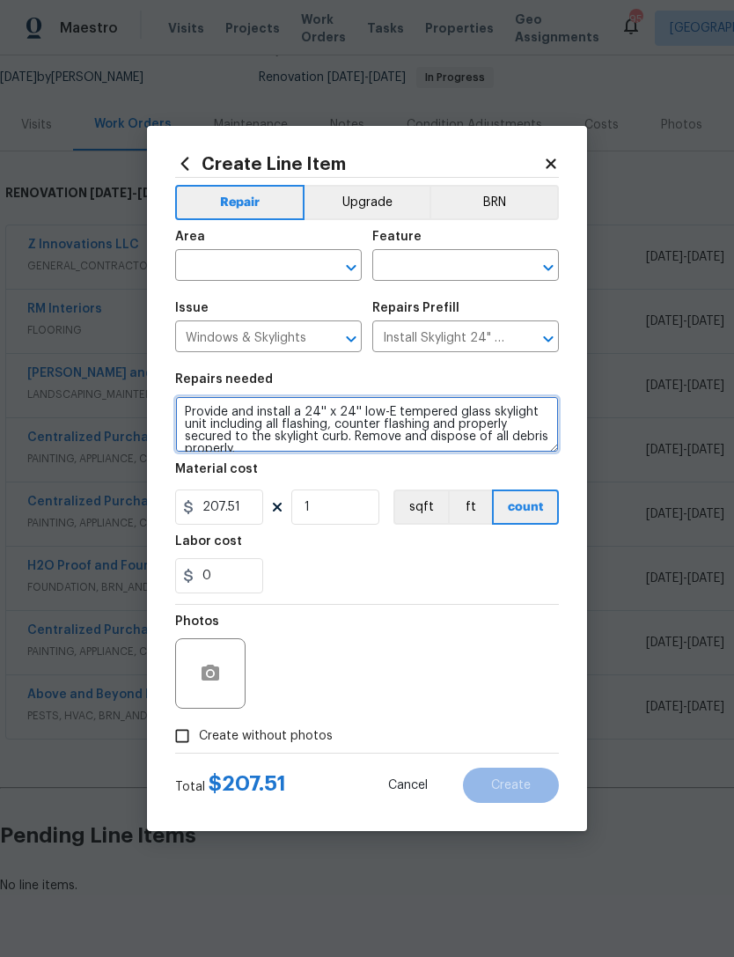
click at [199, 424] on textarea "Provide and install a 24'' x 24'' low-E tempered glass skylight unit including …" at bounding box center [367, 424] width 384 height 56
click at [188, 407] on textarea "Provide and install a 24'' x 24'' low-E tempered glass skylight unit including …" at bounding box center [367, 424] width 384 height 56
click at [226, 416] on textarea "Provide and install a 24'' x 24'' low-E tempered glass skylight unit including …" at bounding box center [367, 424] width 384 height 56
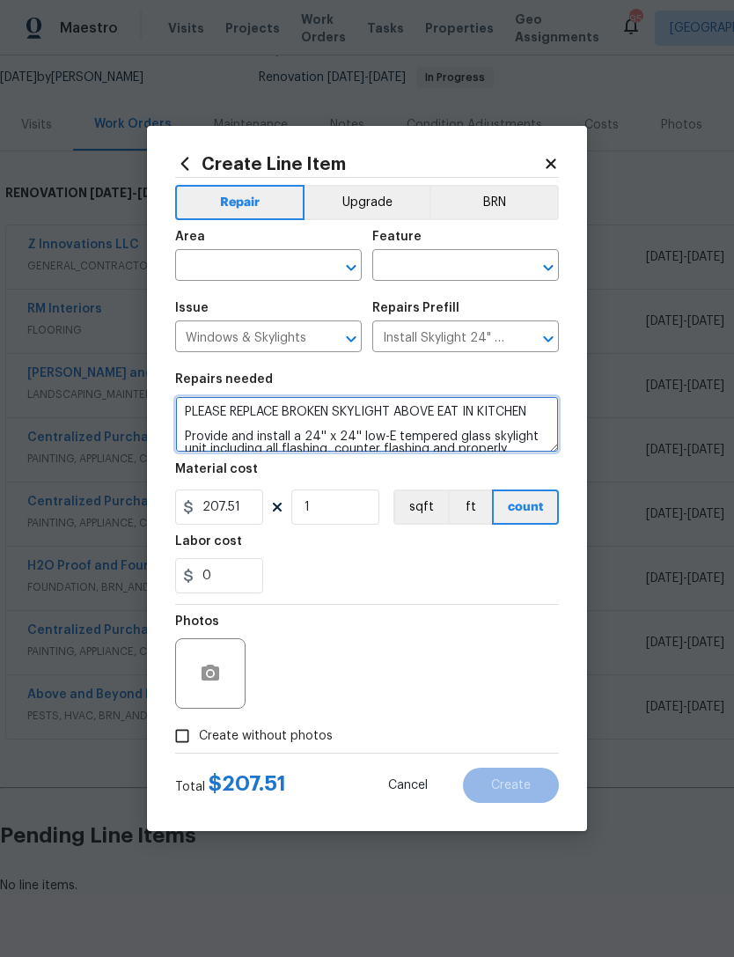
type textarea "PLEASE REPLACE BROKEN SKYLIGHT ABOVE EAT IN KITCHEN Provide and install a 24'' …"
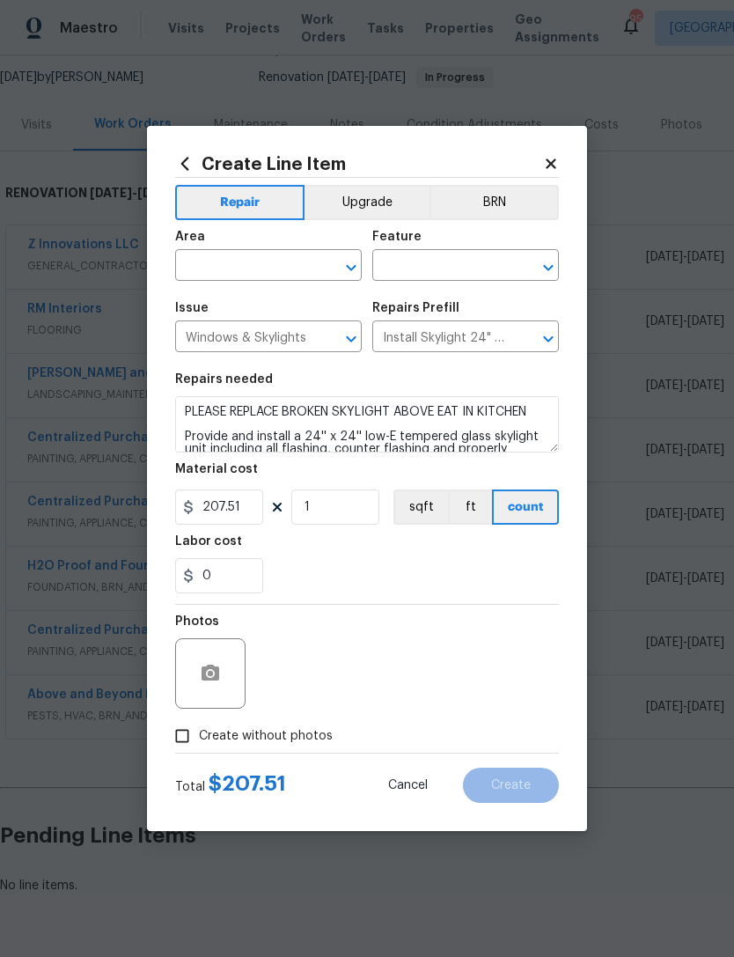
click at [381, 553] on div "Labor cost" at bounding box center [367, 546] width 384 height 23
click at [253, 254] on input "text" at bounding box center [243, 267] width 137 height 27
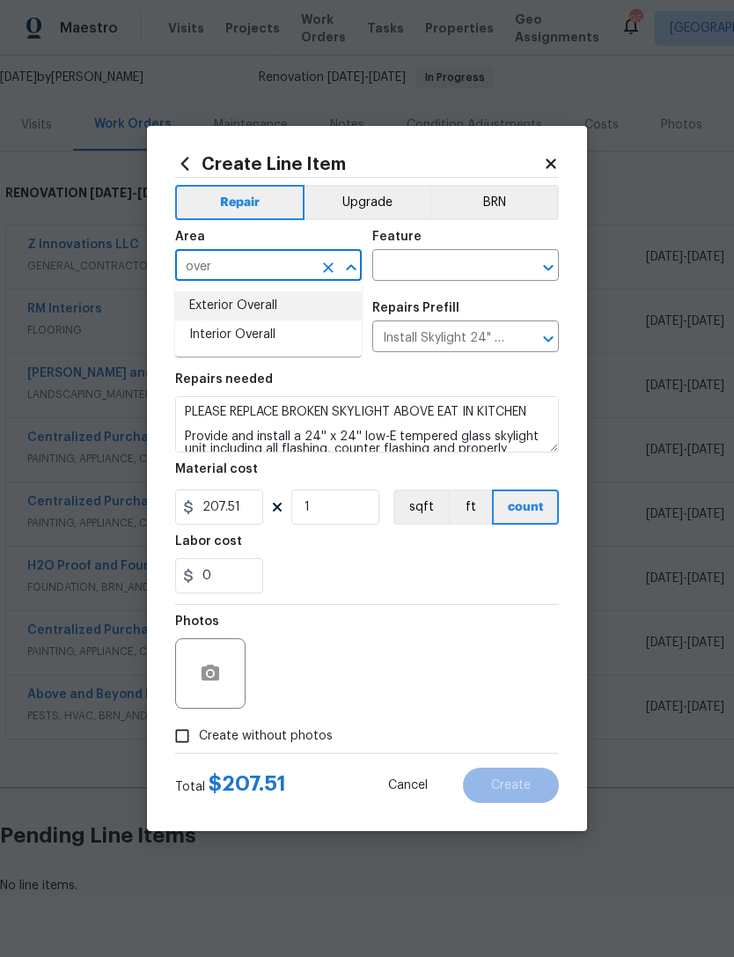
click at [283, 303] on li "Exterior Overall" at bounding box center [268, 305] width 187 height 29
type input "Exterior Overall"
click at [443, 260] on input "text" at bounding box center [440, 267] width 137 height 27
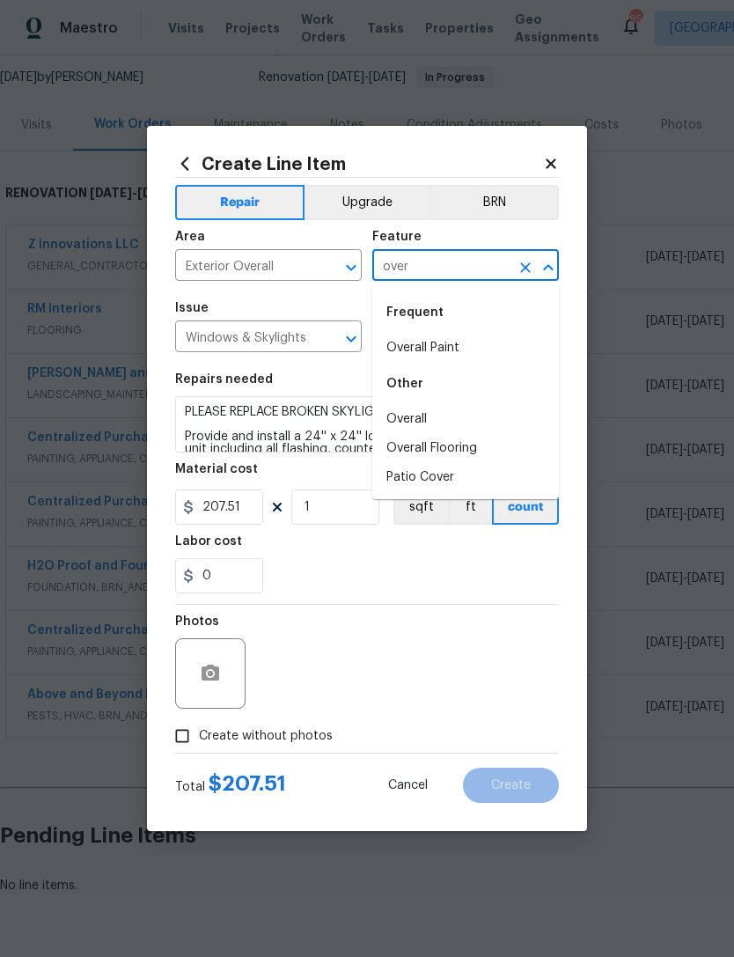
click at [436, 422] on li "Overall" at bounding box center [465, 419] width 187 height 29
type input "Overall"
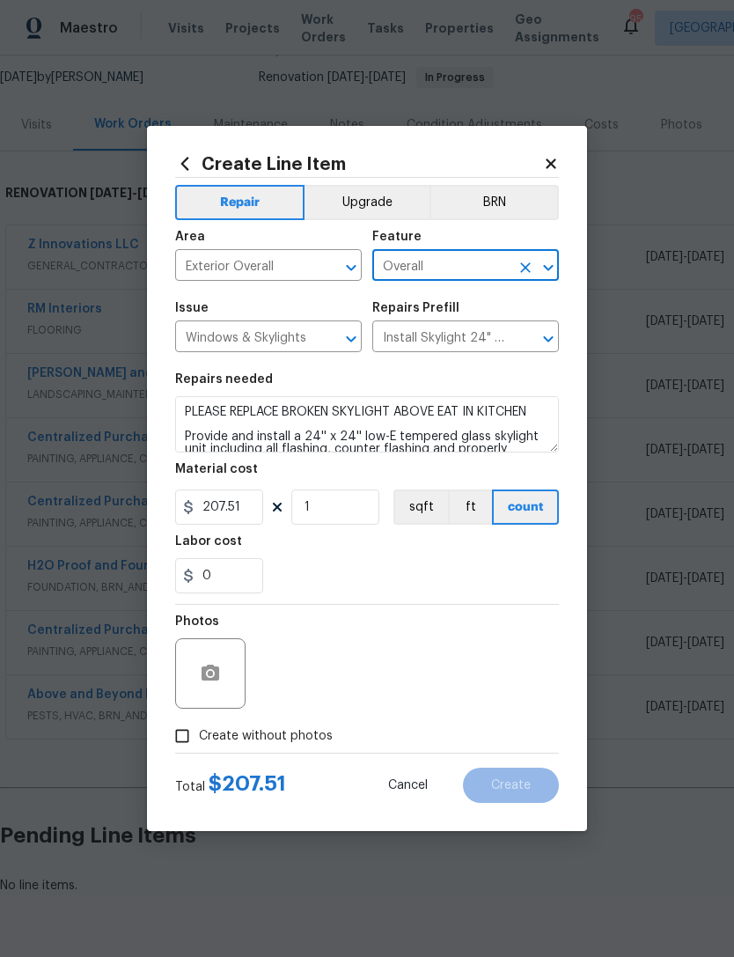
click at [430, 569] on div "0" at bounding box center [367, 575] width 384 height 35
click at [210, 674] on circle "button" at bounding box center [210, 673] width 5 height 5
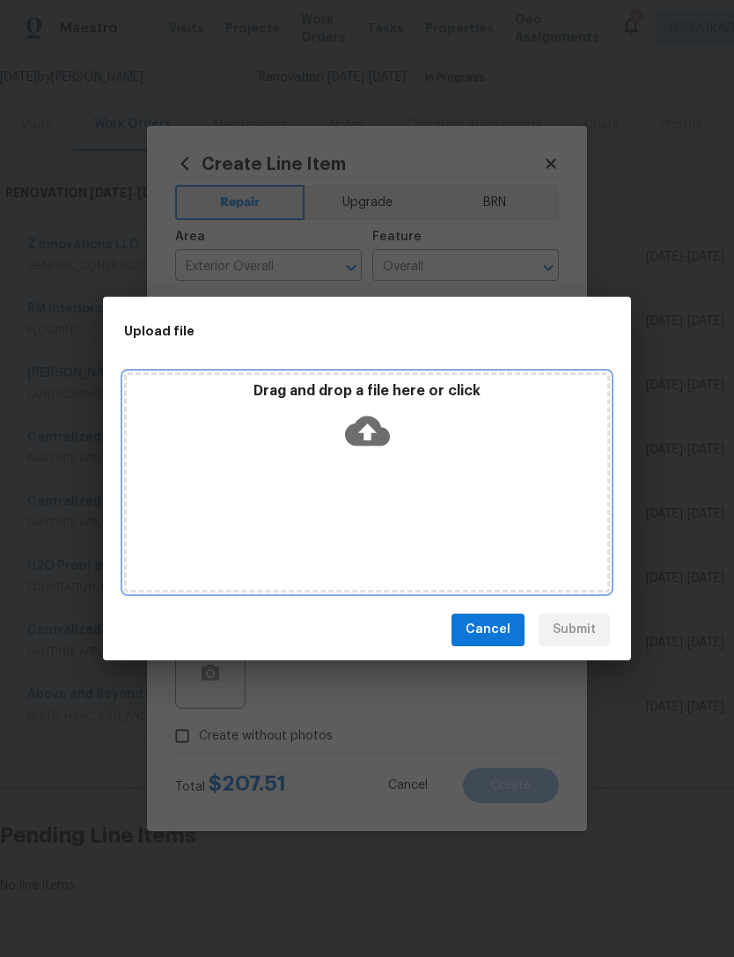
click at [496, 457] on div "Drag and drop a file here or click" at bounding box center [367, 420] width 481 height 76
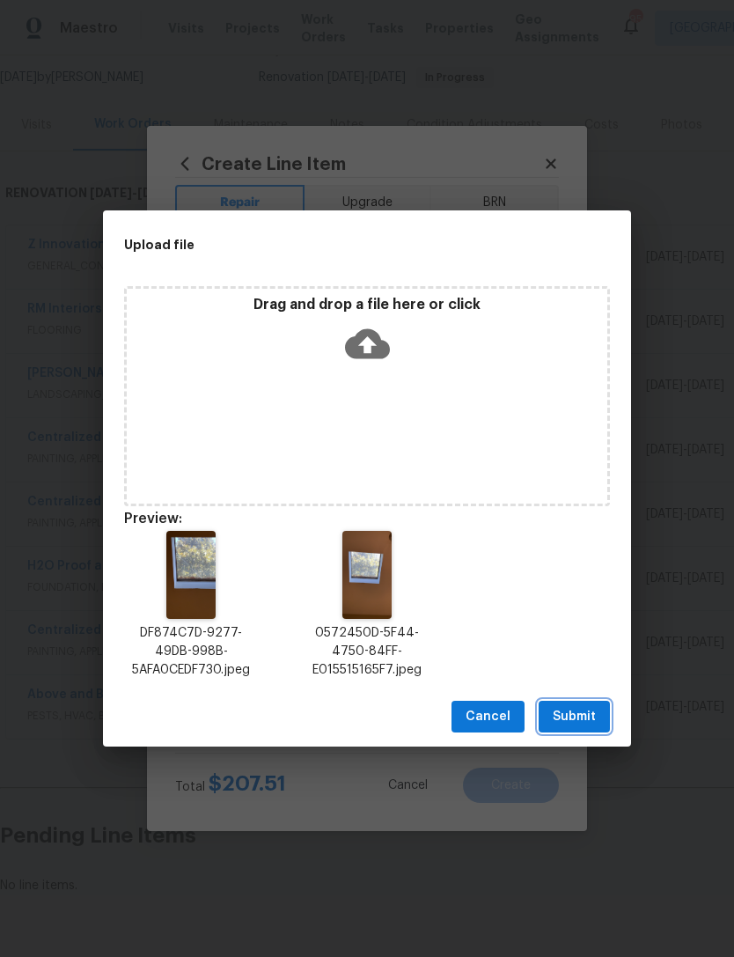
click at [575, 716] on span "Submit" at bounding box center [574, 717] width 43 height 22
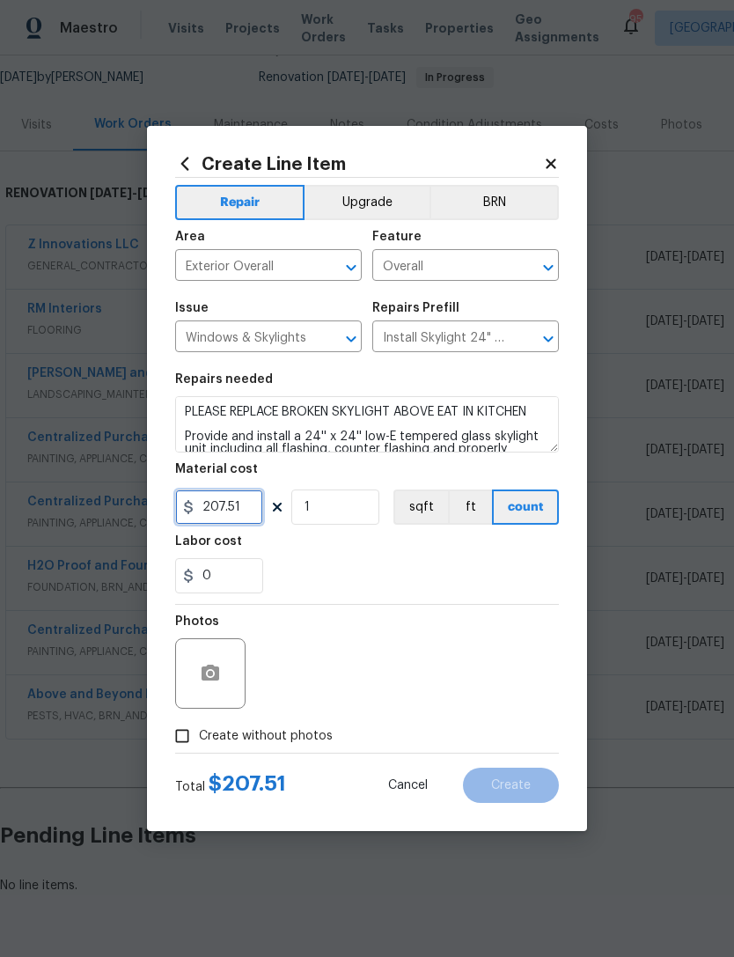
click at [218, 504] on input "207.51" at bounding box center [219, 507] width 88 height 35
click at [243, 515] on input "207.51" at bounding box center [219, 507] width 88 height 35
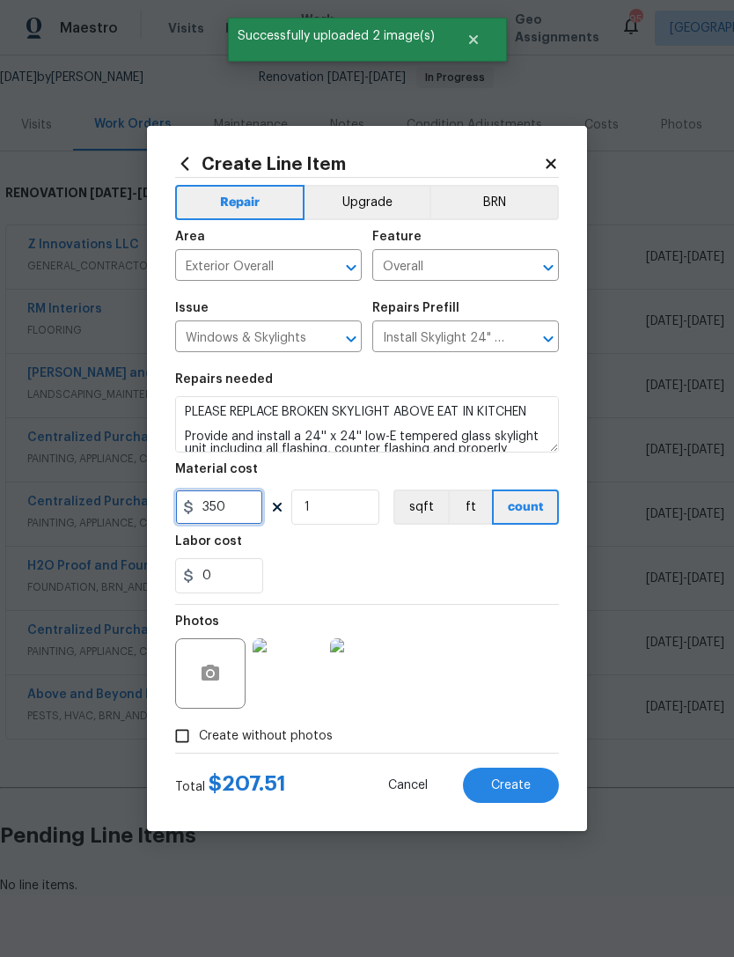
type input "350"
click at [465, 564] on div "0" at bounding box center [367, 575] width 384 height 35
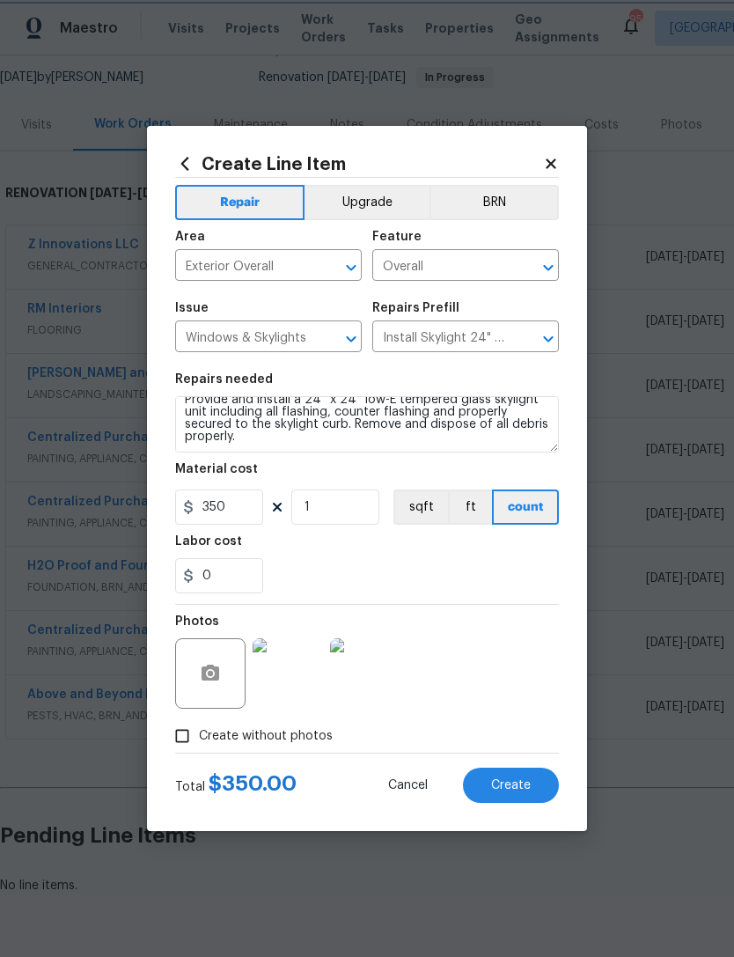
scroll to position [37, 0]
click at [510, 782] on span "Create" at bounding box center [511, 785] width 40 height 13
type input "0"
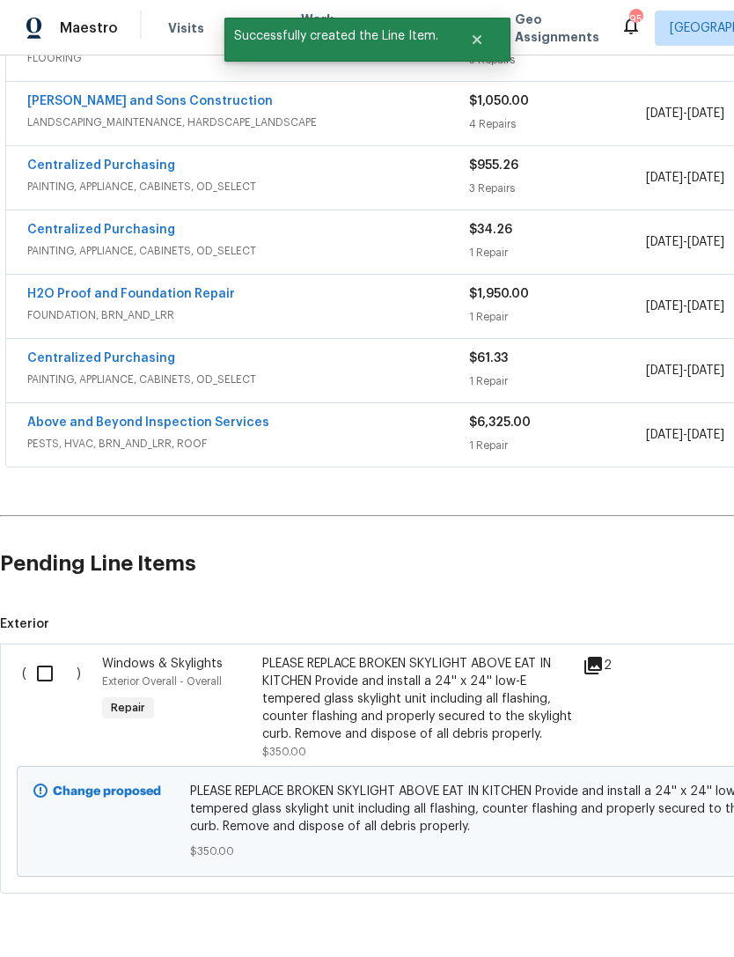
scroll to position [440, 0]
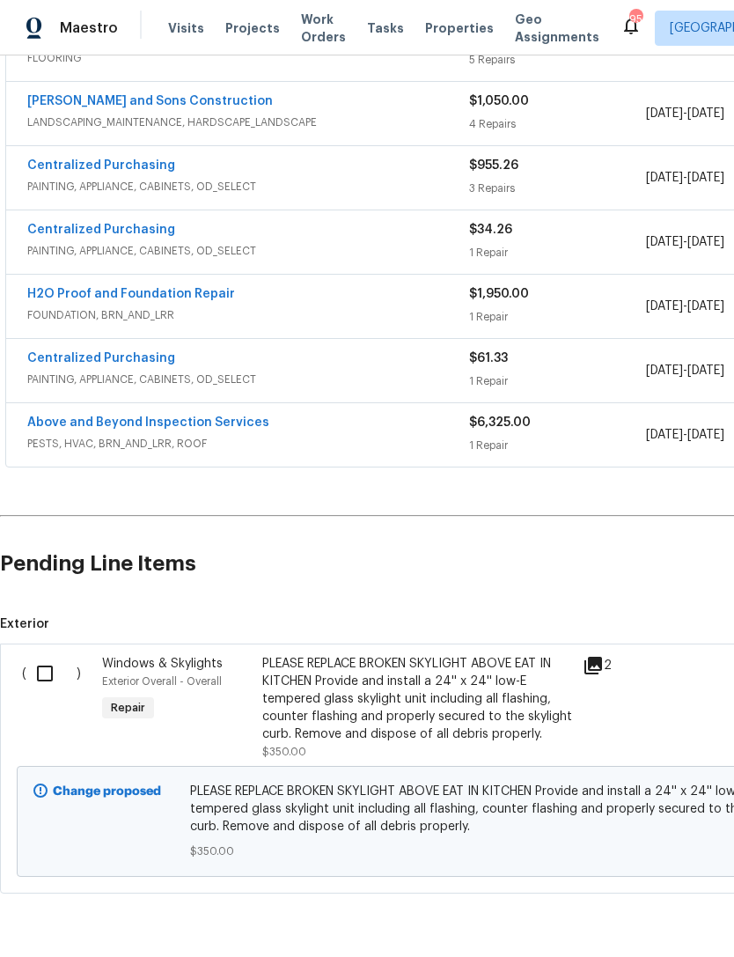
click at [41, 675] on input "checkbox" at bounding box center [51, 673] width 50 height 37
checkbox input "true"
click at [639, 913] on span "Create Work Order" at bounding box center [633, 914] width 117 height 22
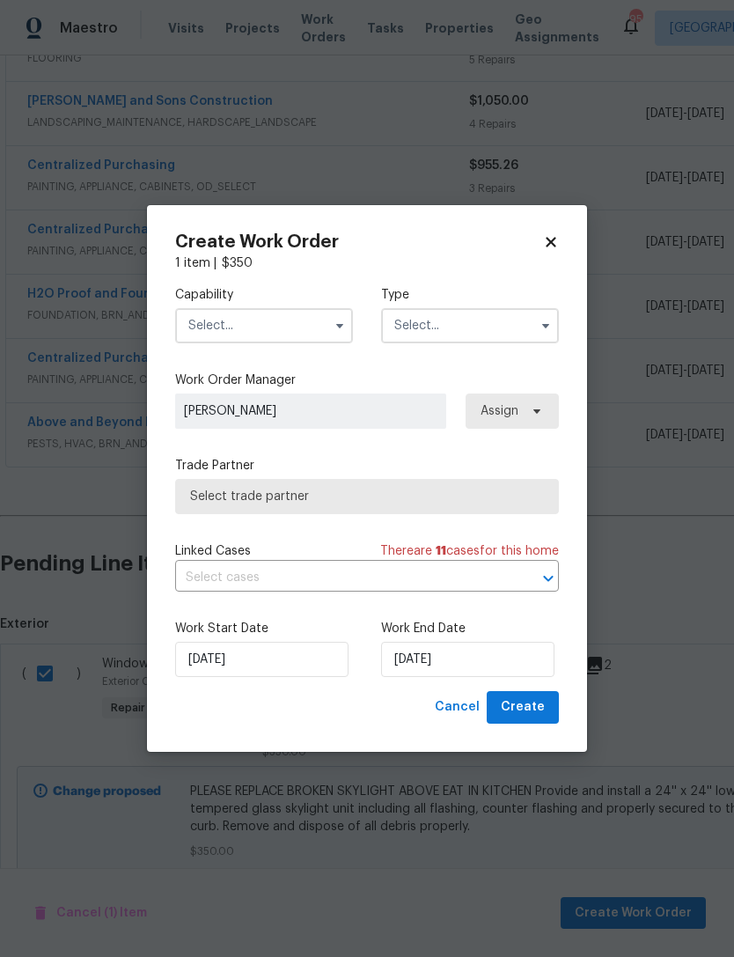
click at [271, 325] on input "text" at bounding box center [264, 325] width 178 height 35
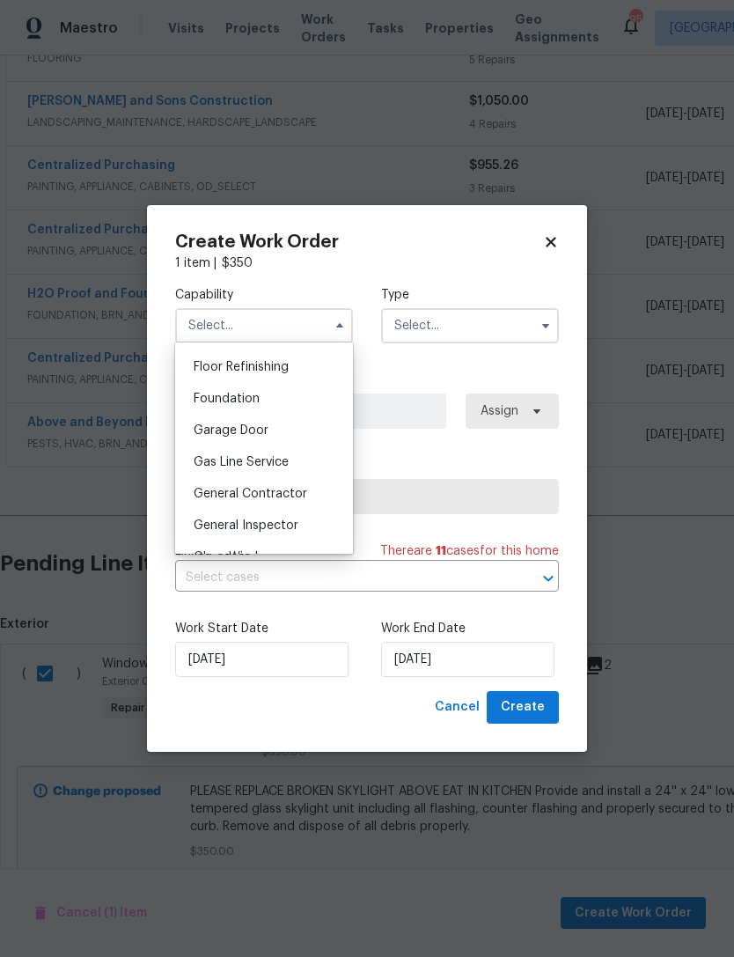
scroll to position [715, 0]
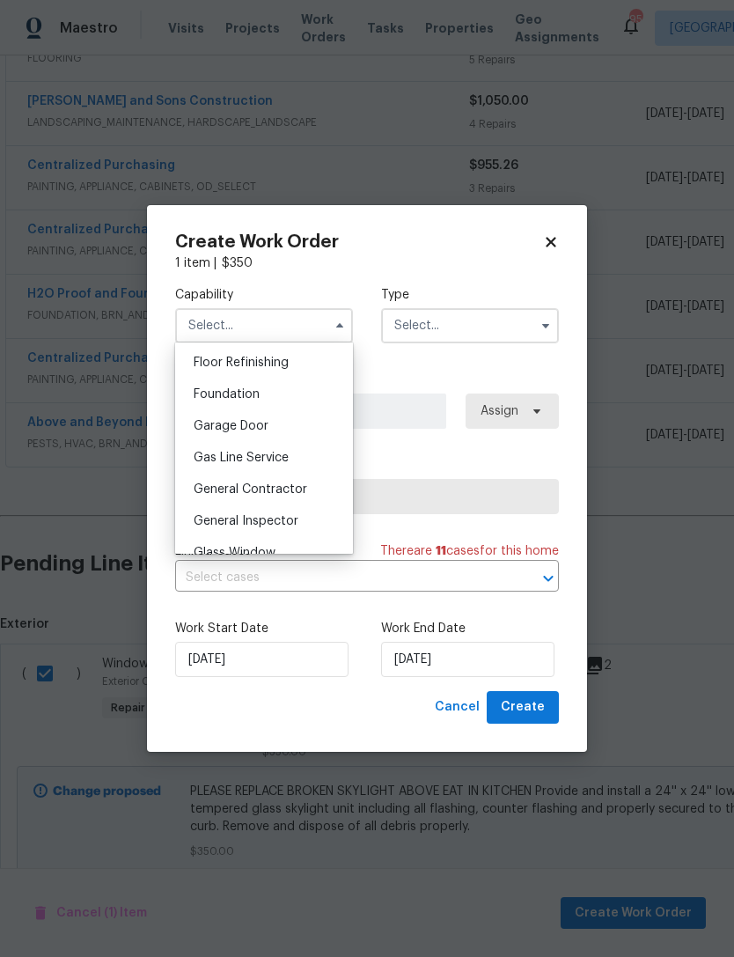
click at [289, 497] on div "General Contractor" at bounding box center [264, 490] width 169 height 32
type input "General Contractor"
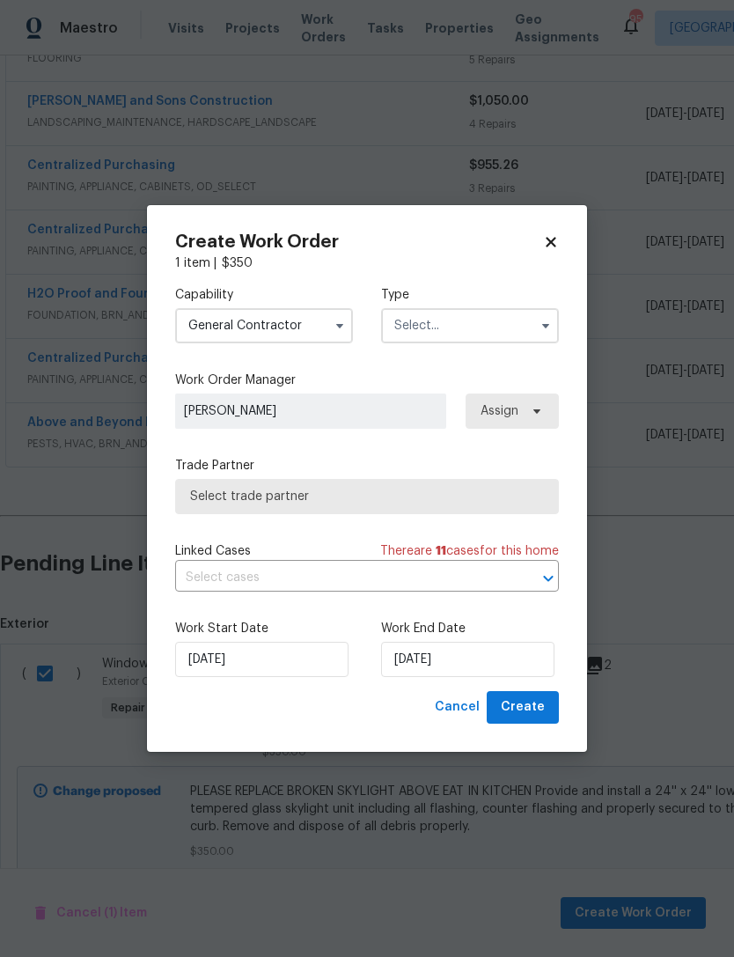
click at [457, 325] on input "text" at bounding box center [470, 325] width 178 height 35
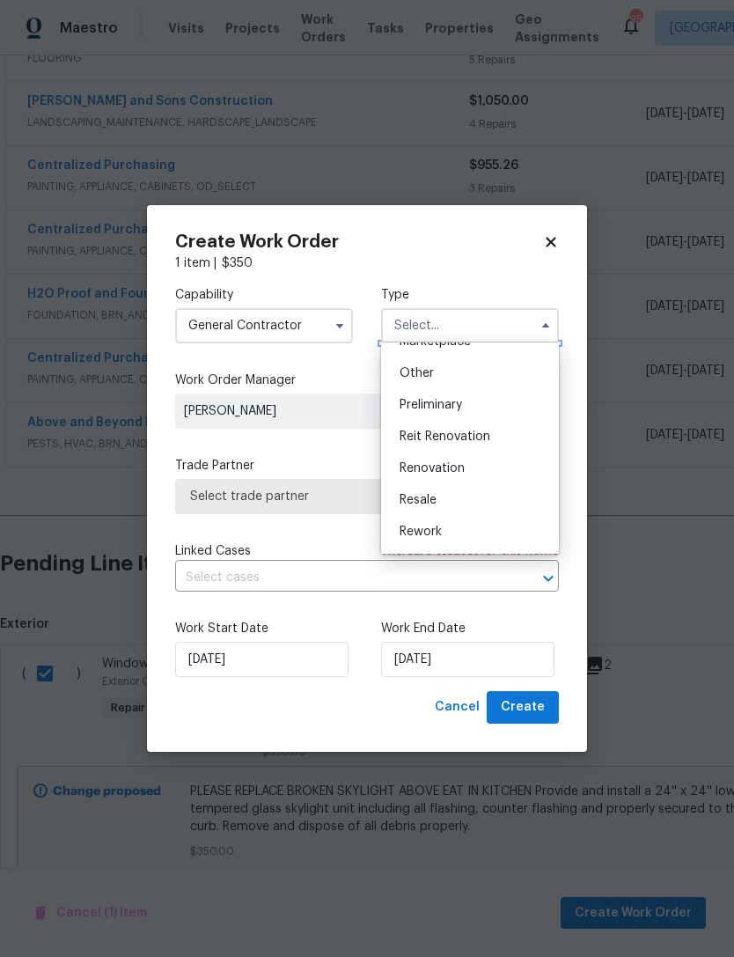
scroll to position [358, 0]
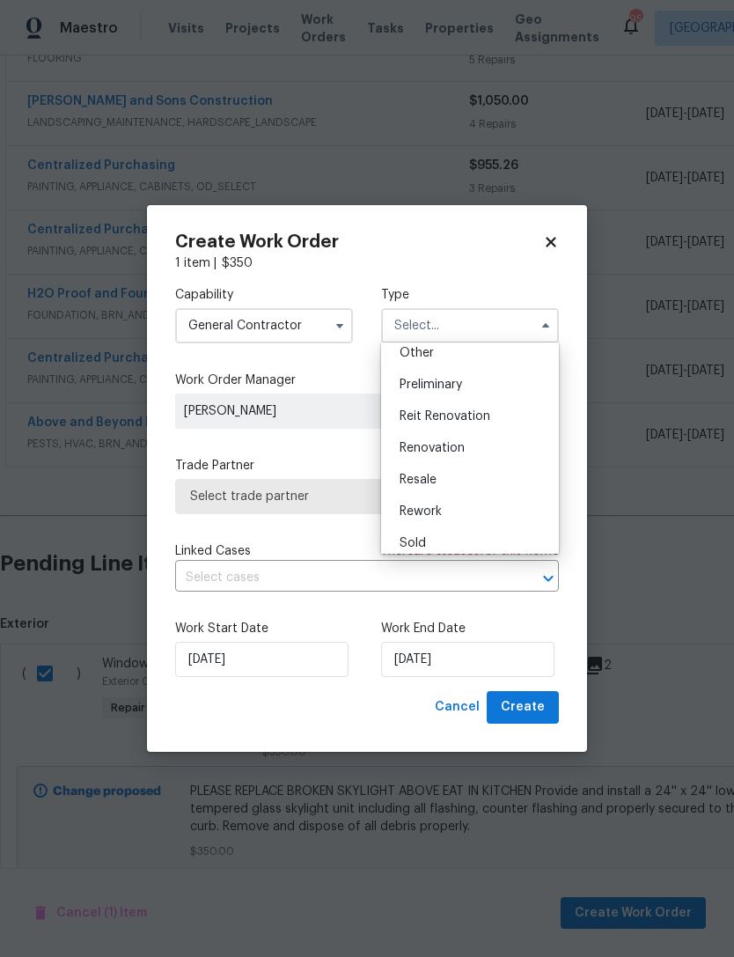
click at [462, 450] on span "Renovation" at bounding box center [432, 448] width 65 height 12
type input "Renovation"
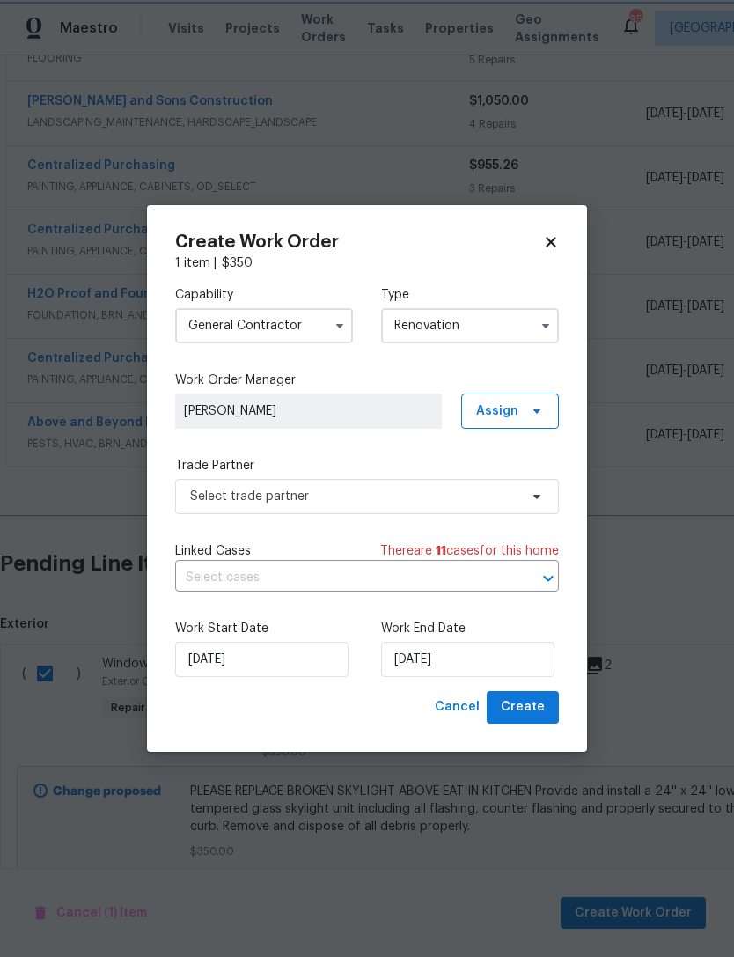
scroll to position [0, 0]
click at [428, 666] on input "9/8/2025" at bounding box center [467, 659] width 173 height 35
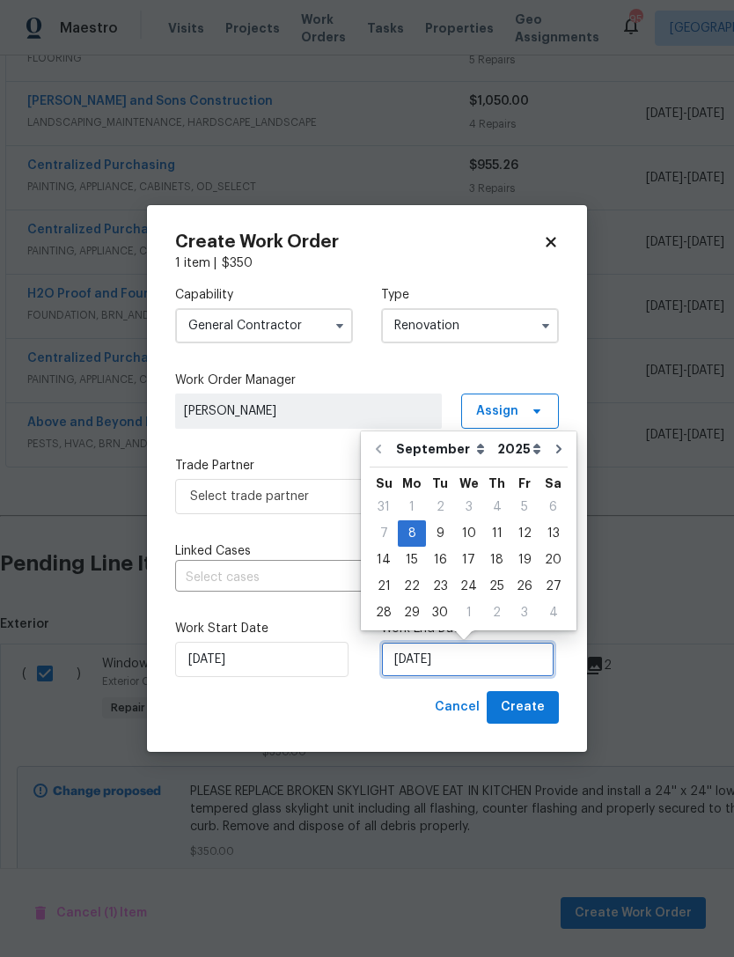
scroll to position [33, 0]
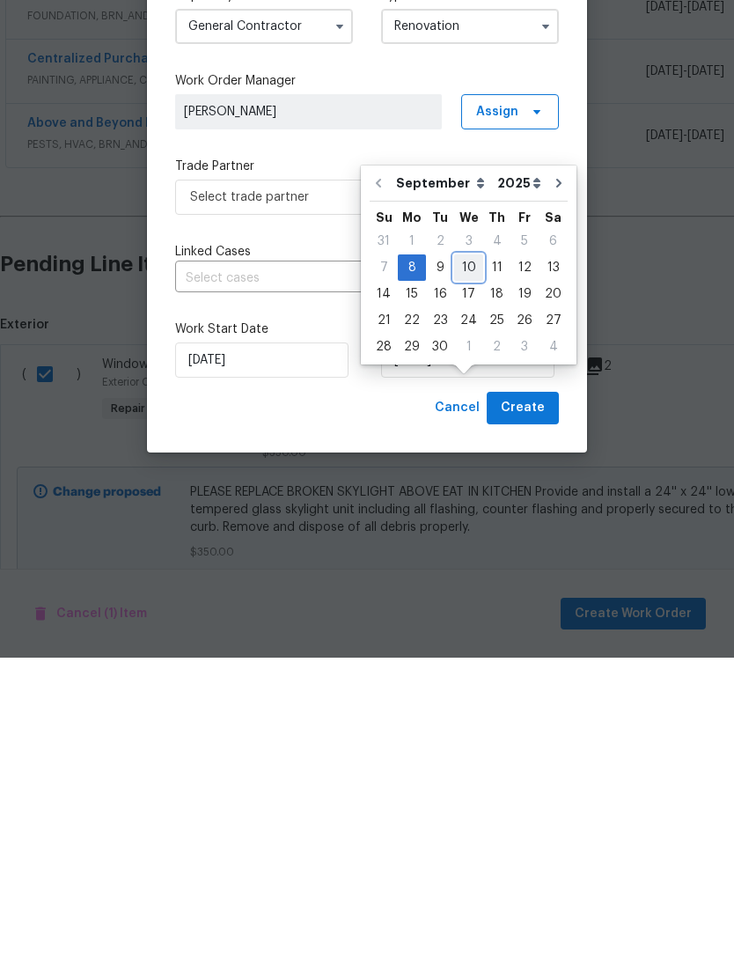
click at [461, 555] on div "10" at bounding box center [468, 567] width 29 height 25
type input "9/10/2025"
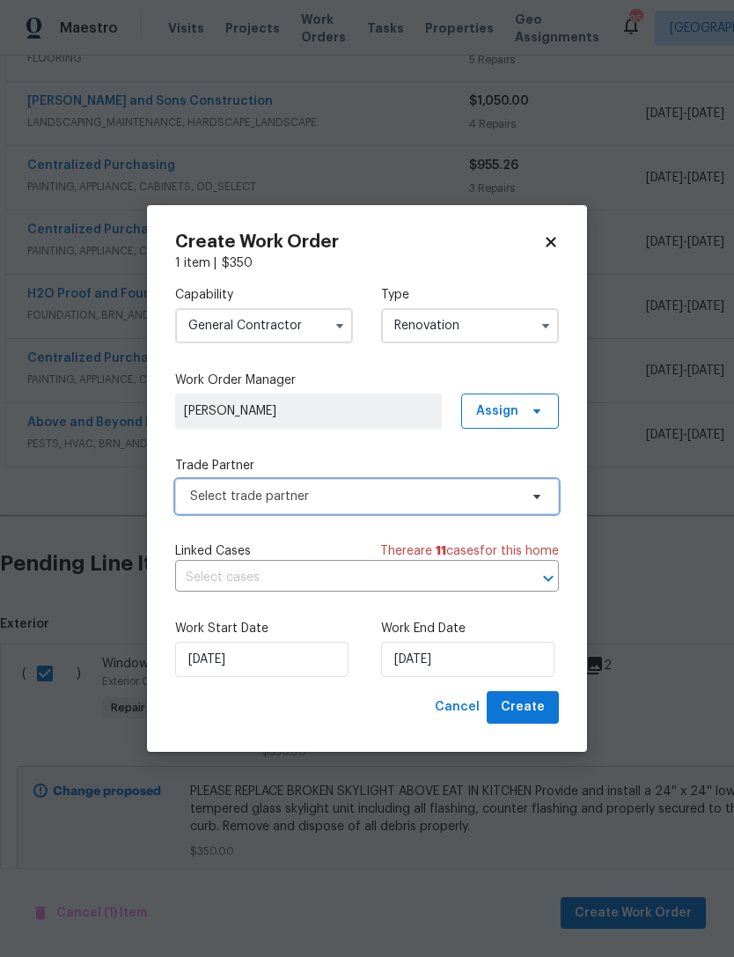
click at [343, 492] on span "Select trade partner" at bounding box center [354, 497] width 328 height 18
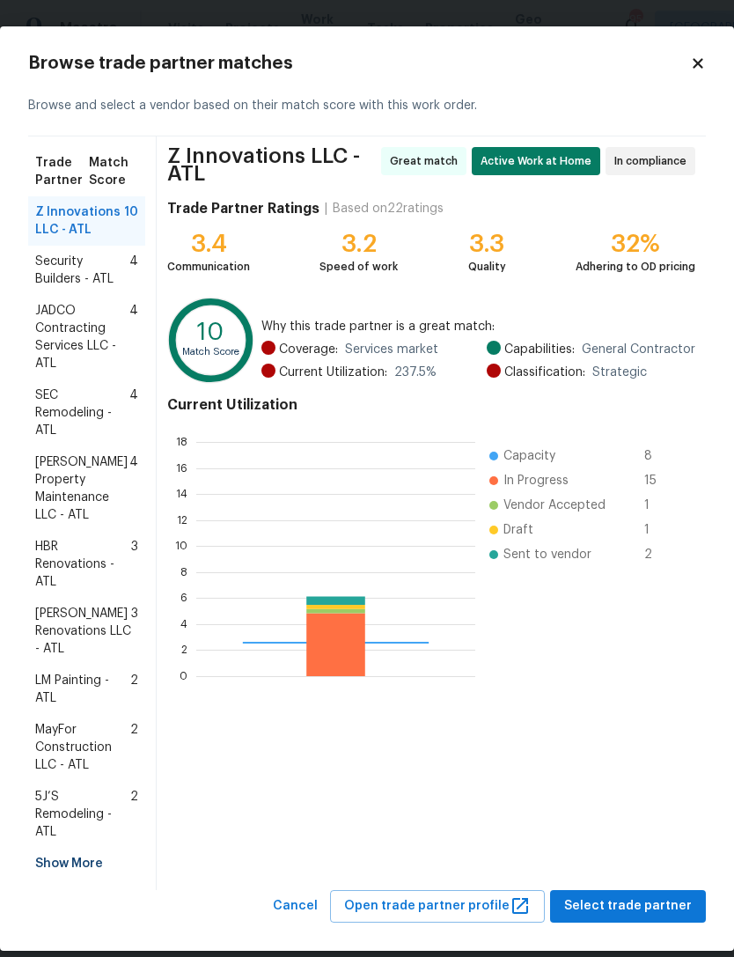
scroll to position [247, 279]
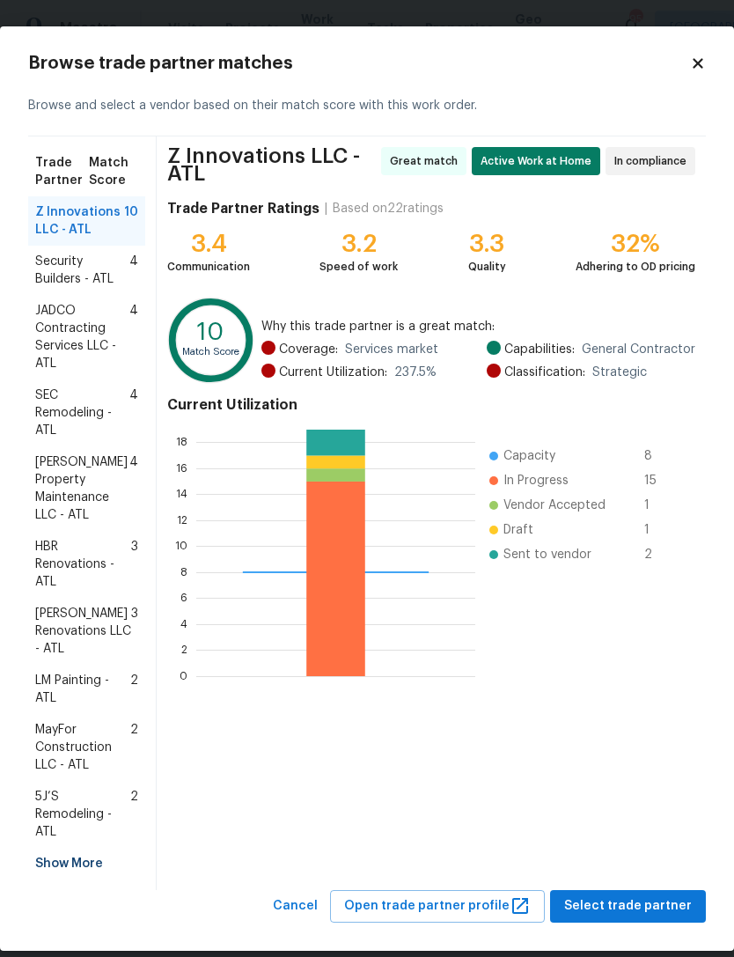
click at [75, 491] on span "Glen Property Maintenance LLC - ATL" at bounding box center [82, 488] width 94 height 70
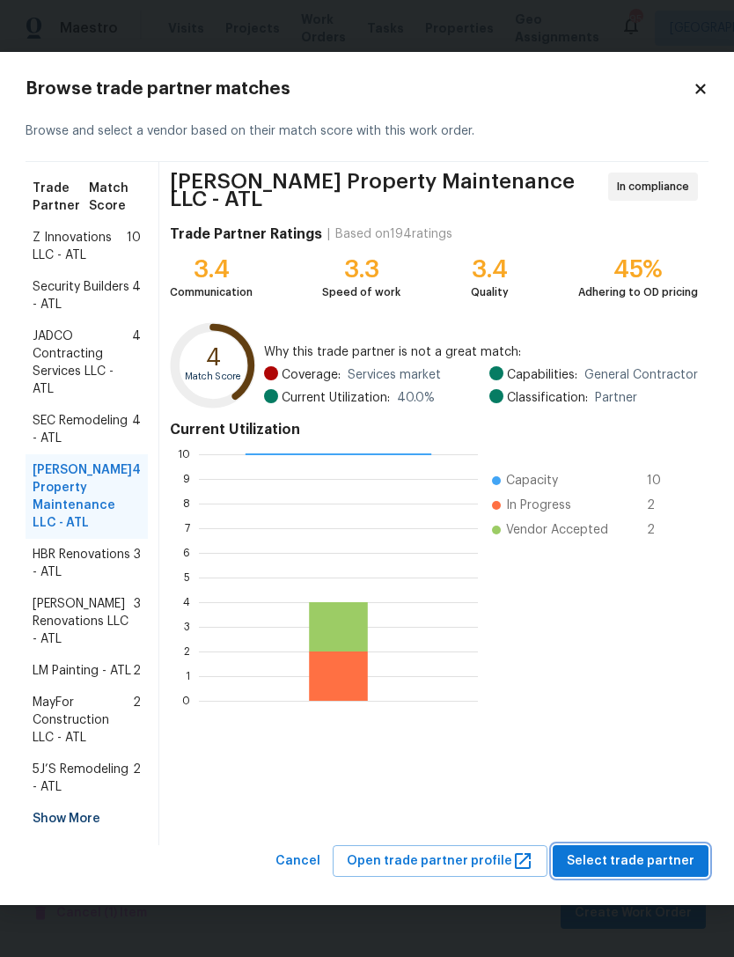
click at [638, 873] on span "Select trade partner" at bounding box center [631, 862] width 128 height 22
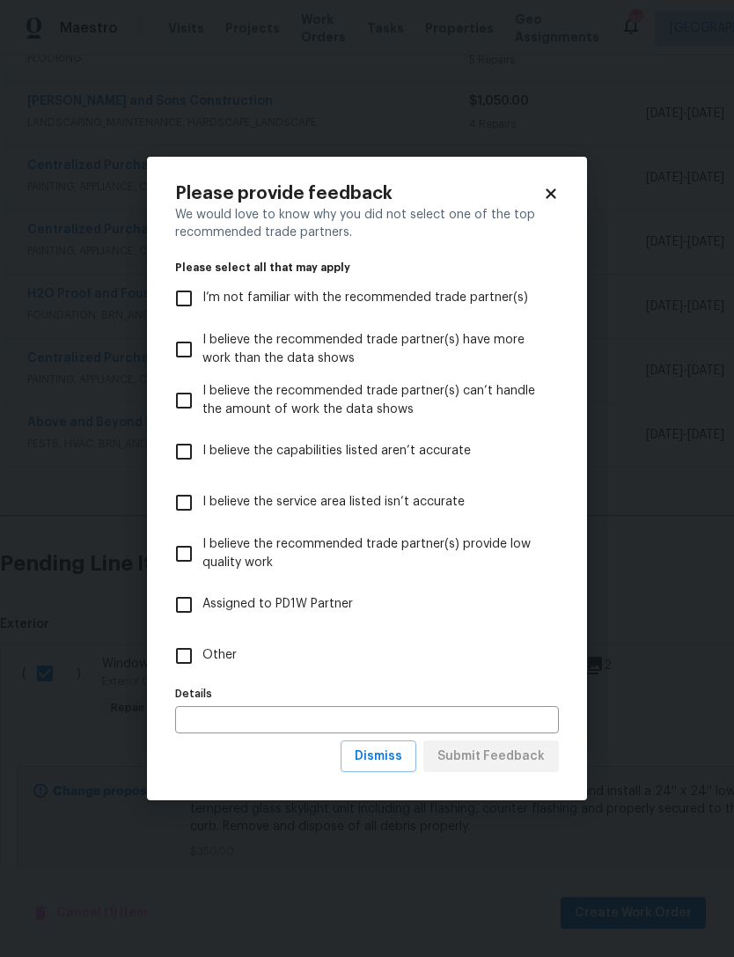
click at [186, 669] on input "Other" at bounding box center [184, 655] width 37 height 37
checkbox input "true"
click at [502, 758] on span "Submit Feedback" at bounding box center [491, 757] width 107 height 22
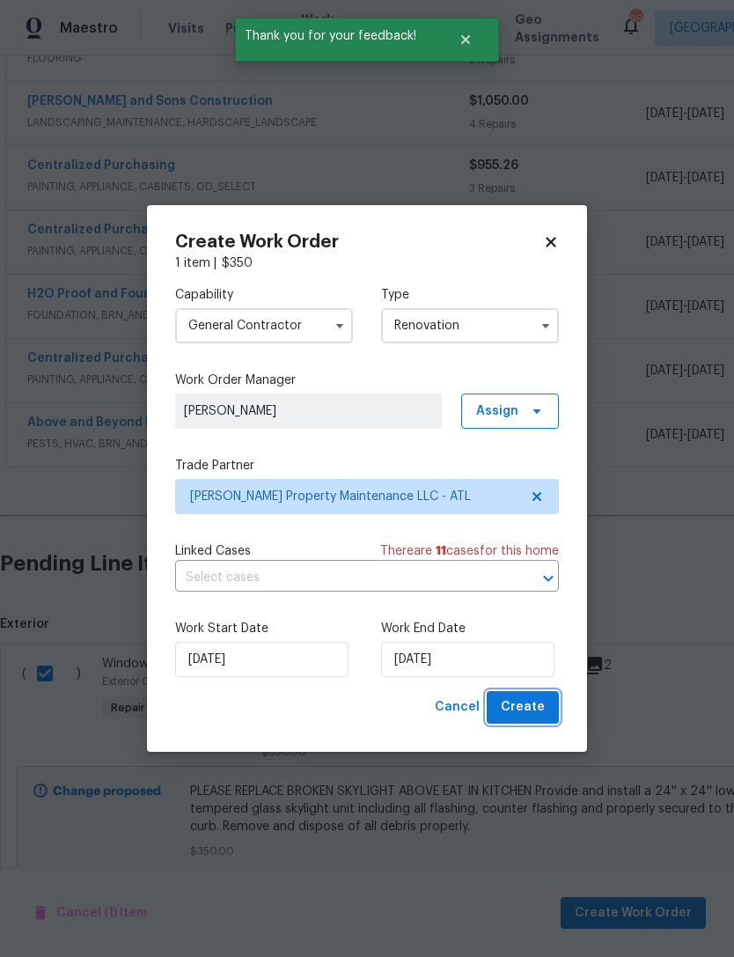
click at [530, 711] on span "Create" at bounding box center [523, 707] width 44 height 22
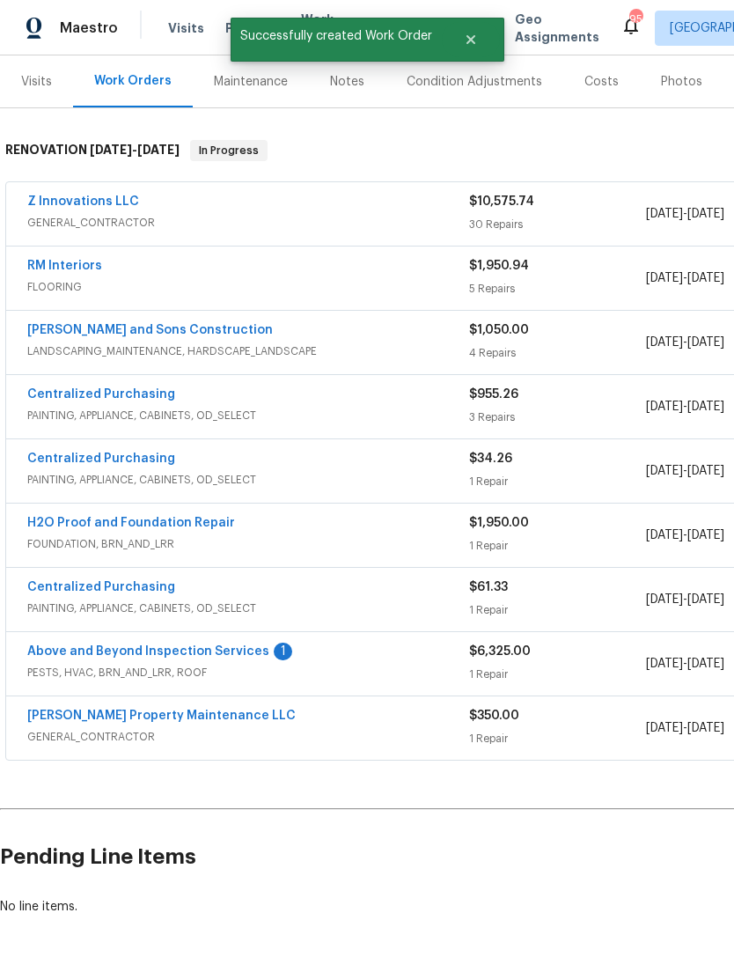
scroll to position [211, 0]
click at [188, 645] on link "Above and Beyond Inspection Services" at bounding box center [148, 651] width 242 height 12
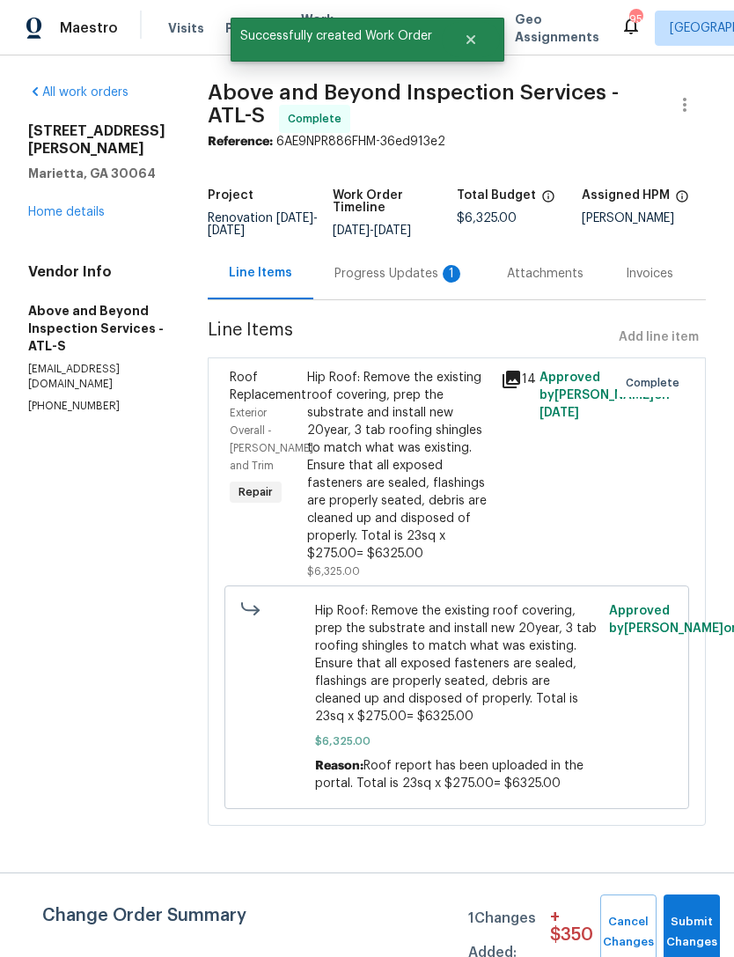
click at [409, 283] on div "Progress Updates 1" at bounding box center [400, 274] width 130 height 18
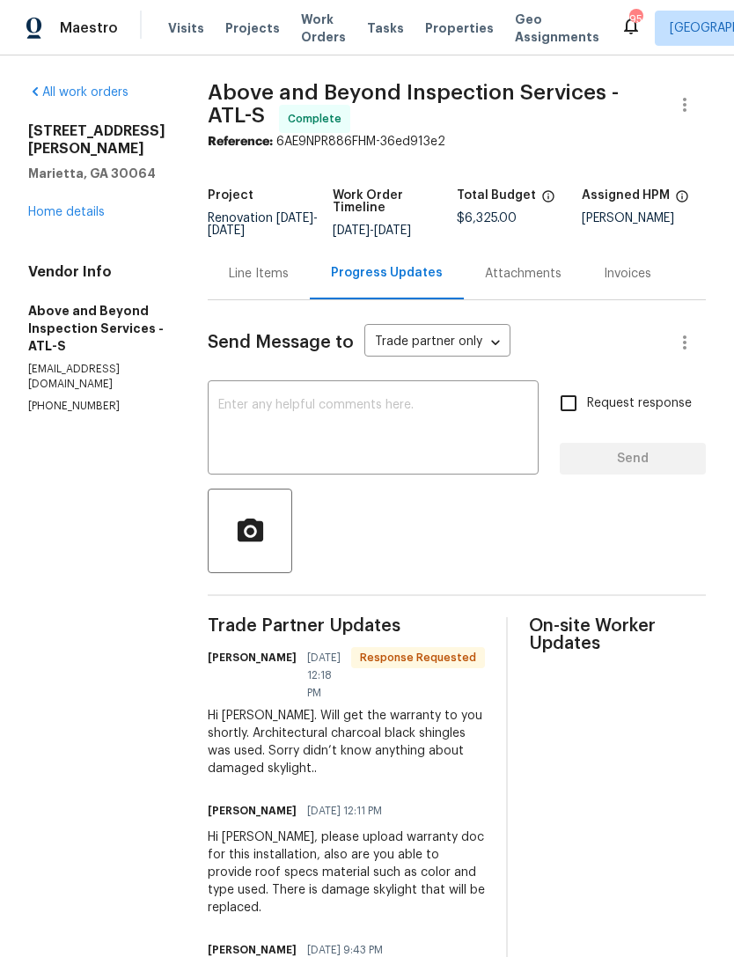
click at [458, 445] on textarea at bounding box center [373, 430] width 310 height 62
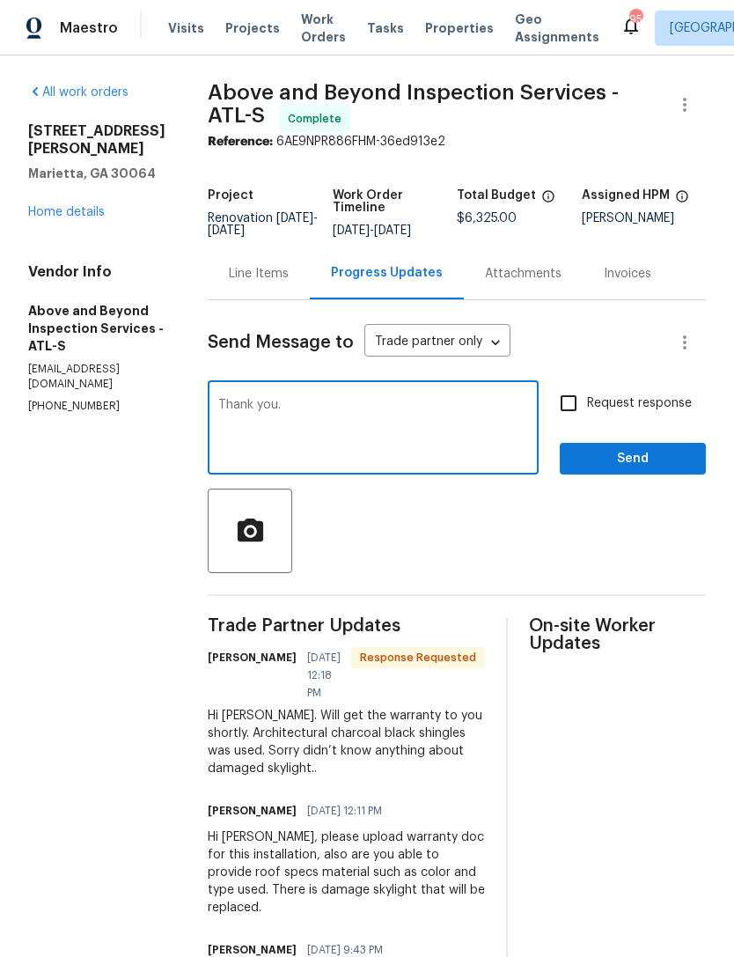
click at [475, 545] on div at bounding box center [457, 531] width 498 height 85
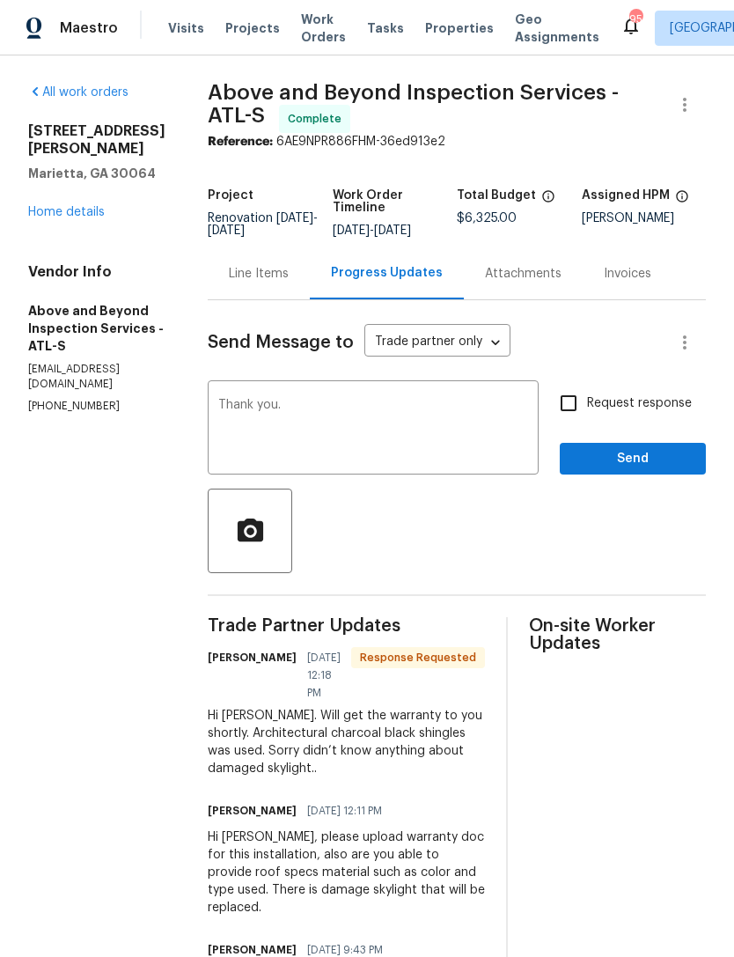
click at [283, 418] on textarea "Thank you." at bounding box center [373, 430] width 310 height 62
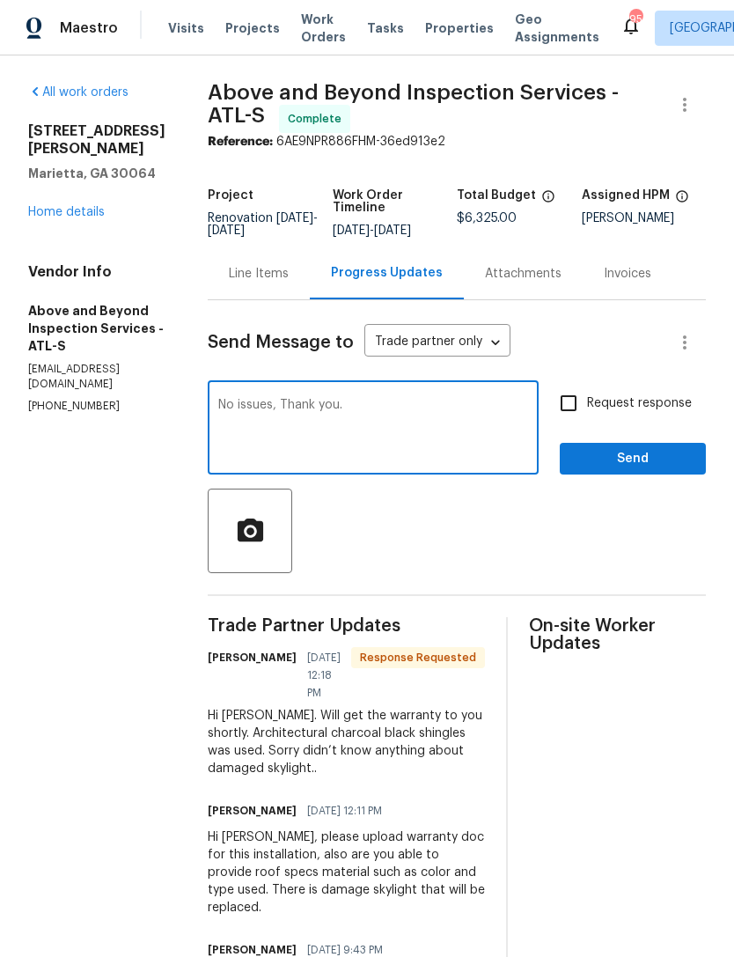
type textarea "No issues, Thank you."
click at [611, 469] on span "Send" at bounding box center [633, 459] width 118 height 22
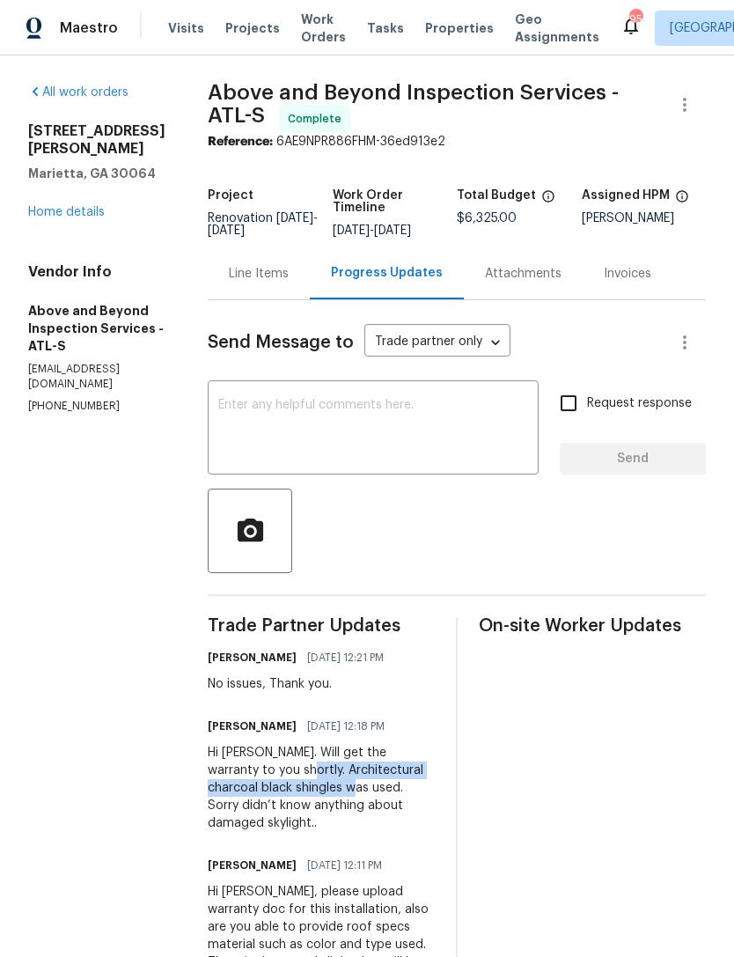
click at [92, 206] on link "Home details" at bounding box center [66, 212] width 77 height 12
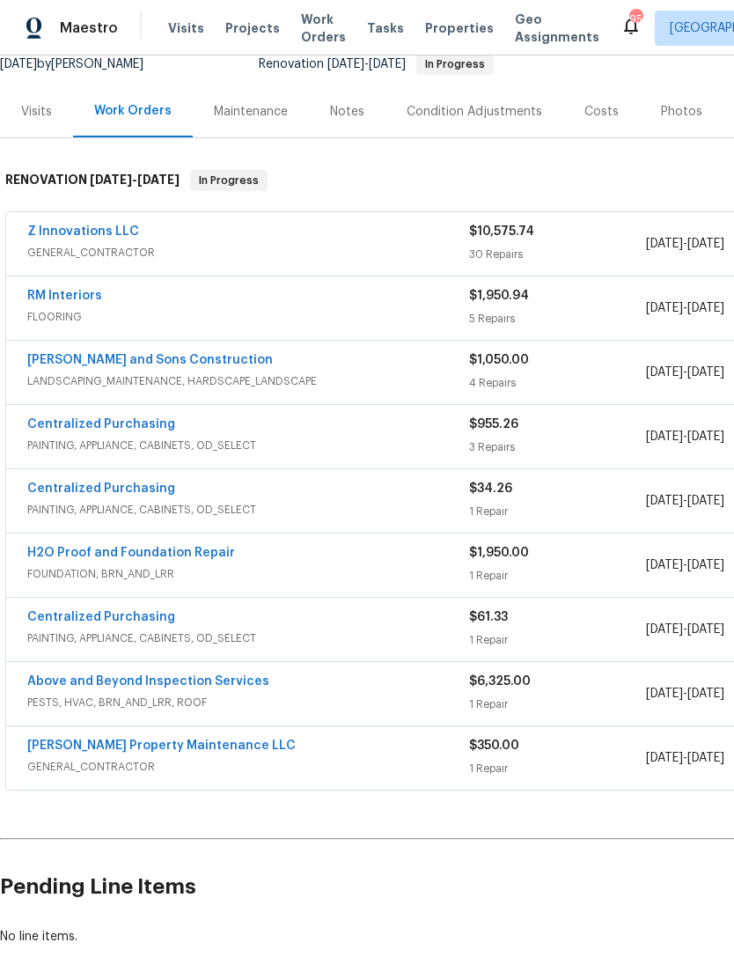
scroll to position [181, 0]
click at [85, 746] on link "Glen Property Maintenance LLC" at bounding box center [161, 746] width 269 height 12
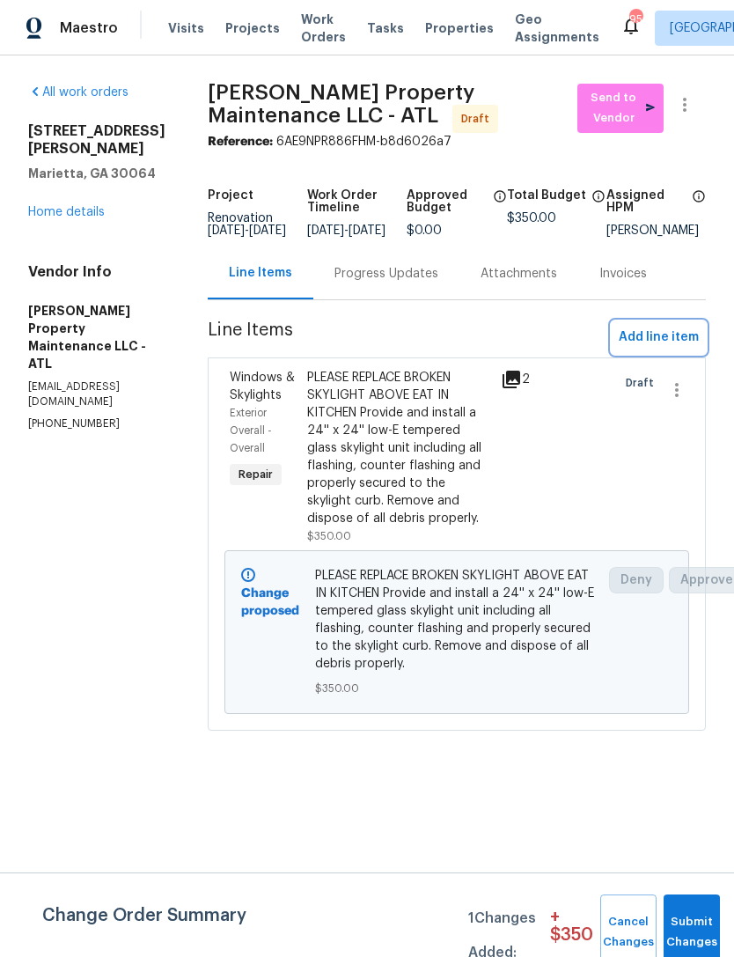
click at [660, 344] on span "Add line item" at bounding box center [659, 338] width 80 height 22
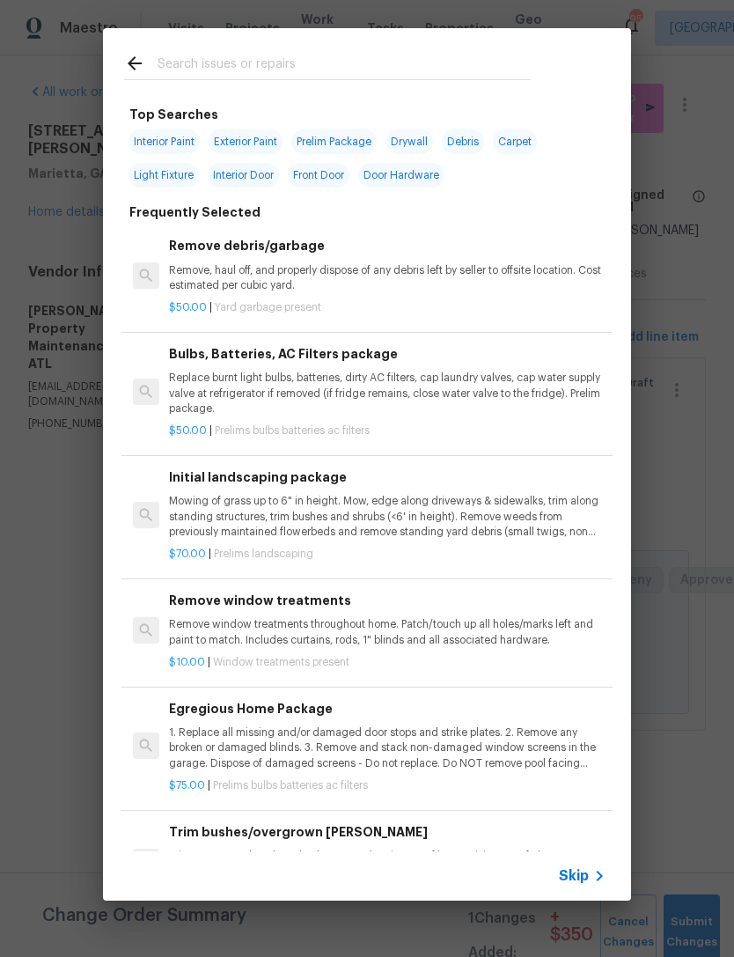
click at [287, 77] on input "text" at bounding box center [344, 66] width 373 height 26
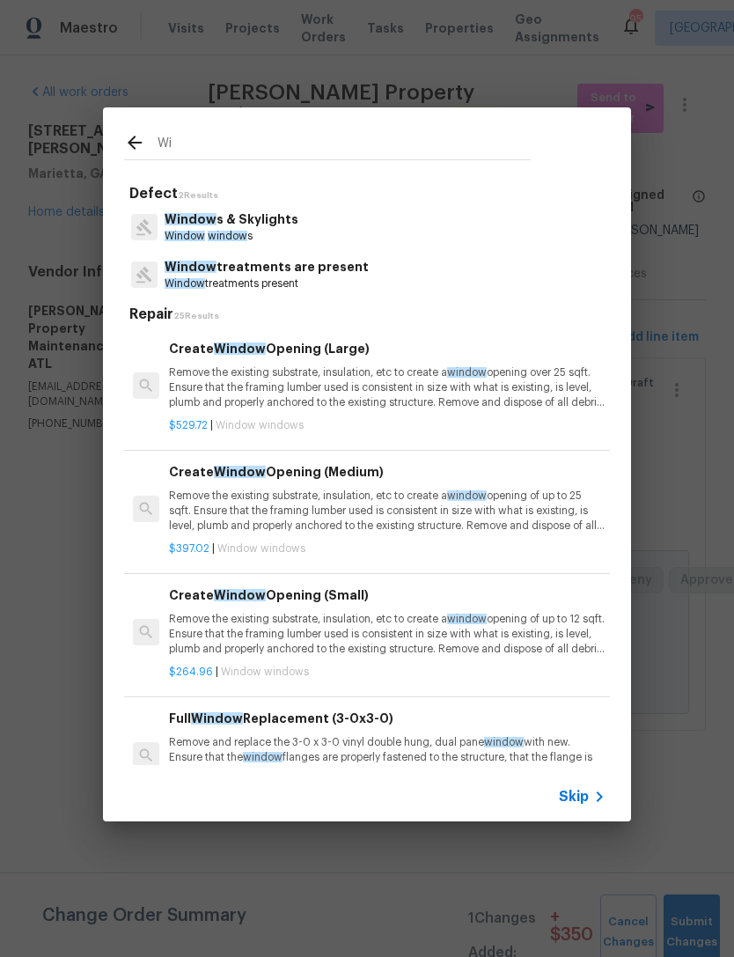
type input "W"
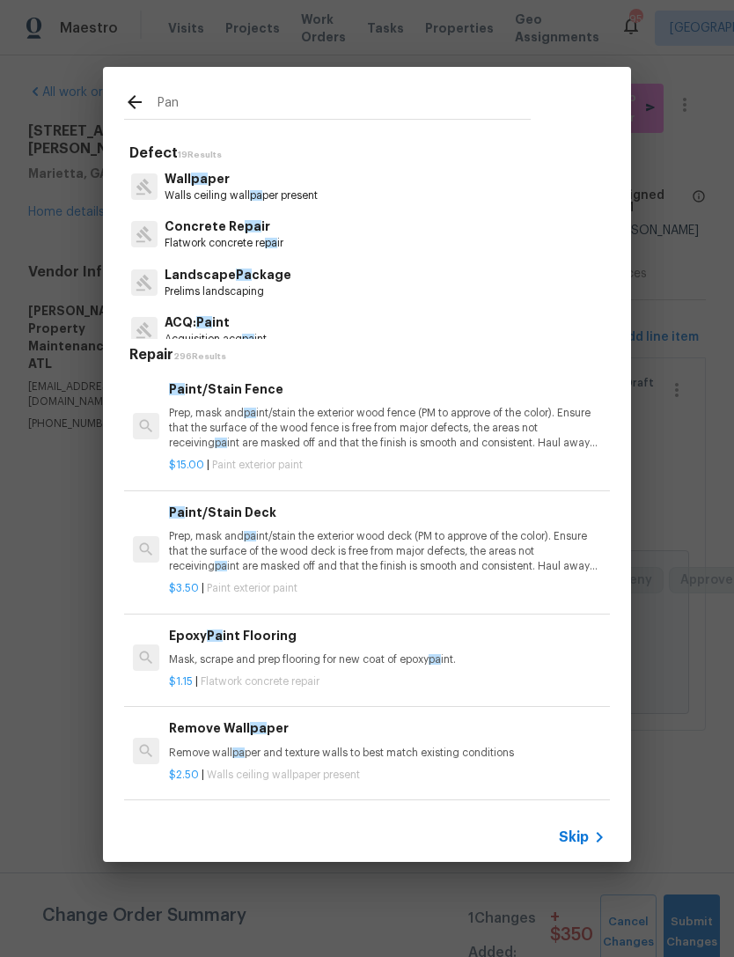
type input "Pane"
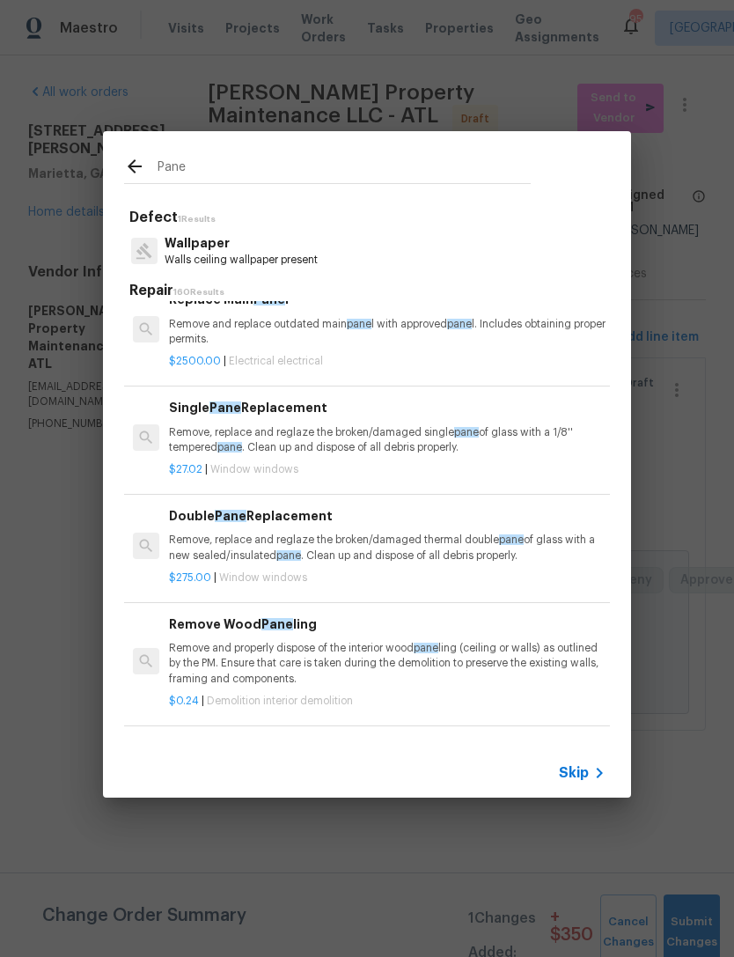
scroll to position [121, 0]
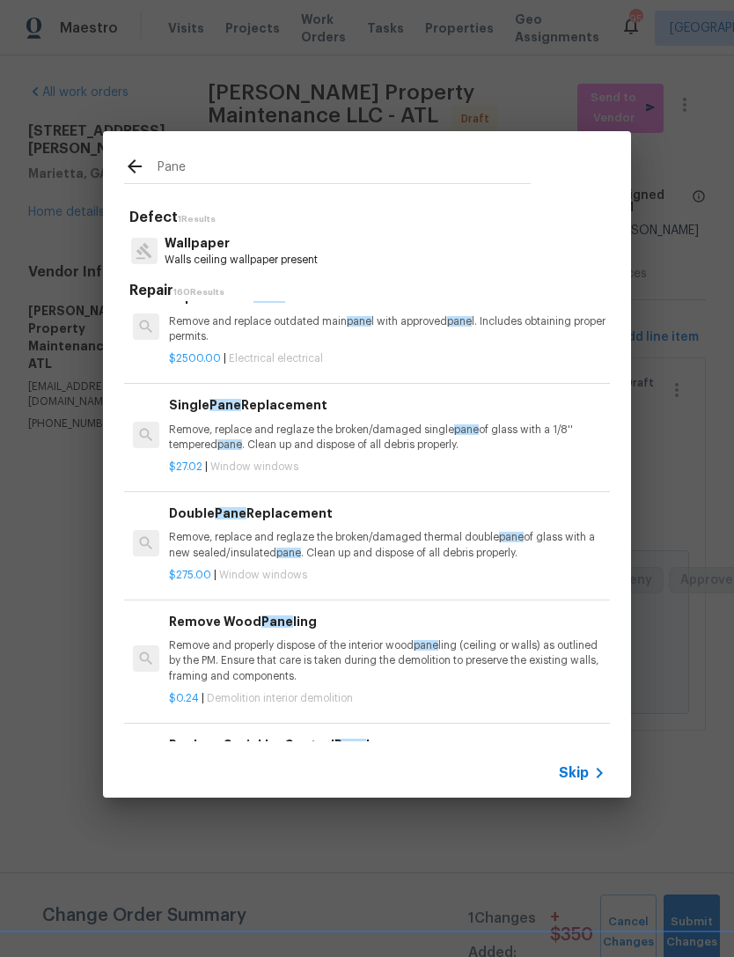
click at [384, 533] on p "Remove, replace and reglaze the broken/damaged thermal double pane of glass wit…" at bounding box center [387, 545] width 437 height 30
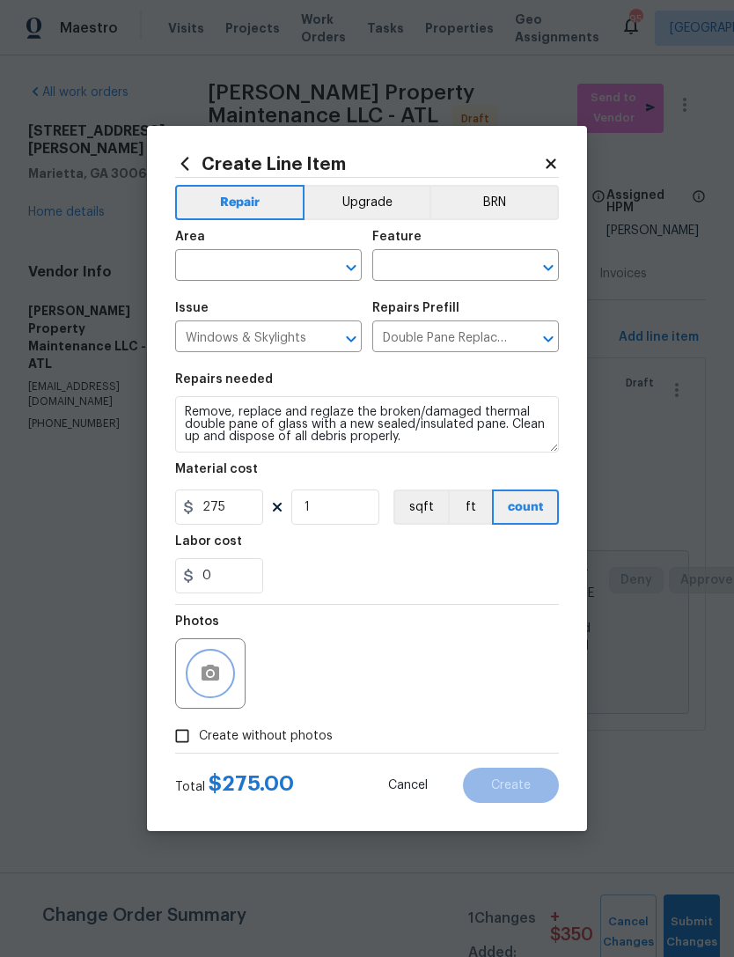
click at [215, 667] on icon "button" at bounding box center [210, 673] width 21 height 21
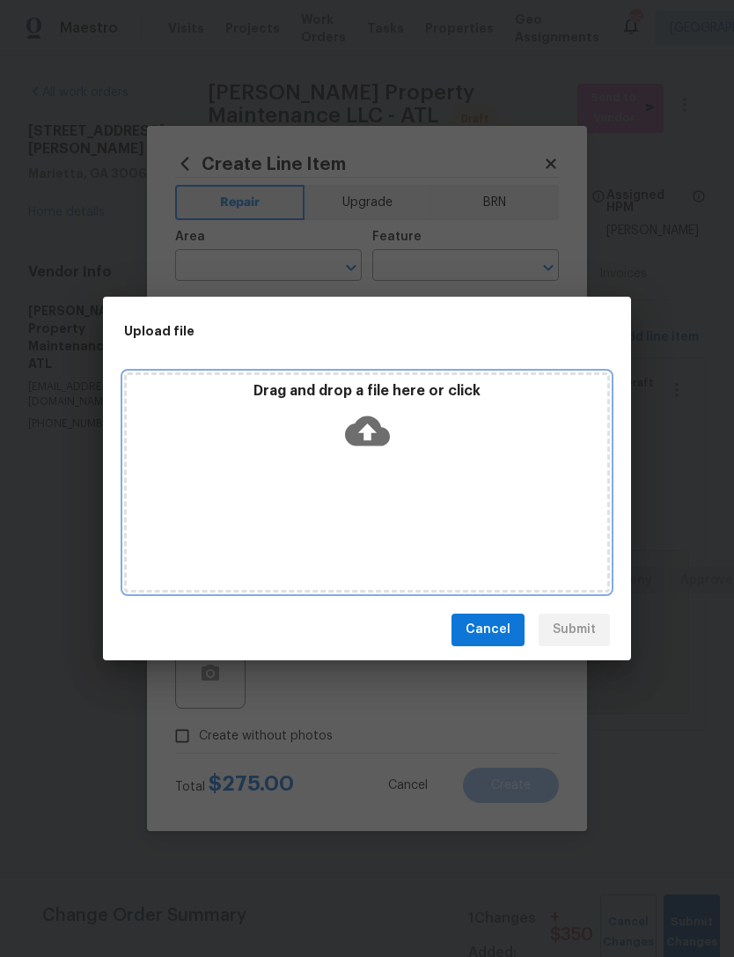
click at [435, 451] on div "Drag and drop a file here or click" at bounding box center [367, 420] width 481 height 76
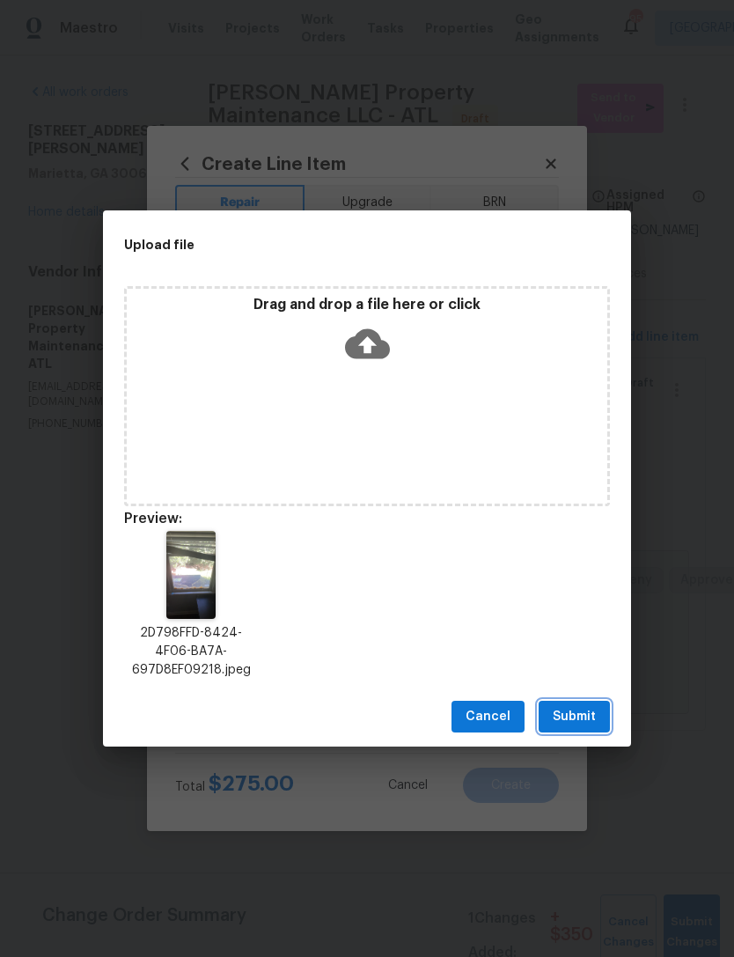
click at [573, 718] on span "Submit" at bounding box center [574, 717] width 43 height 22
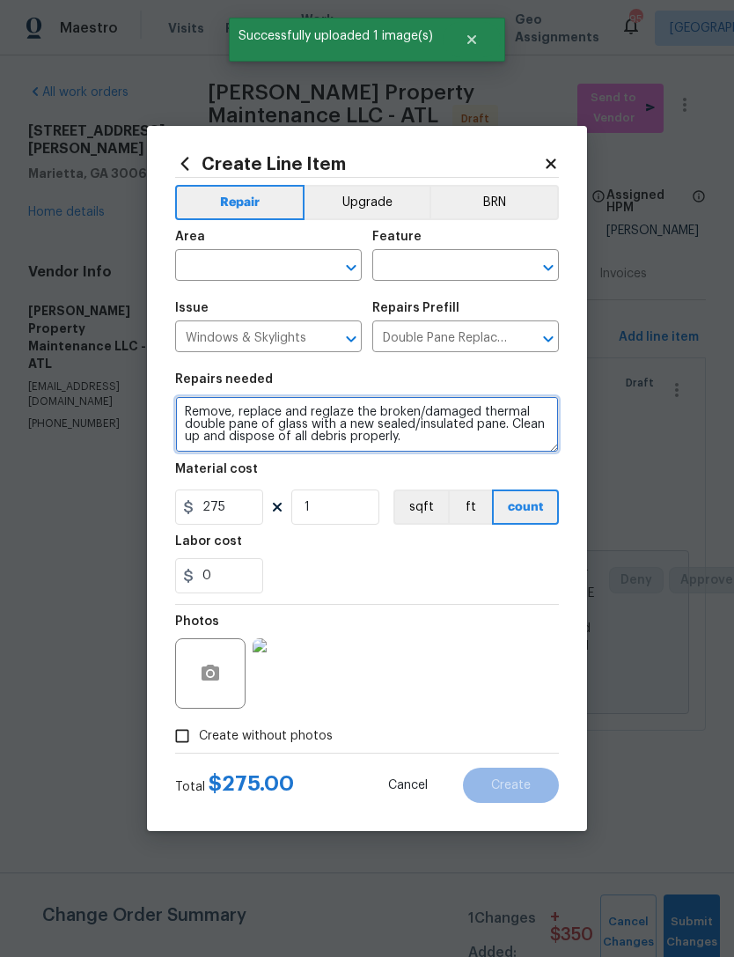
click at [183, 409] on textarea "Remove, replace and reglaze the broken/damaged thermal double pane of glass wit…" at bounding box center [367, 424] width 384 height 56
click at [205, 411] on textarea "Remove, replace and reglaze the broken/damaged thermal double pane of glass wit…" at bounding box center [367, 424] width 384 height 56
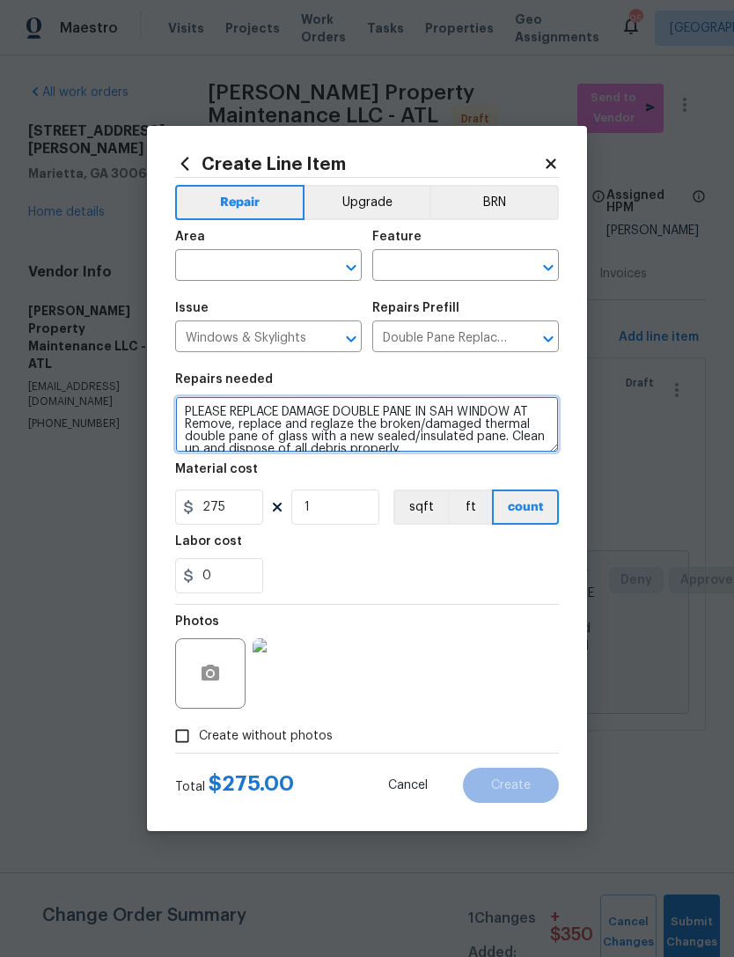
click at [463, 409] on textarea "PLEASE REPLACE DAMAGE DOUBLE PANE IN SAH WINDOW AT Remove, replace and reglaze …" at bounding box center [367, 424] width 384 height 56
click at [242, 434] on textarea "PLEASE REPLACE DAMAGE DOUBLE PANE IN SASH WINDOW AT Remove, replace and reglaze…" at bounding box center [367, 424] width 384 height 56
click at [212, 430] on textarea "PLEASE REPLACE DAMAGE DOUBLE PANE IN SASH WINDOW AT Remove, replace and reglaze…" at bounding box center [367, 424] width 384 height 56
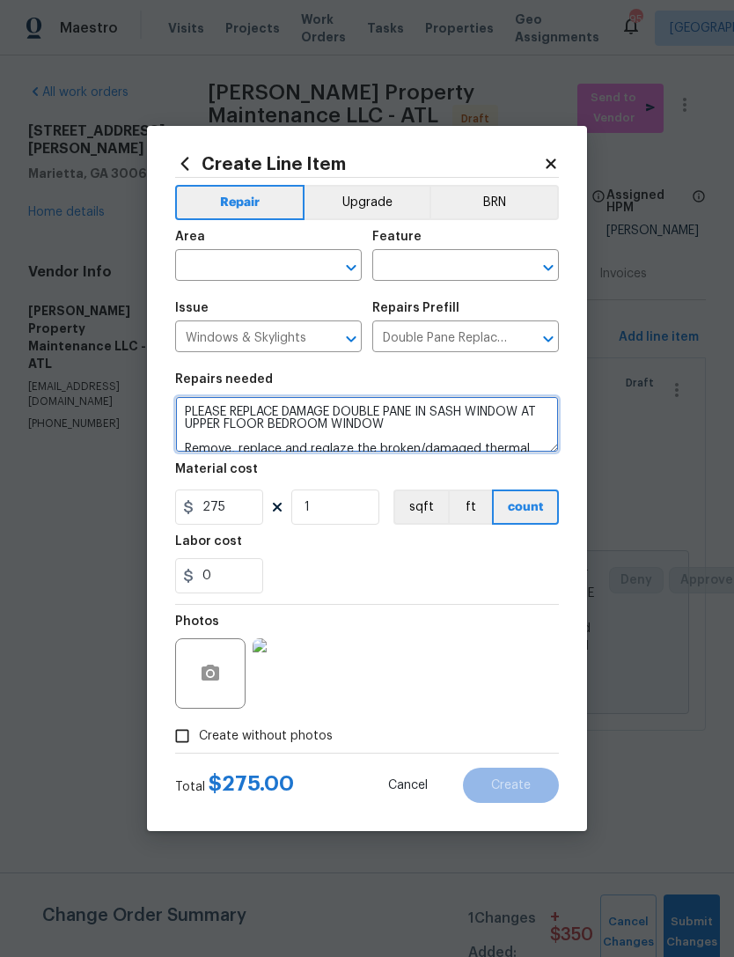
type textarea "PLEASE REPLACE DAMAGE DOUBLE PANE IN SASH WINDOW AT UPPER FLOOR BEDROOM WINDOW …"
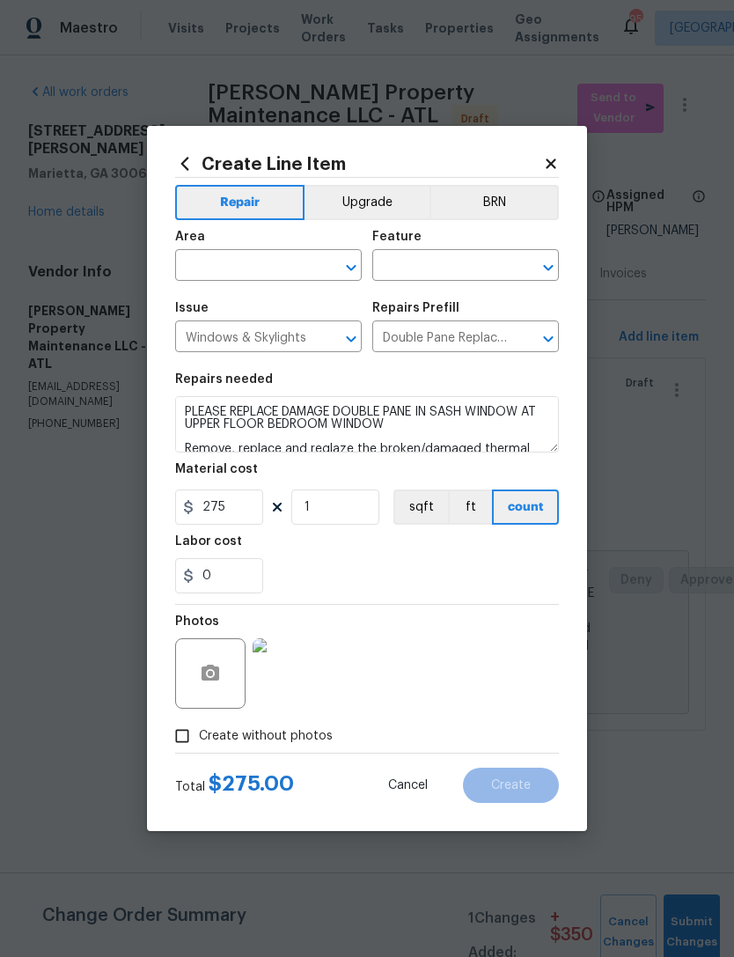
click at [251, 269] on input "text" at bounding box center [243, 267] width 137 height 27
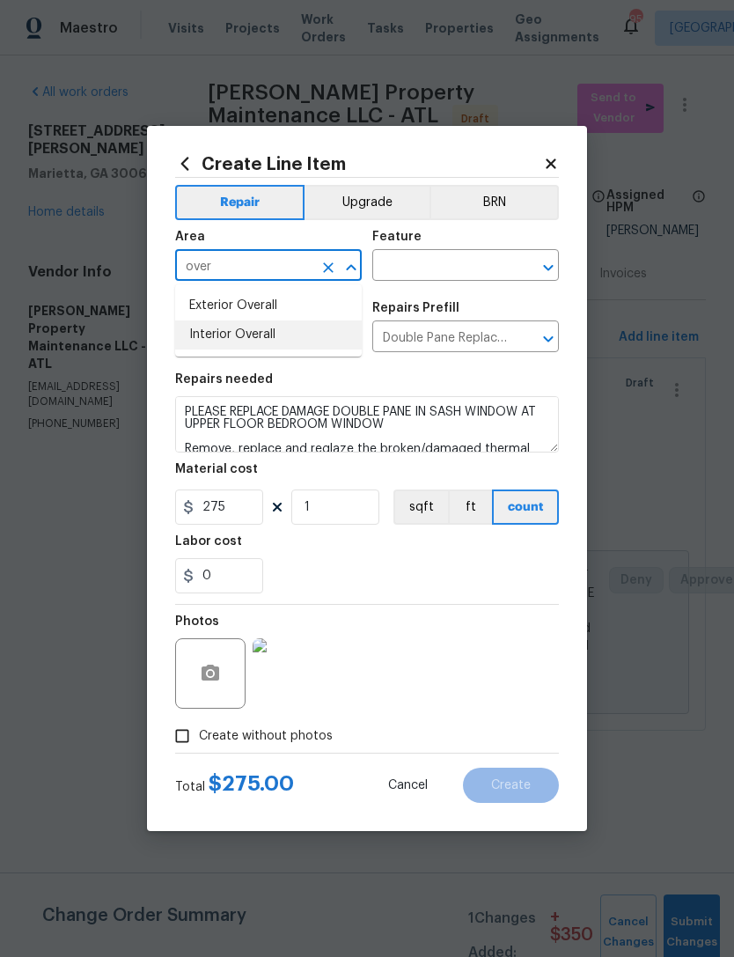
click at [279, 337] on li "Interior Overall" at bounding box center [268, 335] width 187 height 29
type input "Interior Overall"
click at [456, 261] on input "text" at bounding box center [440, 267] width 137 height 27
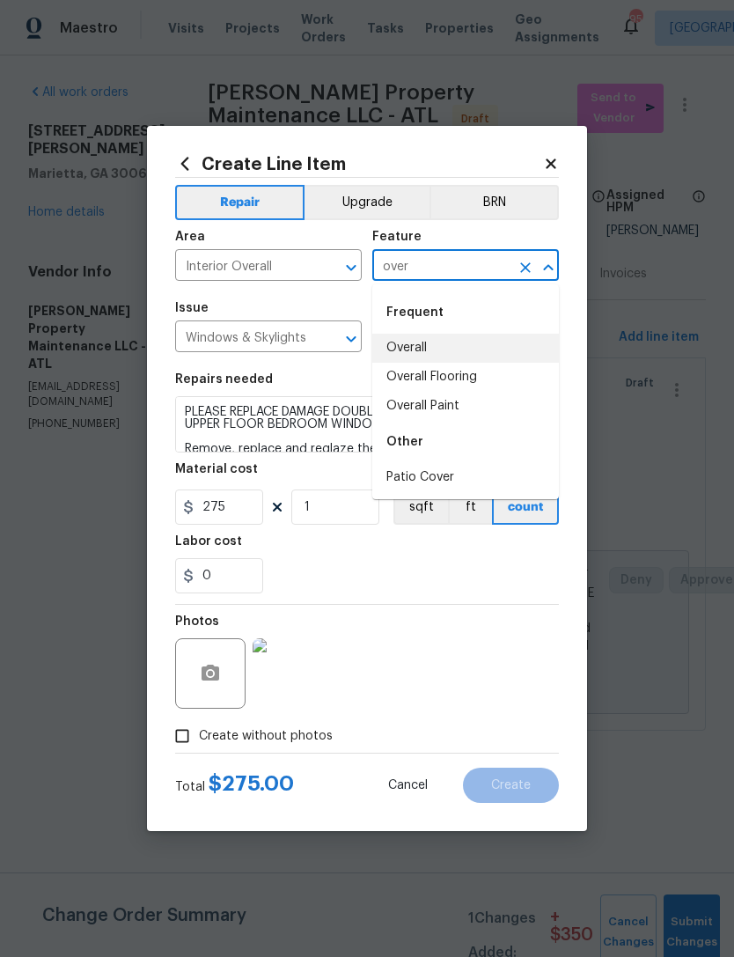
click at [442, 350] on li "Overall" at bounding box center [465, 348] width 187 height 29
type input "Overall"
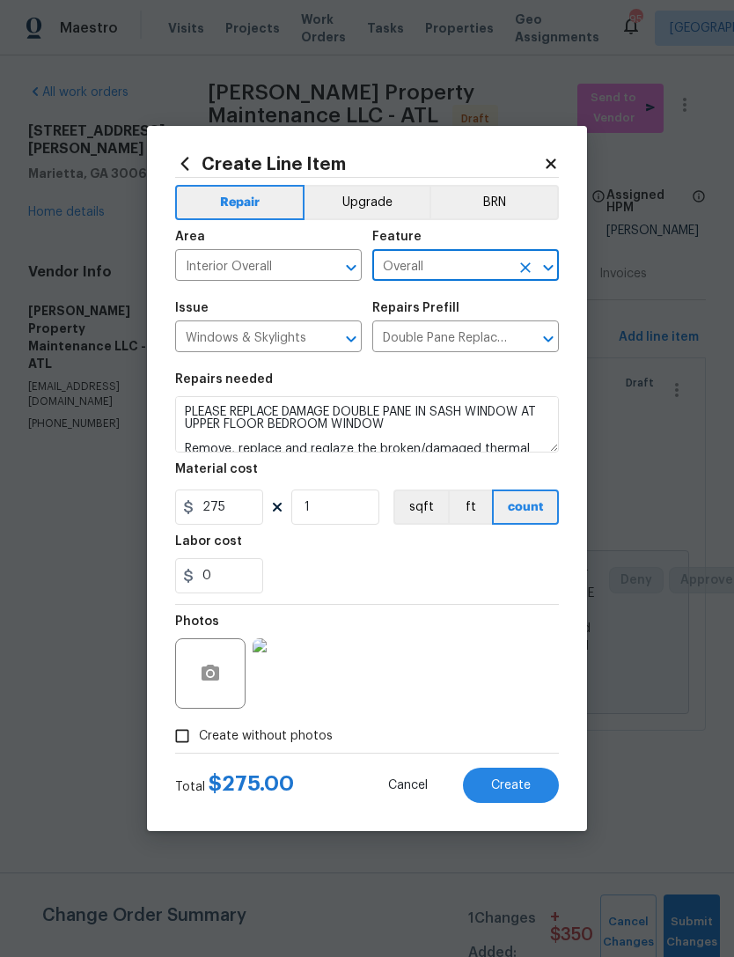
click at [409, 578] on div "0" at bounding box center [367, 575] width 384 height 35
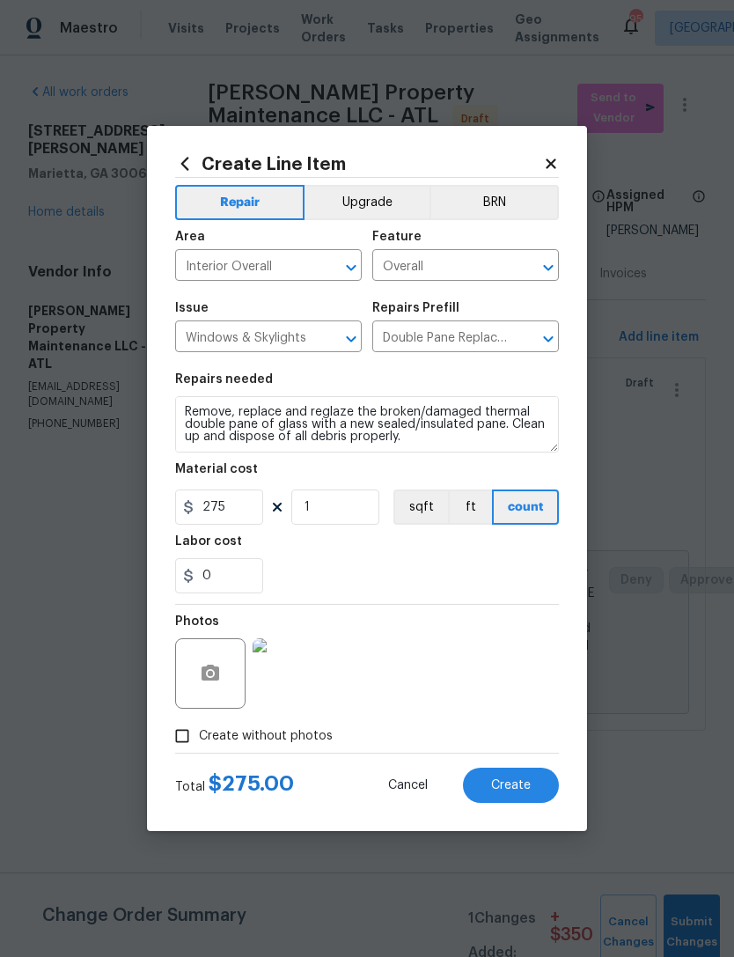
scroll to position [37, 0]
click at [512, 782] on span "Create" at bounding box center [511, 785] width 40 height 13
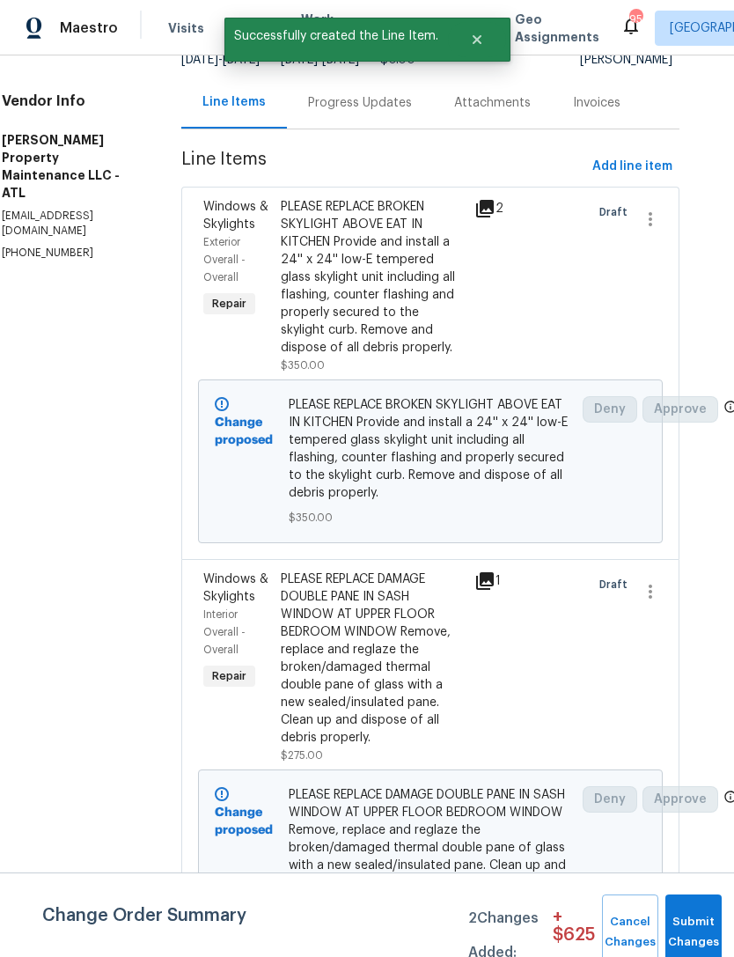
scroll to position [170, 26]
click at [694, 917] on button "Submit Changes" at bounding box center [694, 933] width 56 height 76
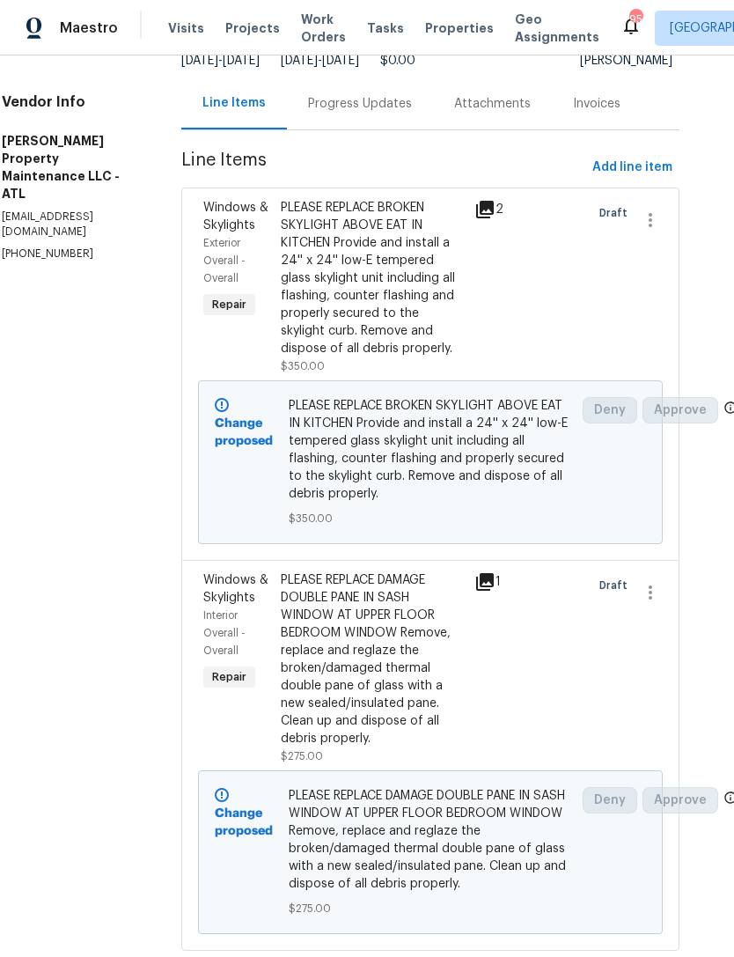
click at [376, 113] on div "Progress Updates" at bounding box center [360, 104] width 104 height 18
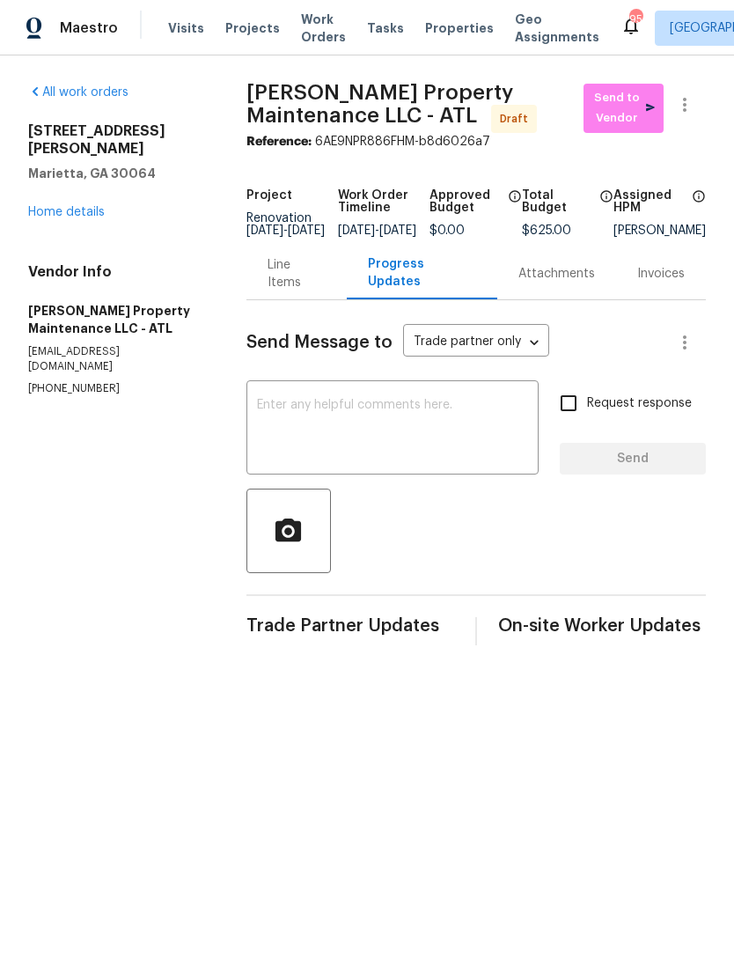
click at [393, 428] on textarea at bounding box center [392, 430] width 271 height 62
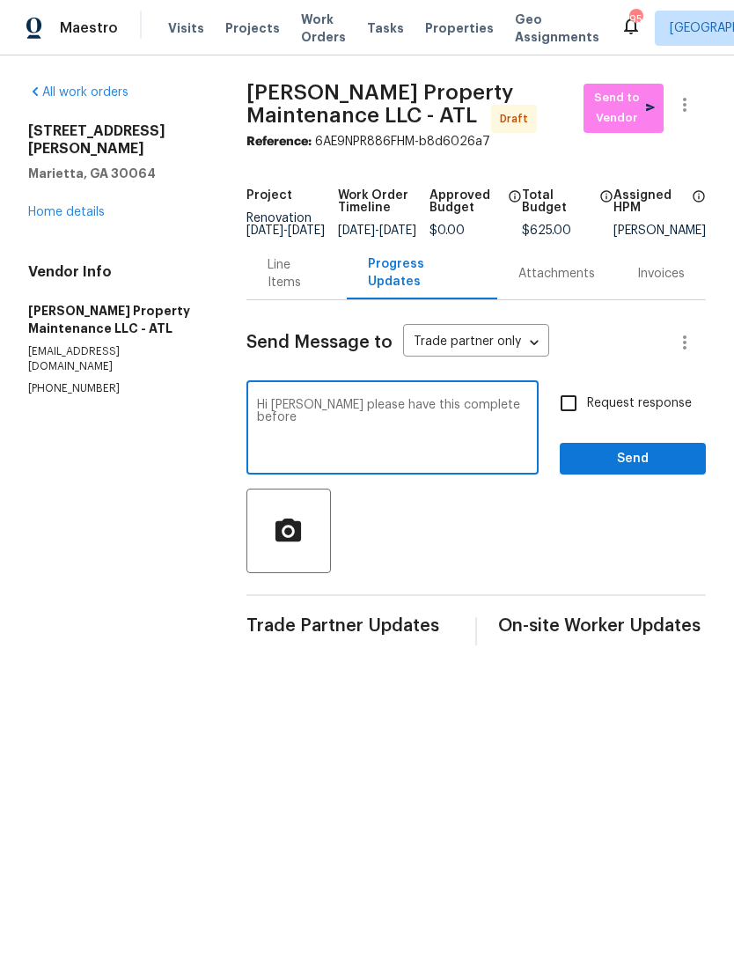
click at [326, 414] on textarea "Hi Danny please have this complete before" at bounding box center [392, 430] width 271 height 62
click at [301, 461] on textarea "Hi Danny please have this complete before" at bounding box center [392, 430] width 271 height 62
click at [513, 417] on textarea "Hi Danny please have this complete before" at bounding box center [392, 430] width 271 height 62
click at [408, 458] on textarea "Hi Danny please have this complete before 9/10 home is under Reno. Thank you. A…" at bounding box center [392, 430] width 271 height 62
paste textarea "Architectural charcoal black shingles was used"
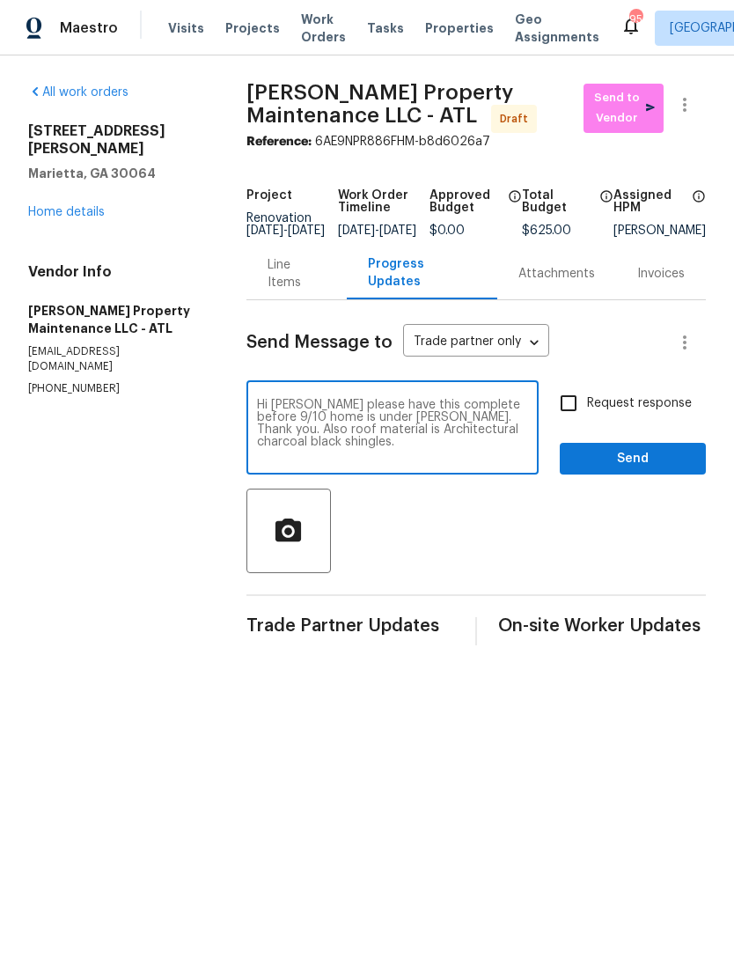
click at [510, 412] on textarea "Hi Danny please have this complete before 9/10 home is under Reno. Thank you. A…" at bounding box center [392, 430] width 271 height 62
click at [438, 461] on textarea "Hi Danny please have this complete before or on 9/10 home is under Reno. Thank …" at bounding box center [392, 430] width 271 height 62
type textarea "Hi Danny please have this complete before or on 9/10 home is under Reno. Thank …"
click at [564, 422] on input "Request response" at bounding box center [568, 403] width 37 height 37
checkbox input "true"
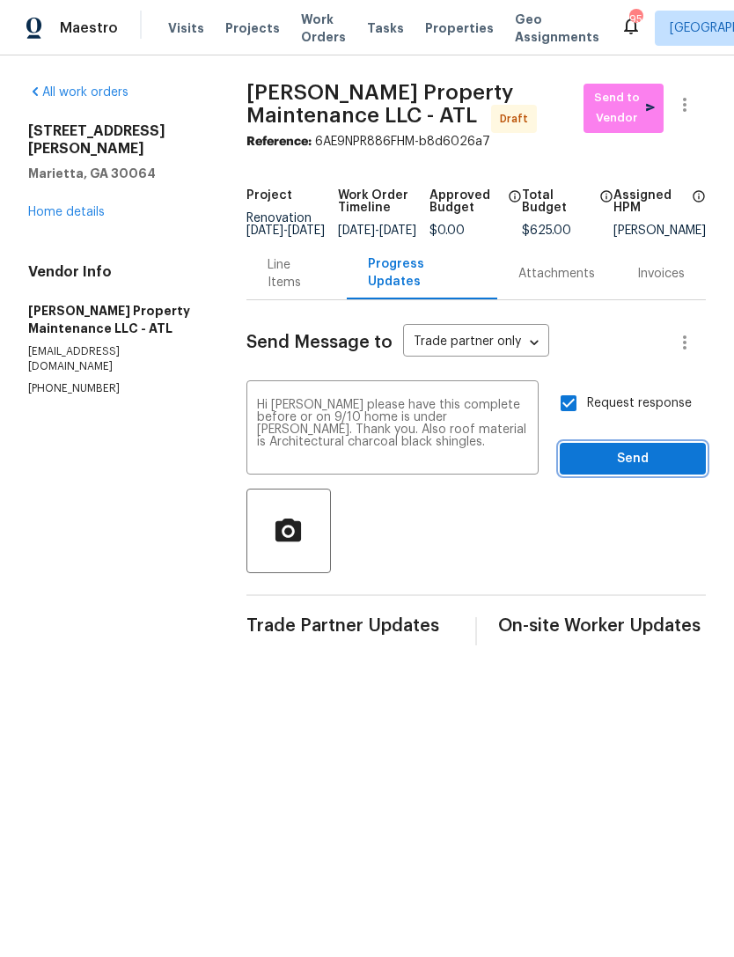
click at [634, 470] on span "Send" at bounding box center [633, 459] width 118 height 22
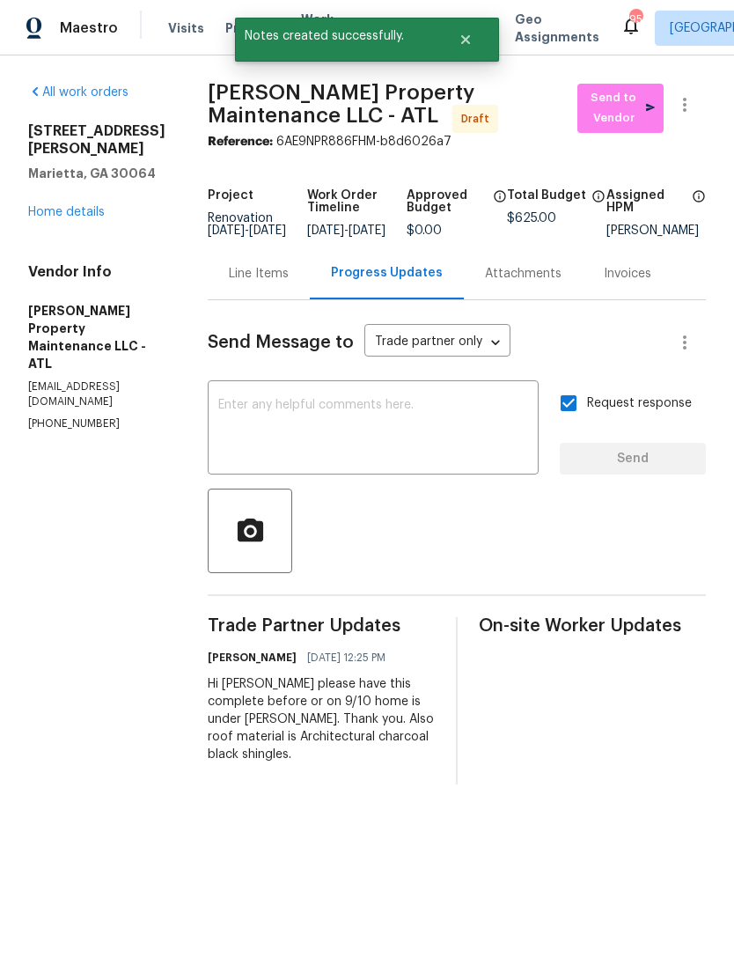
click at [84, 215] on link "Home details" at bounding box center [66, 212] width 77 height 12
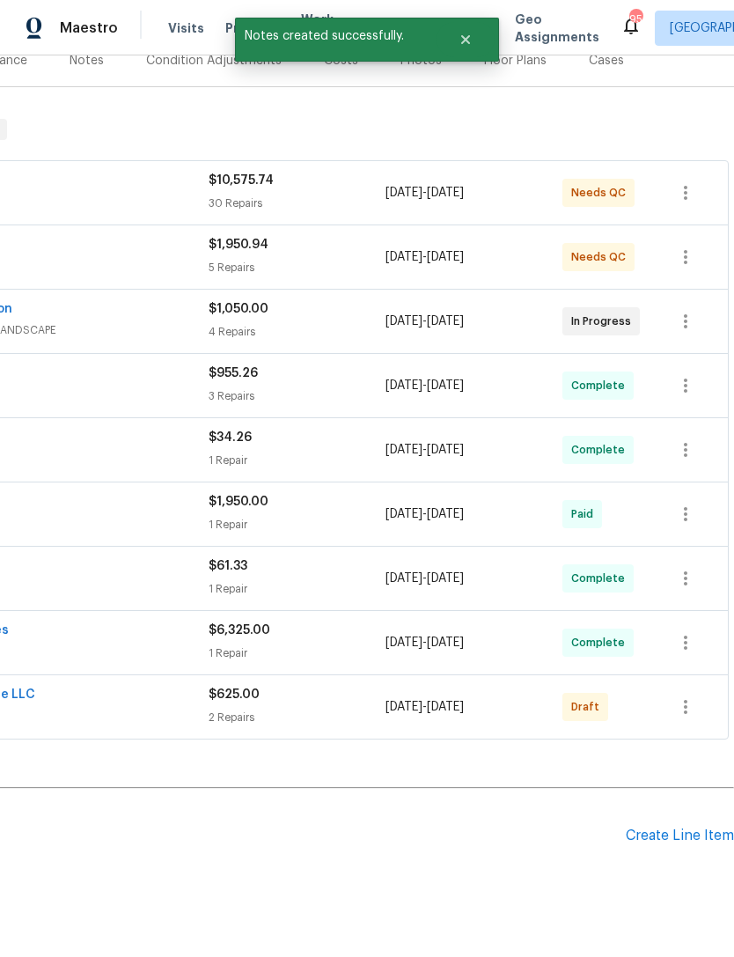
scroll to position [232, 261]
click at [675, 711] on button "button" at bounding box center [686, 707] width 42 height 42
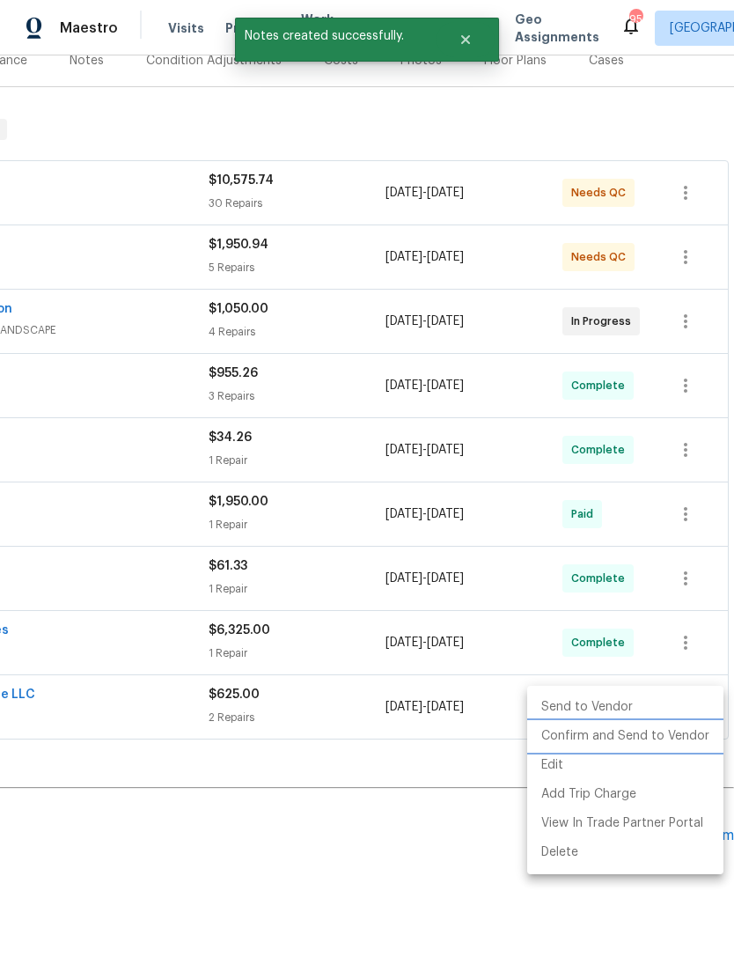
click at [647, 743] on li "Confirm and Send to Vendor" at bounding box center [625, 736] width 196 height 29
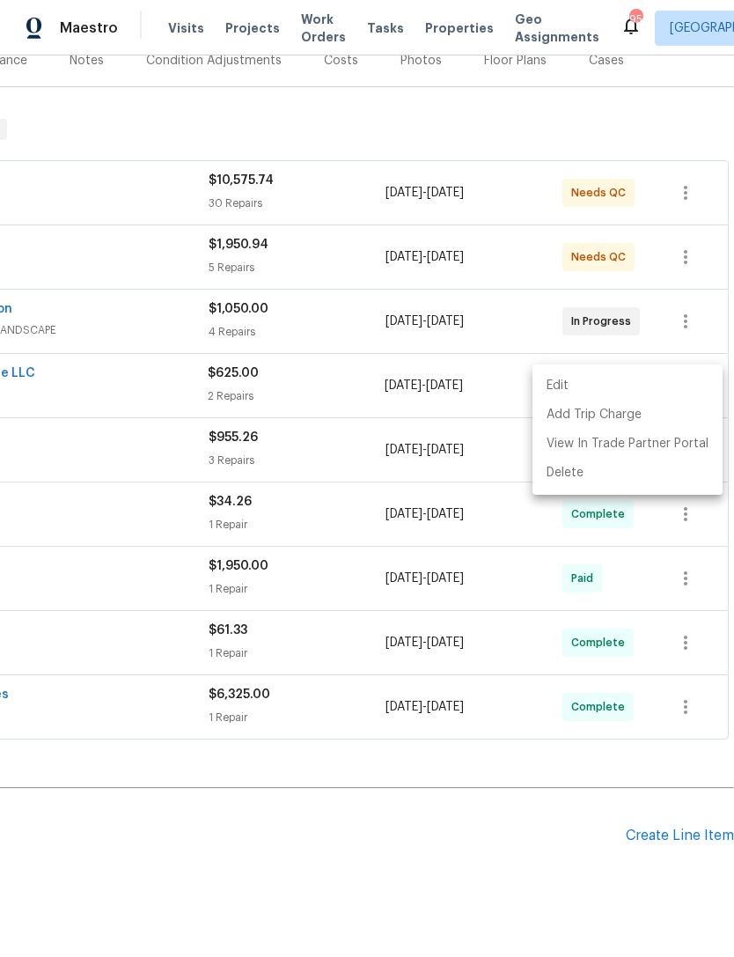
click at [416, 856] on div at bounding box center [367, 478] width 734 height 957
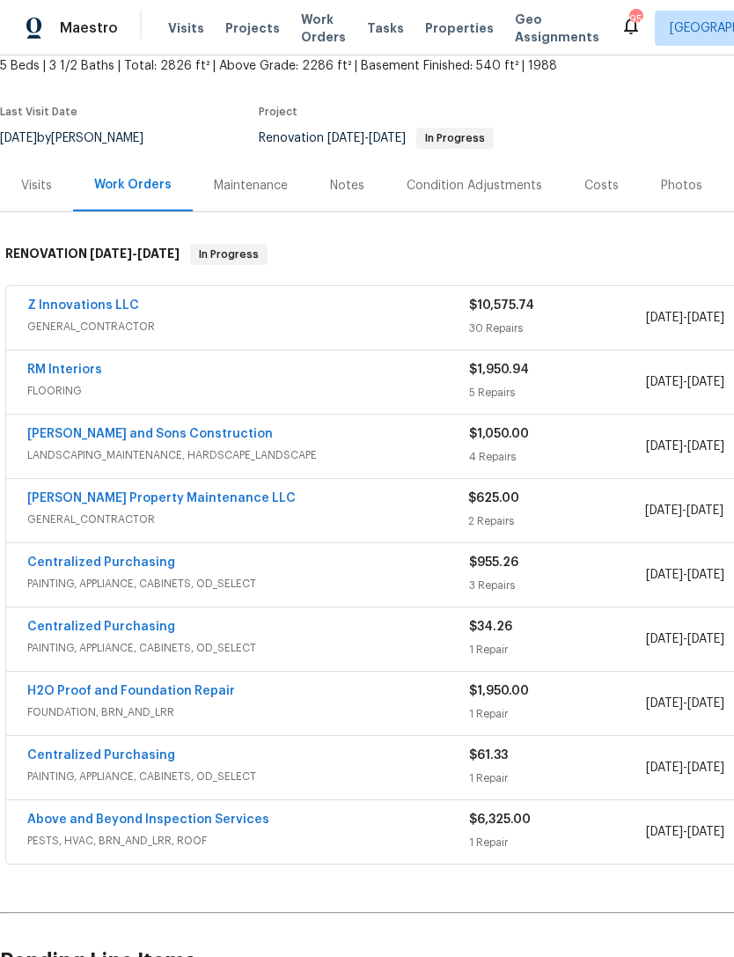
scroll to position [106, 0]
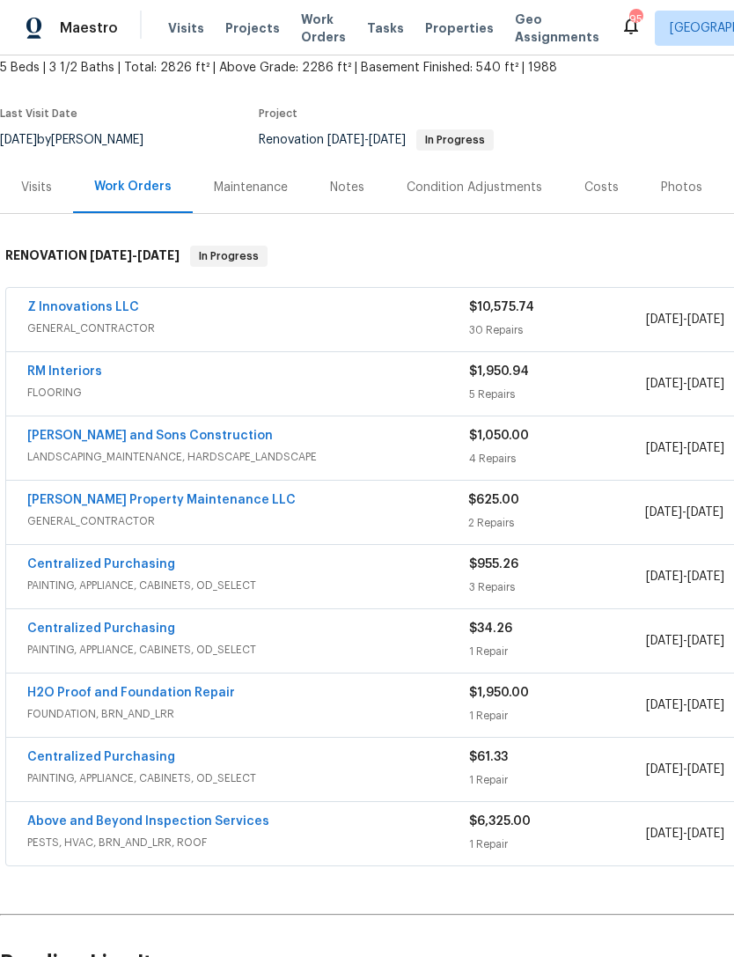
click at [179, 431] on link "[PERSON_NAME] and Sons Construction" at bounding box center [150, 436] width 246 height 12
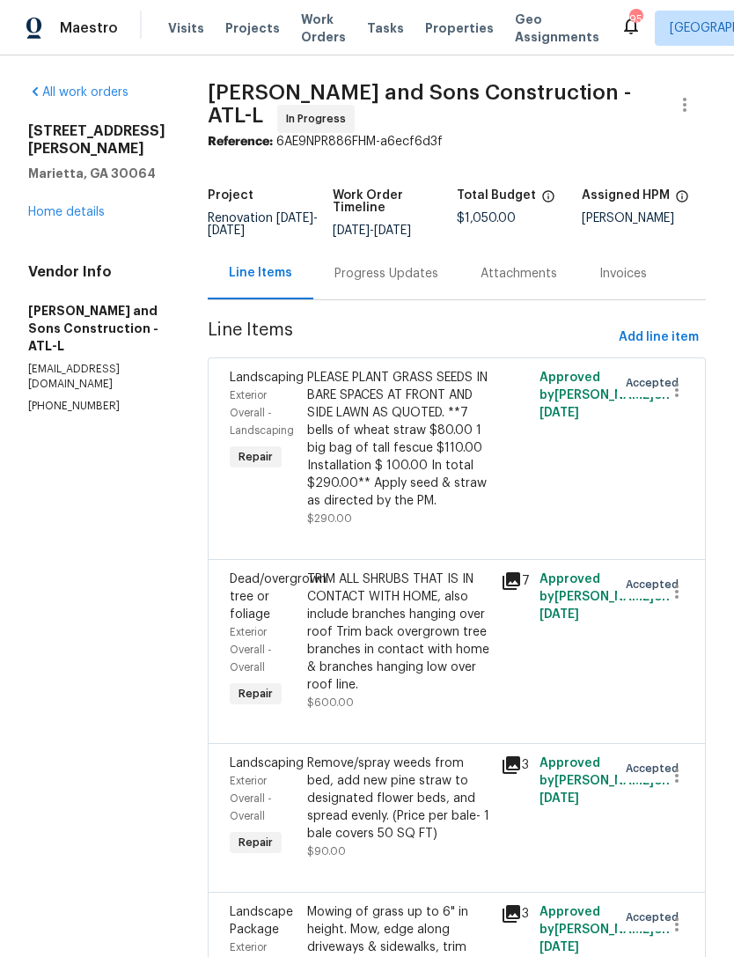
click at [354, 269] on div "Progress Updates" at bounding box center [387, 274] width 104 height 18
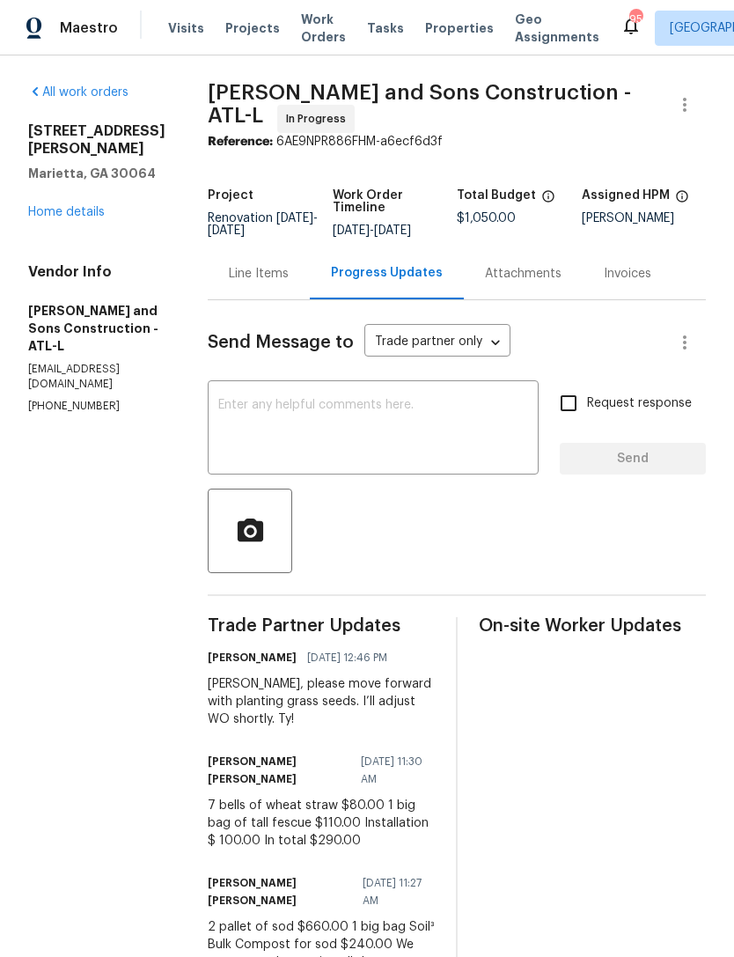
click at [391, 417] on textarea at bounding box center [373, 430] width 310 height 62
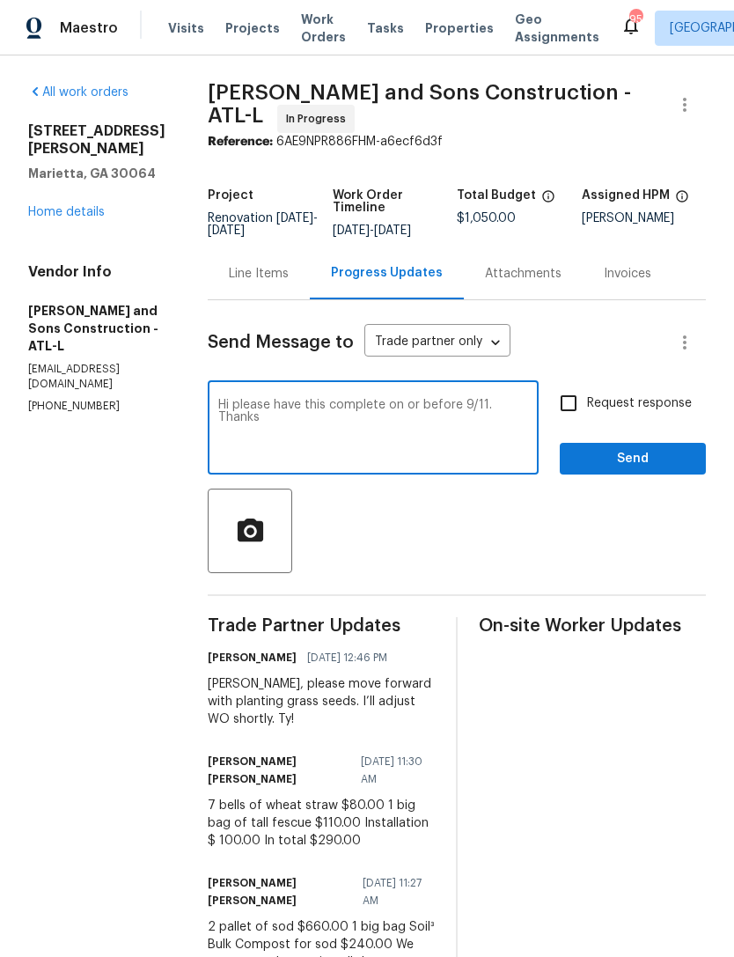
type textarea "Hi please have this complete on or before 9/11. Thanks"
click at [578, 405] on input "Request response" at bounding box center [568, 403] width 37 height 37
checkbox input "true"
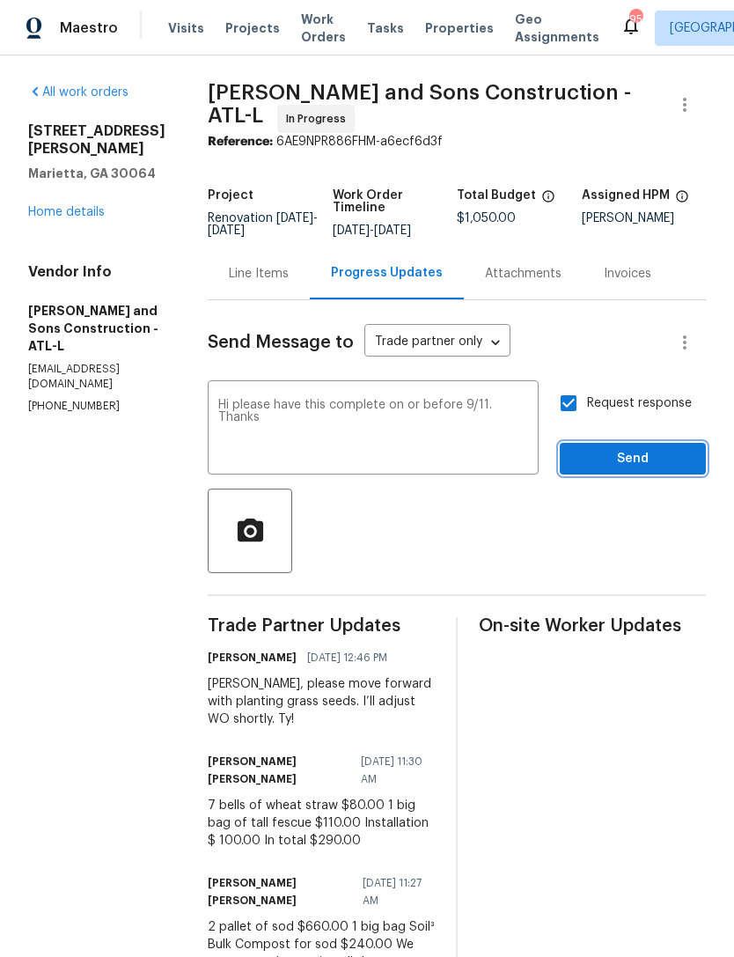
click at [644, 443] on button "Send" at bounding box center [633, 459] width 146 height 33
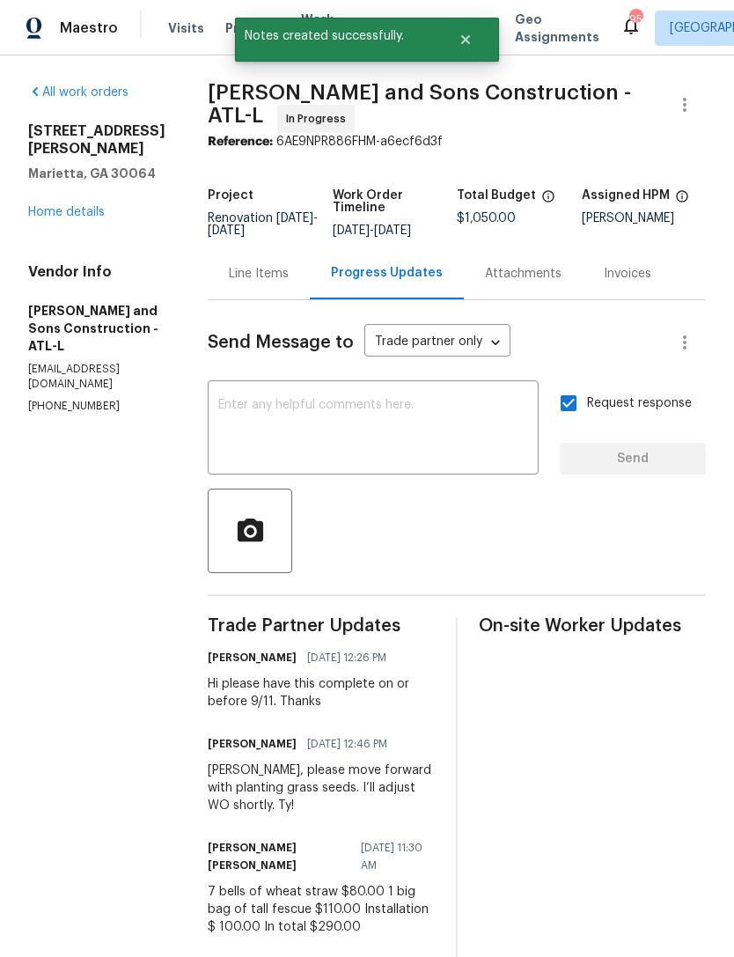
click at [83, 218] on link "Home details" at bounding box center [66, 212] width 77 height 12
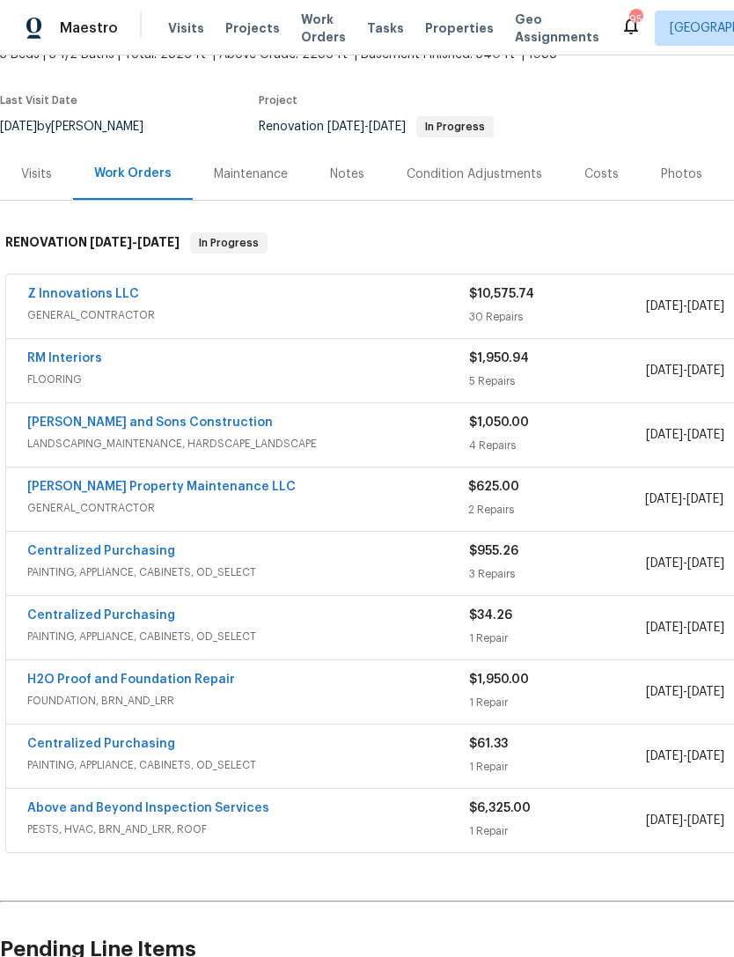
scroll to position [120, 0]
click at [45, 170] on div "Visits" at bounding box center [36, 174] width 31 height 18
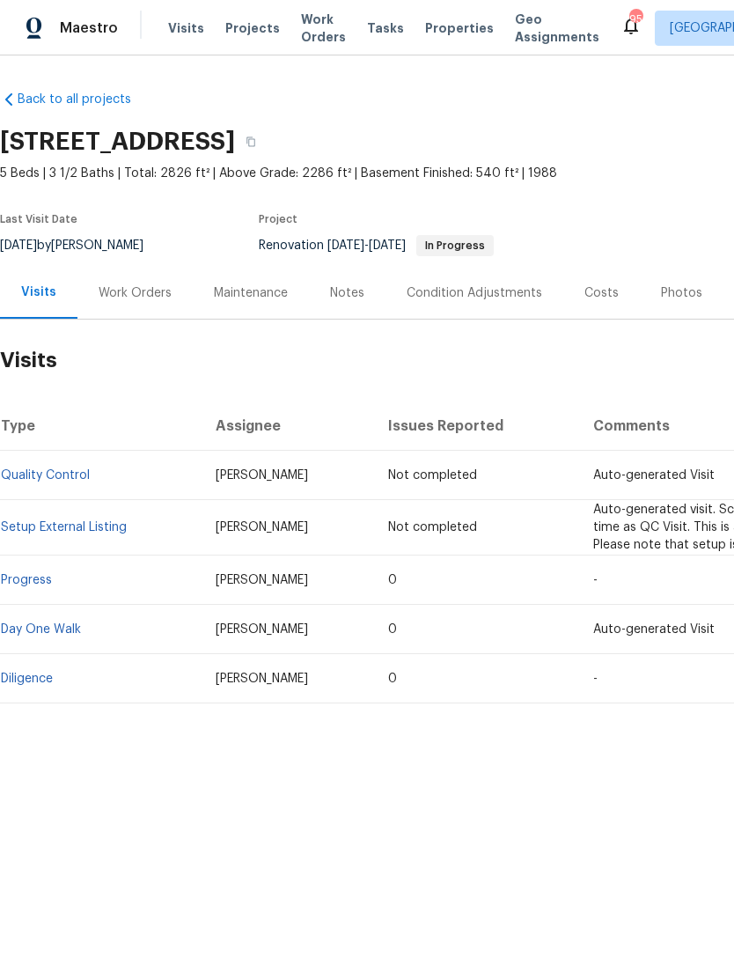
click at [129, 294] on div "Work Orders" at bounding box center [135, 293] width 73 height 18
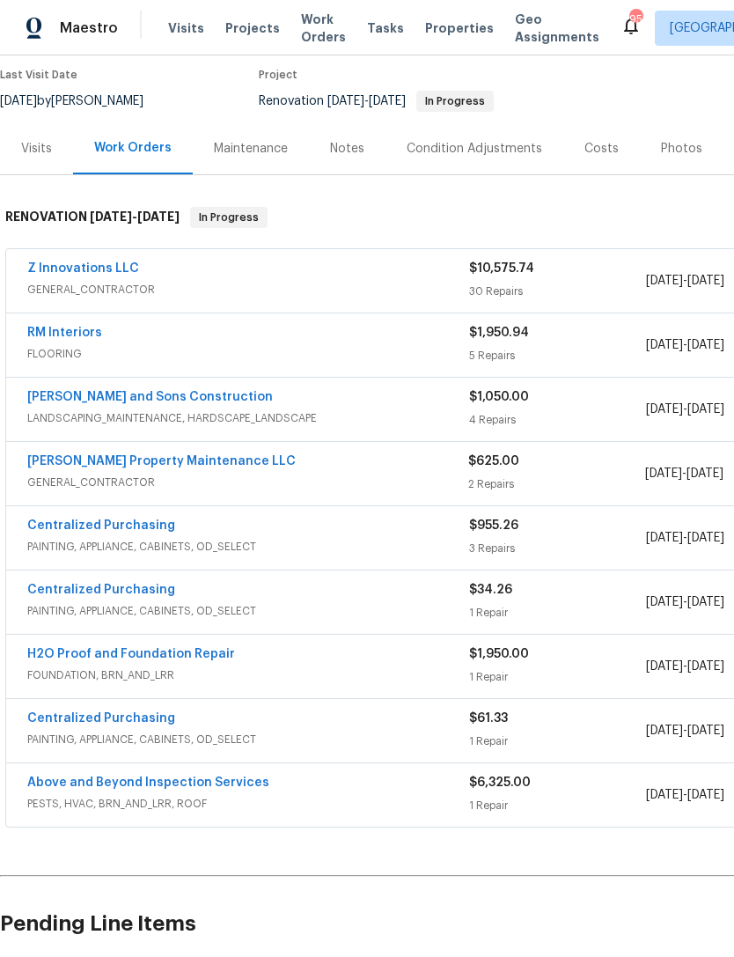
scroll to position [166, 0]
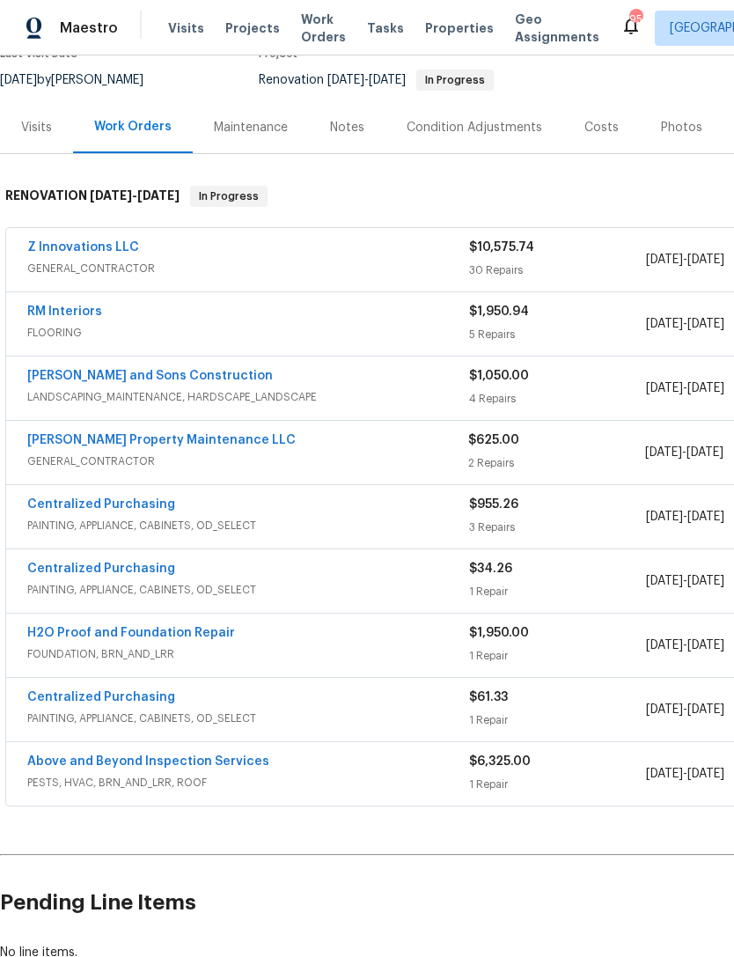
click at [159, 445] on link "Glen Property Maintenance LLC" at bounding box center [161, 440] width 269 height 12
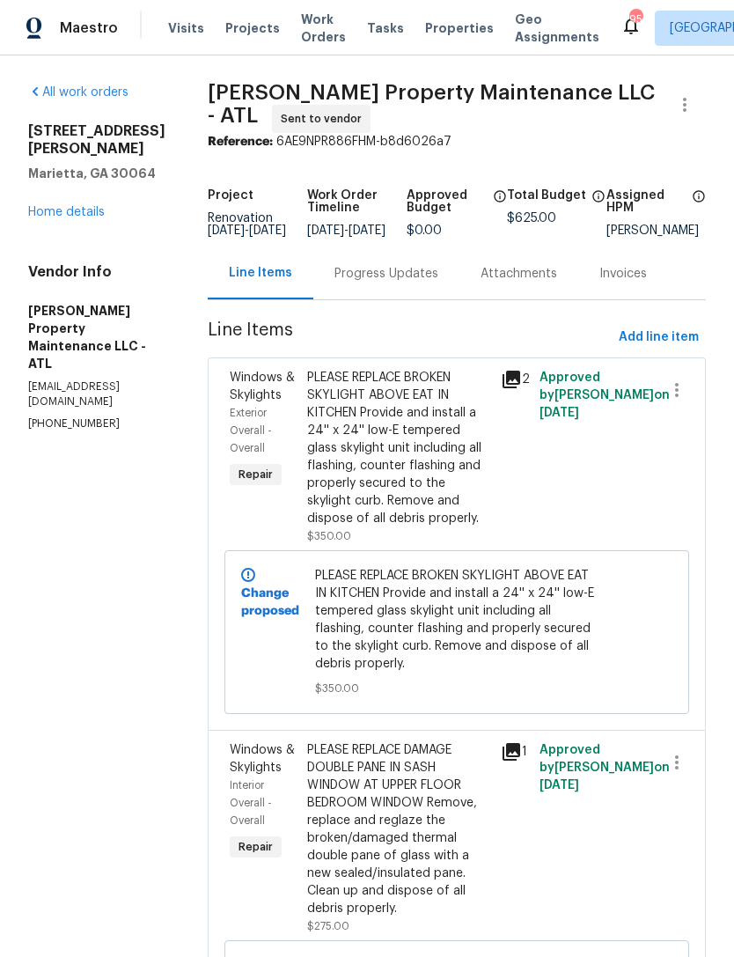
click at [378, 283] on div "Progress Updates" at bounding box center [387, 274] width 104 height 18
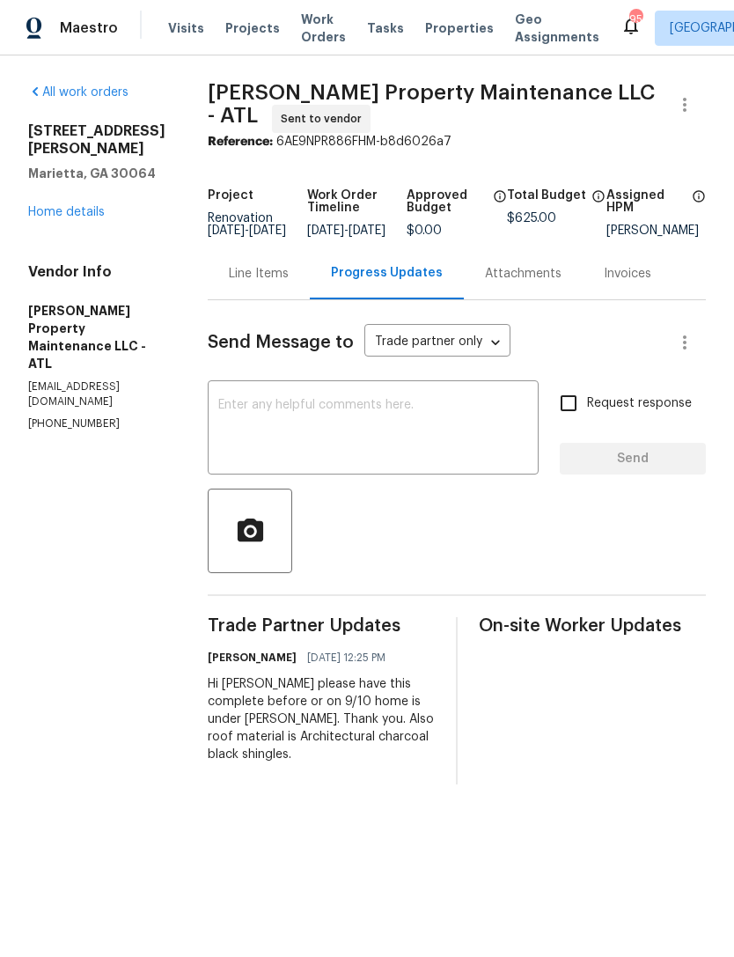
click at [63, 201] on div "3526 W Hampton Dr NW Marietta, GA 30064 Home details" at bounding box center [96, 171] width 137 height 99
click at [66, 210] on link "Home details" at bounding box center [66, 212] width 77 height 12
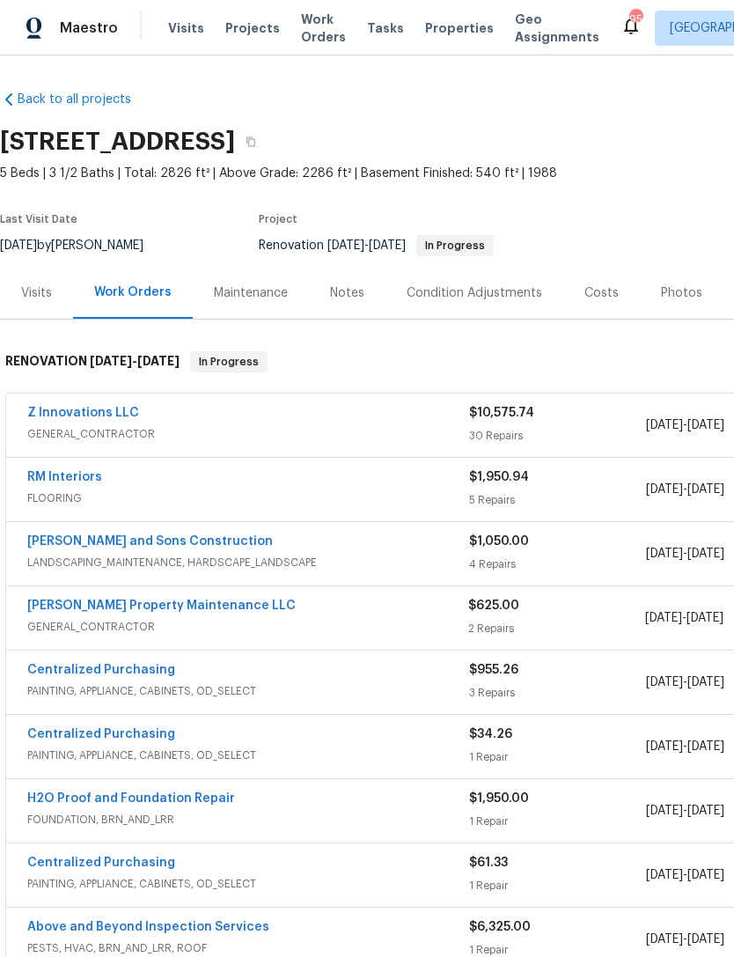
scroll to position [-3, -1]
click at [585, 292] on div "Costs" at bounding box center [602, 293] width 34 height 18
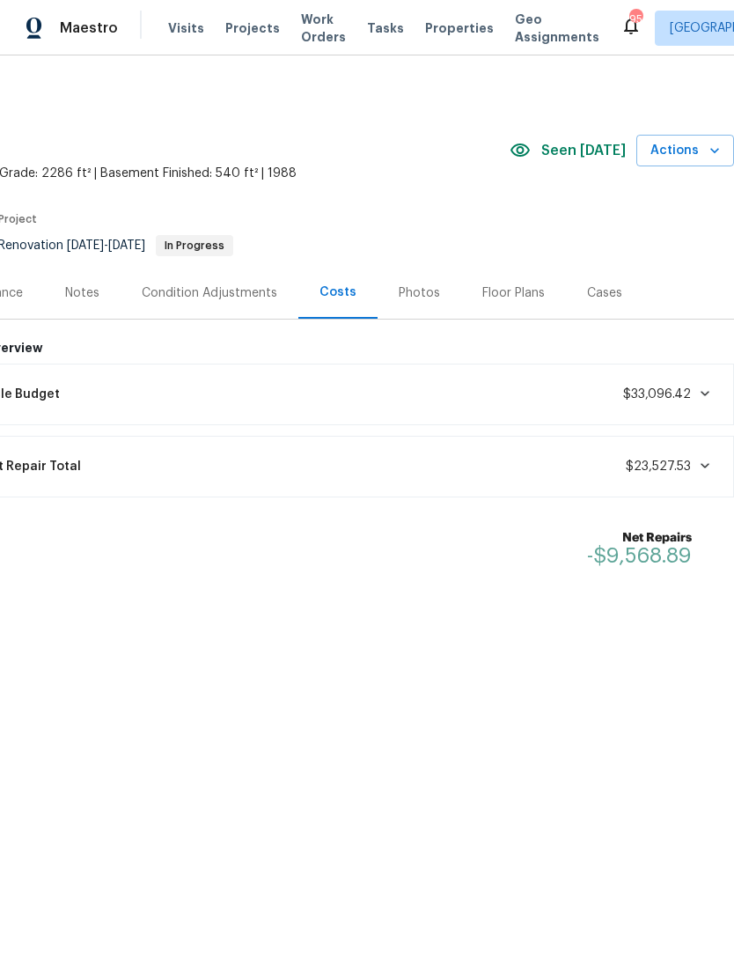
scroll to position [0, 261]
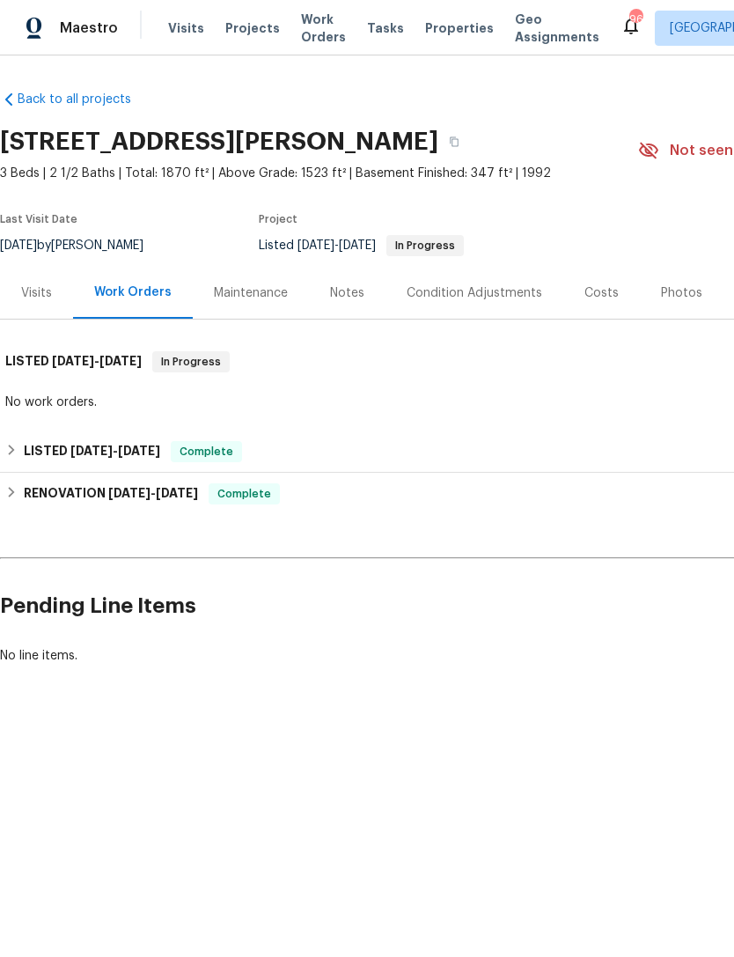
click at [227, 297] on div "Maintenance" at bounding box center [251, 293] width 74 height 18
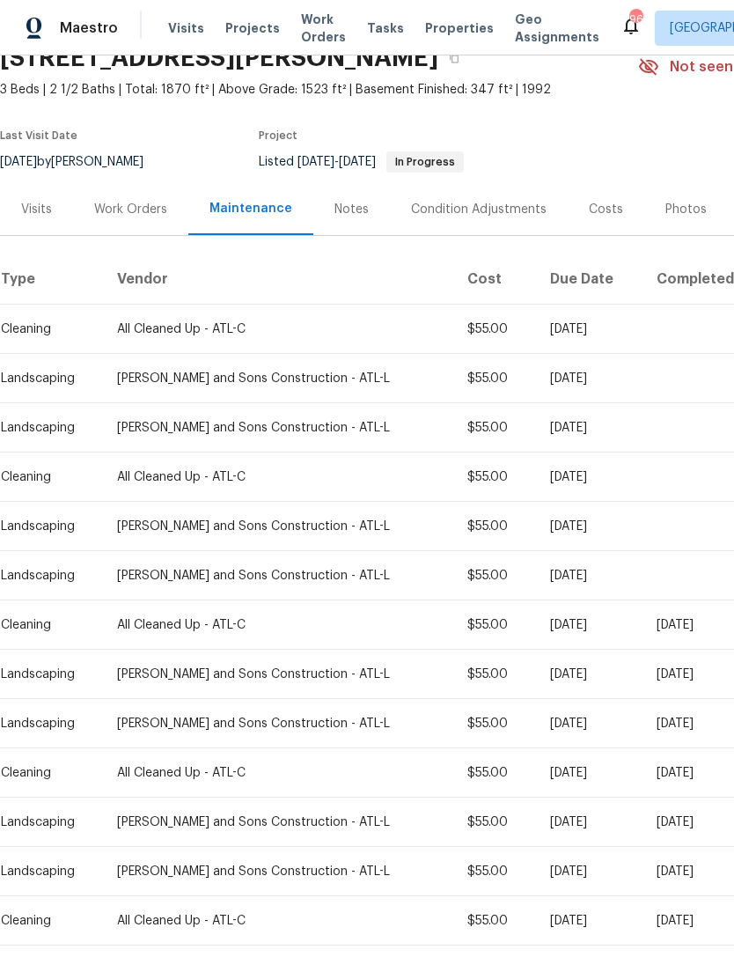
scroll to position [84, 0]
click at [35, 209] on div "Visits" at bounding box center [36, 210] width 31 height 18
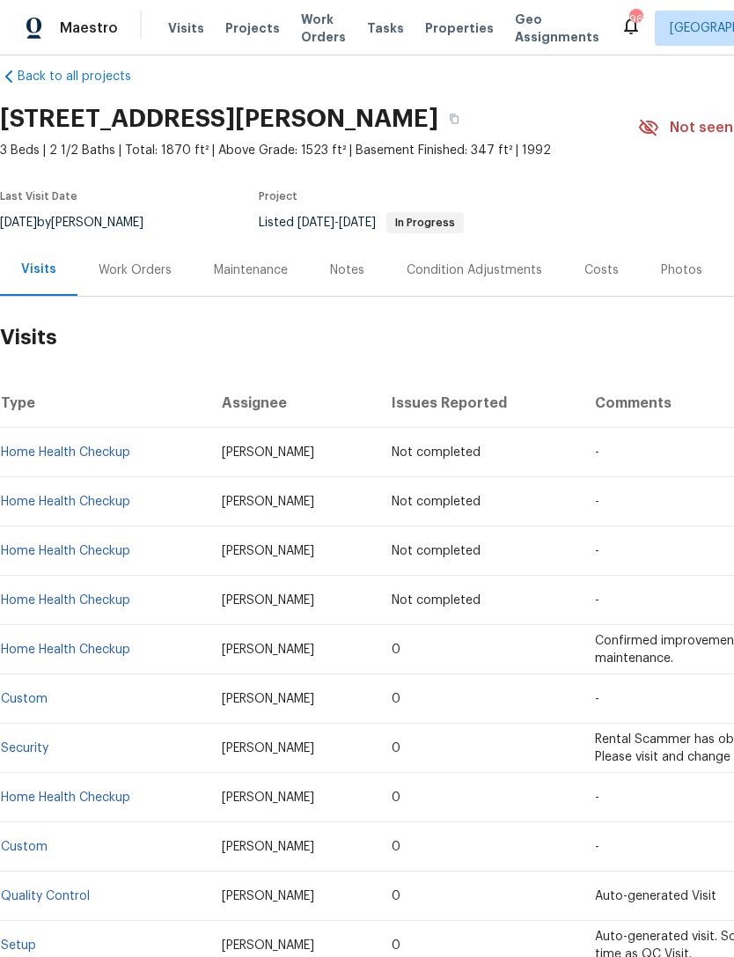
scroll to position [23, 0]
click at [129, 262] on div "Work Orders" at bounding box center [135, 271] width 73 height 18
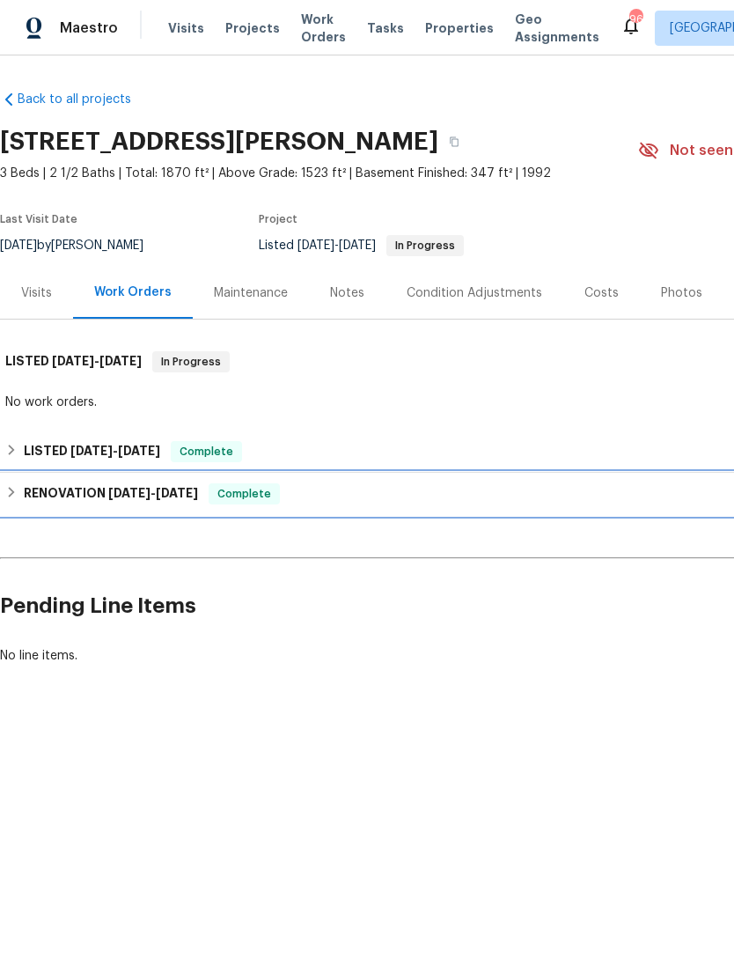
click at [75, 500] on h6 "RENOVATION [DATE] - [DATE]" at bounding box center [111, 493] width 174 height 21
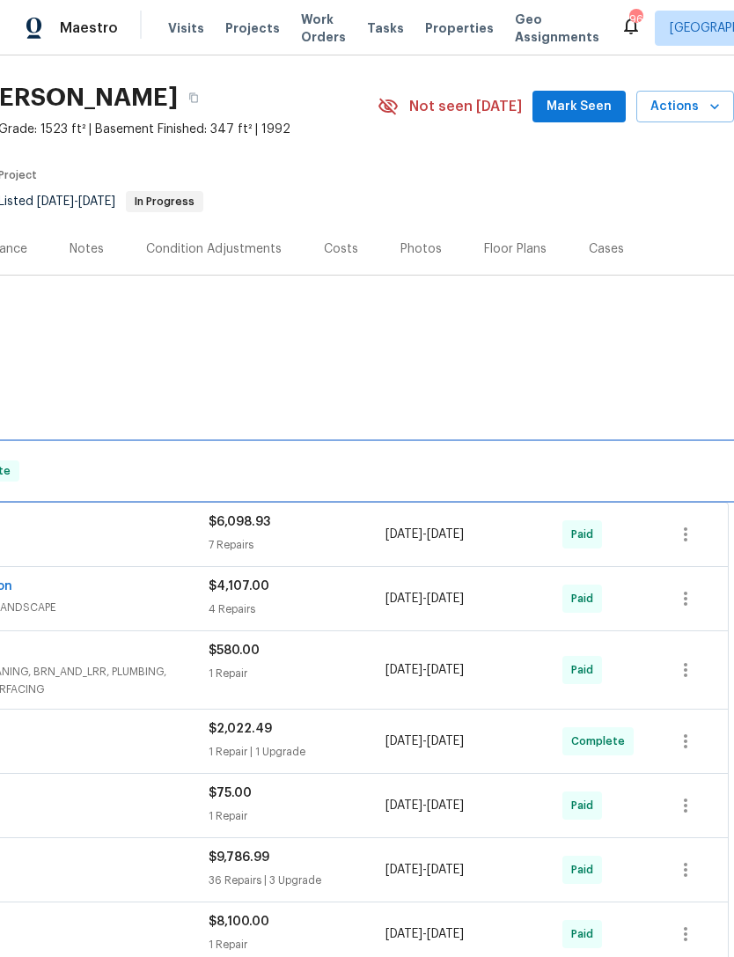
scroll to position [41, 261]
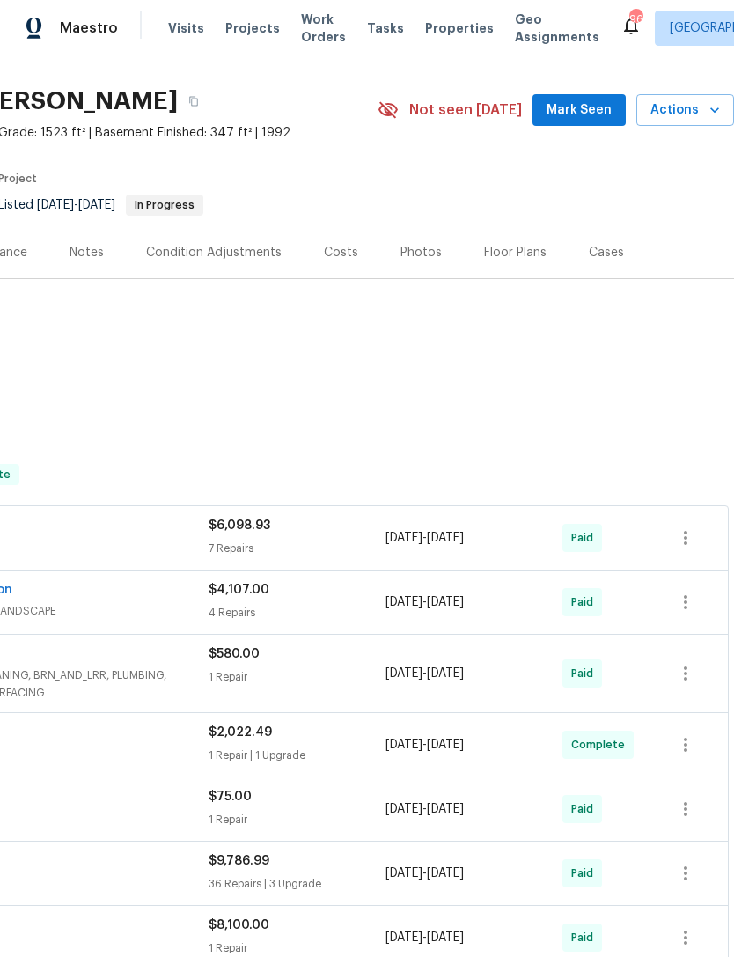
click at [346, 254] on div "Costs" at bounding box center [341, 253] width 34 height 18
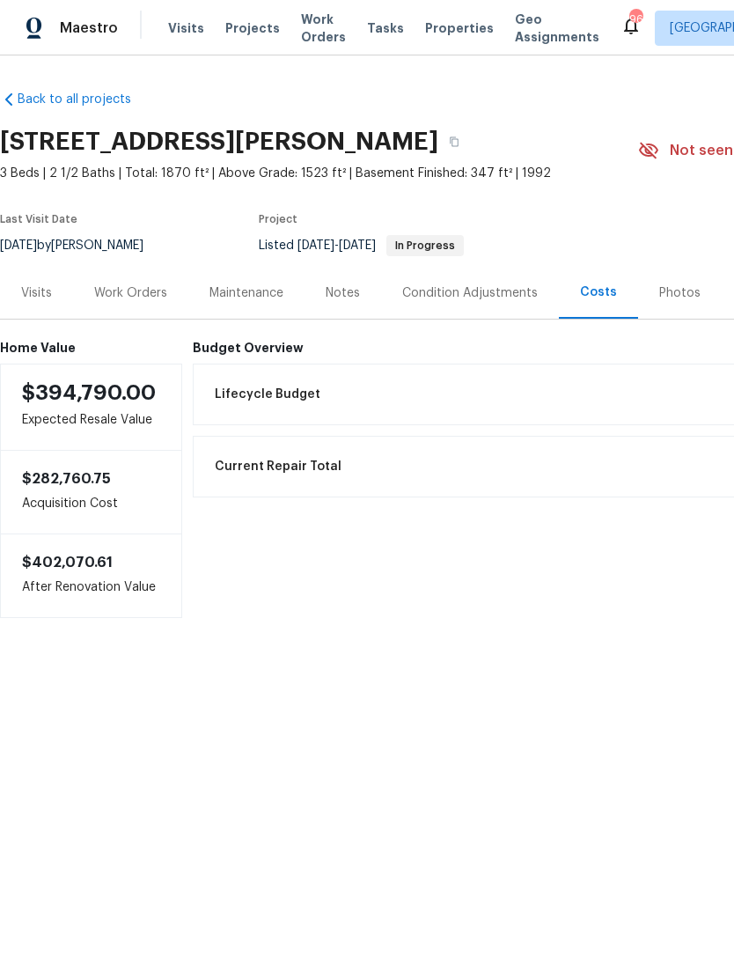
click at [28, 300] on div "Visits" at bounding box center [36, 293] width 31 height 18
